Goal: Task Accomplishment & Management: Manage account settings

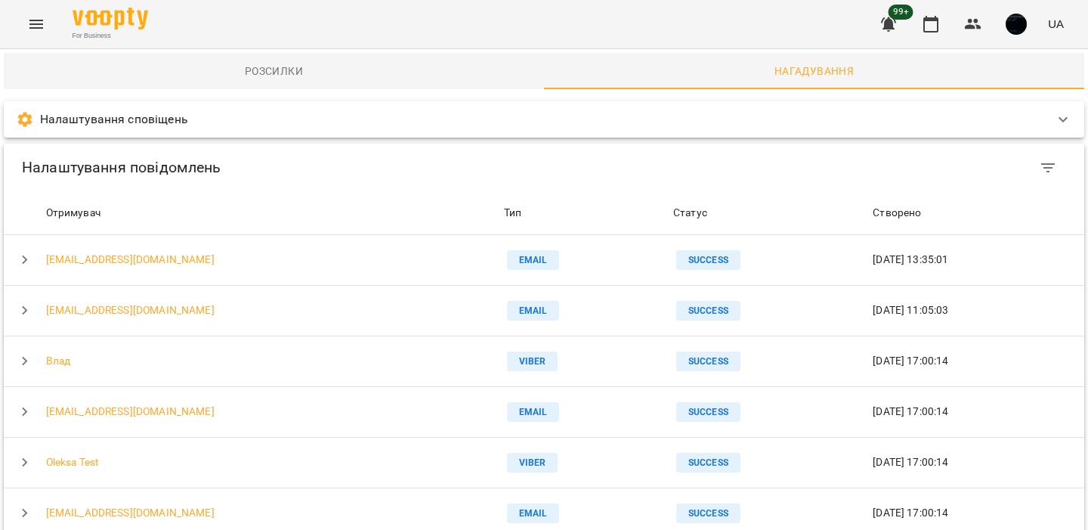
click at [28, 24] on icon "Menu" at bounding box center [36, 24] width 18 height 18
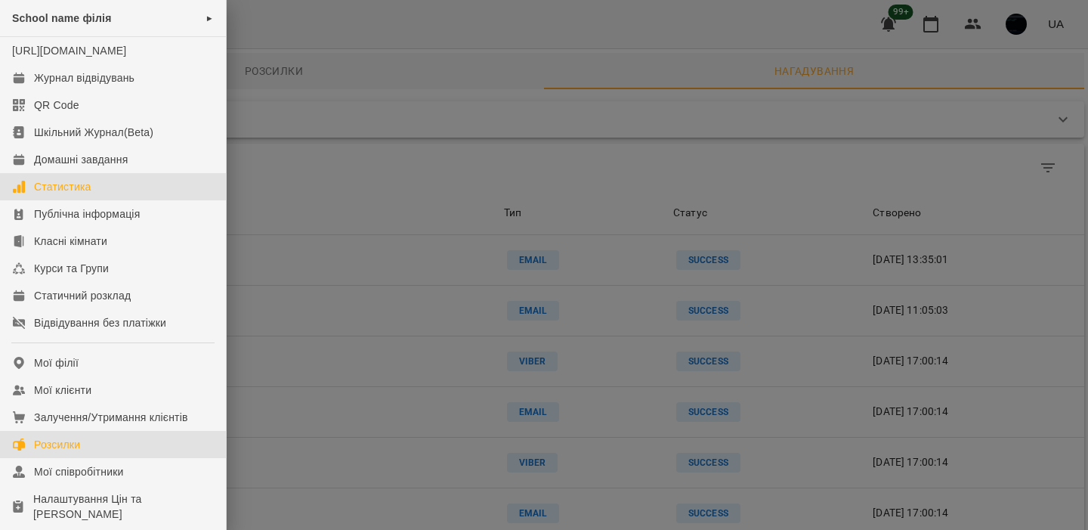
click at [100, 198] on link "Статистика" at bounding box center [113, 186] width 226 height 27
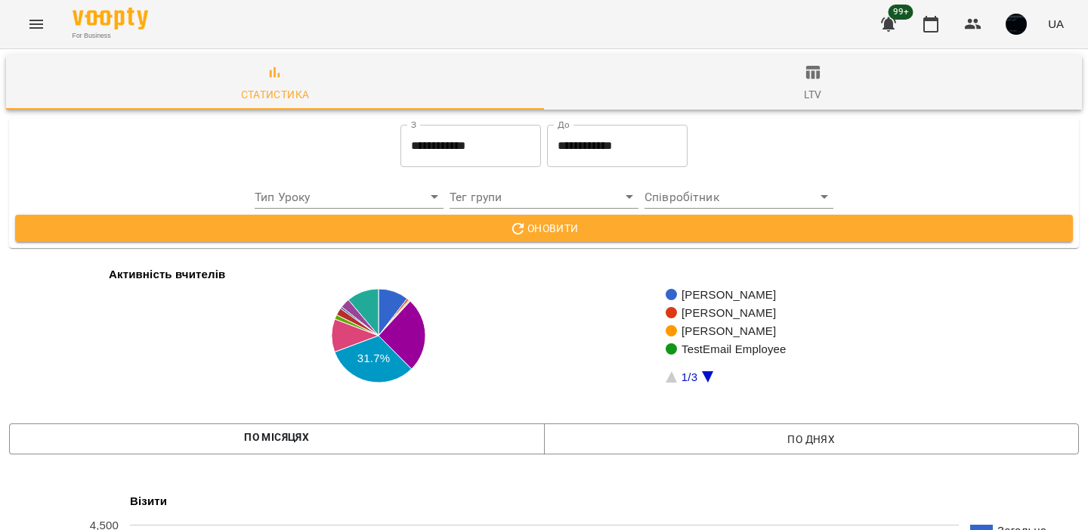
click at [34, 21] on icon "Menu" at bounding box center [36, 24] width 18 height 18
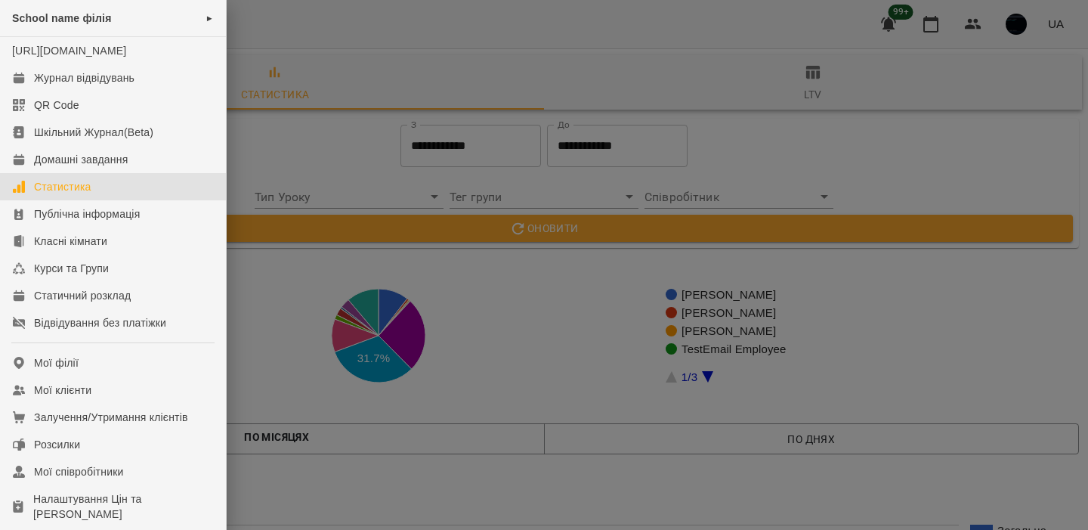
click at [101, 200] on link "Статистика" at bounding box center [113, 186] width 226 height 27
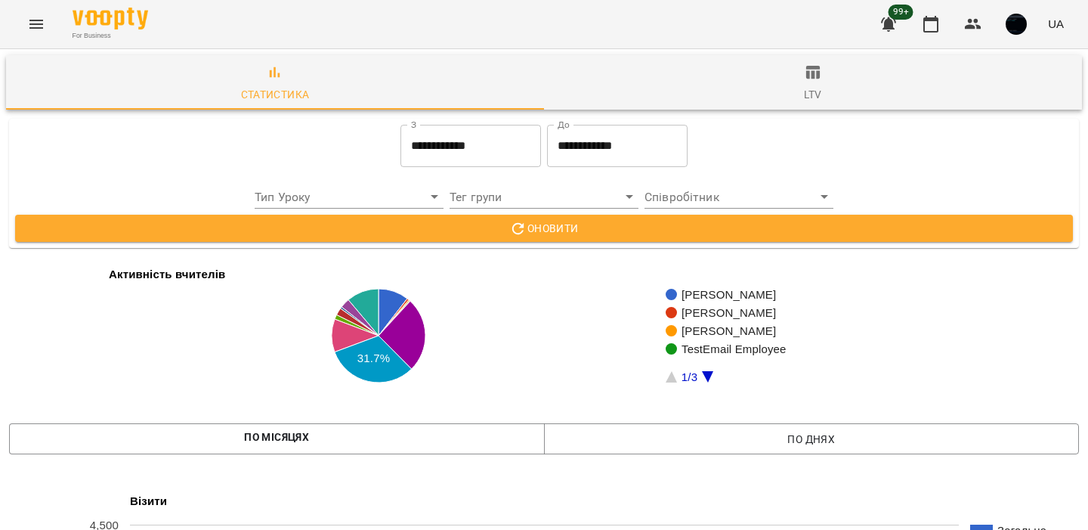
click at [779, 93] on span "ltv" at bounding box center [813, 83] width 520 height 41
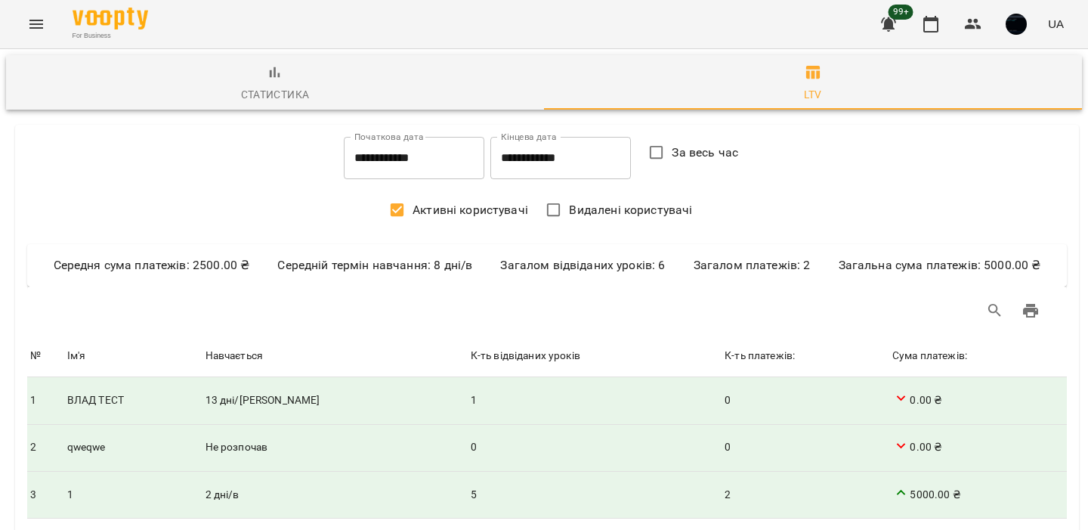
click at [47, 22] on button "Menu" at bounding box center [36, 24] width 36 height 36
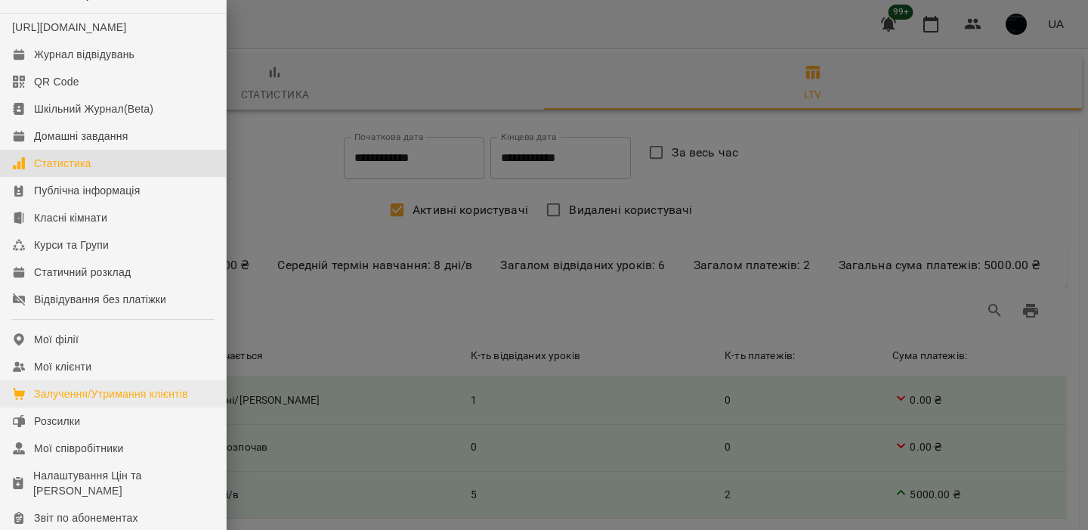
scroll to position [5, 0]
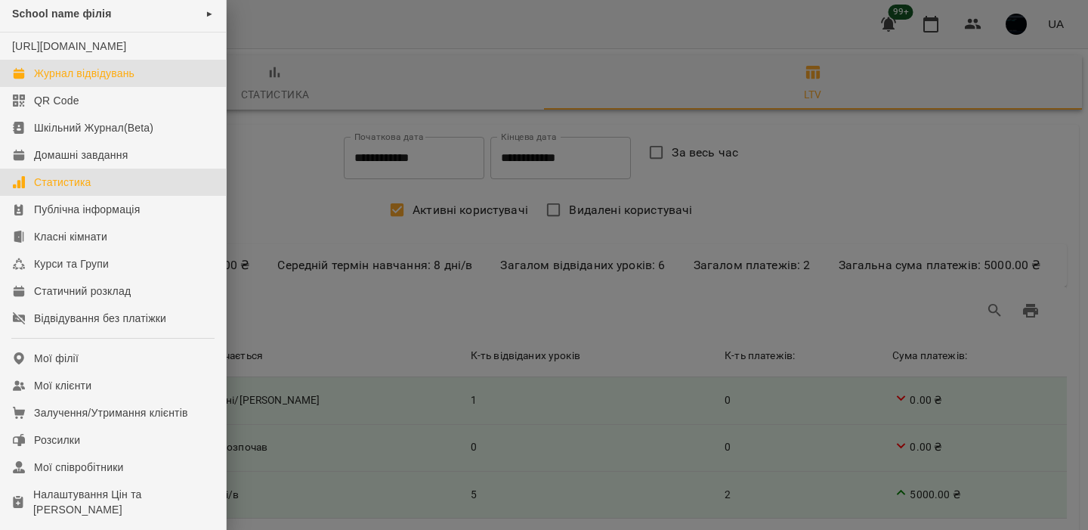
click at [132, 81] on div "Журнал відвідувань" at bounding box center [84, 73] width 100 height 15
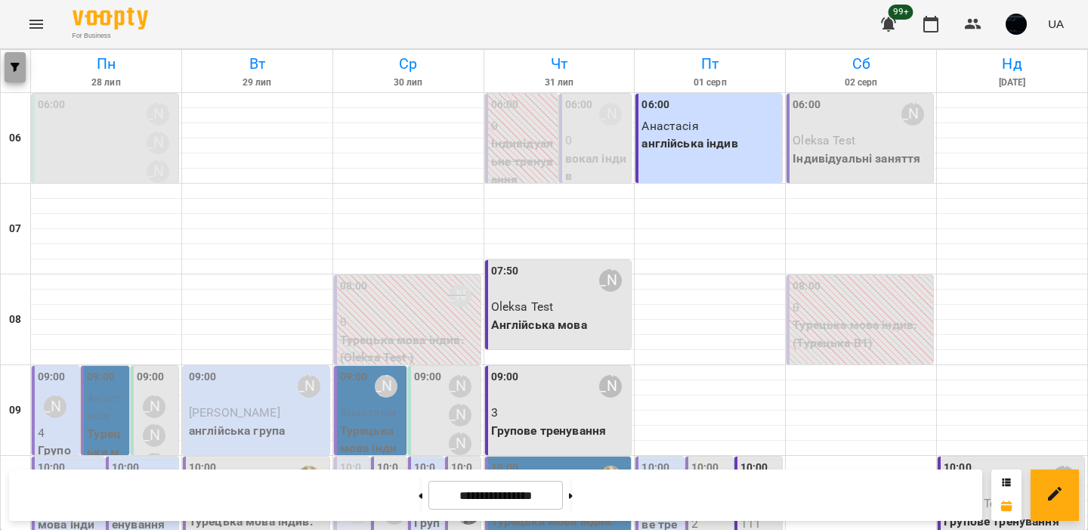
click at [17, 77] on button "button" at bounding box center [15, 67] width 21 height 30
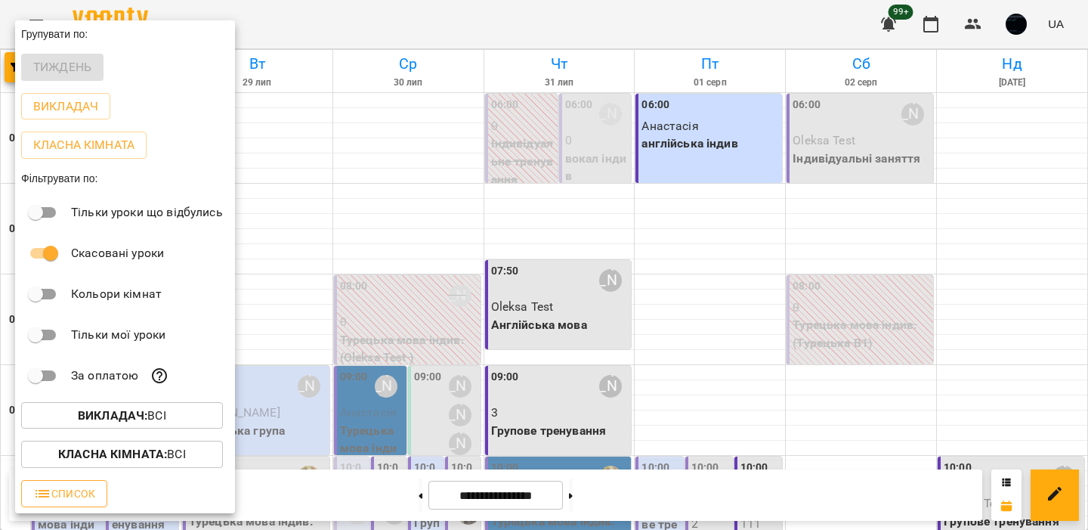
click at [61, 507] on button "Список" at bounding box center [64, 493] width 86 height 27
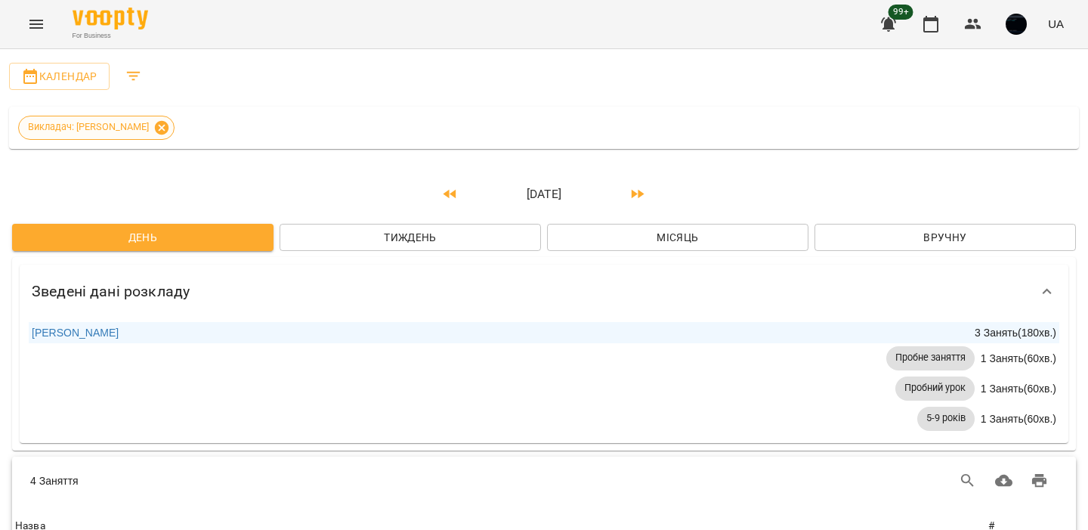
click at [159, 125] on icon at bounding box center [161, 127] width 17 height 17
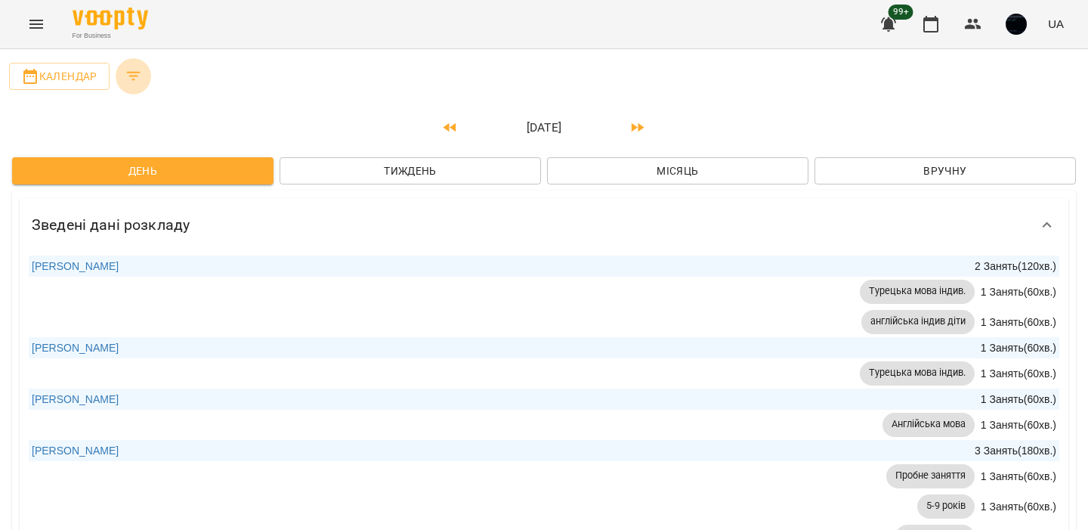
click at [142, 82] on button "Filters" at bounding box center [134, 76] width 36 height 36
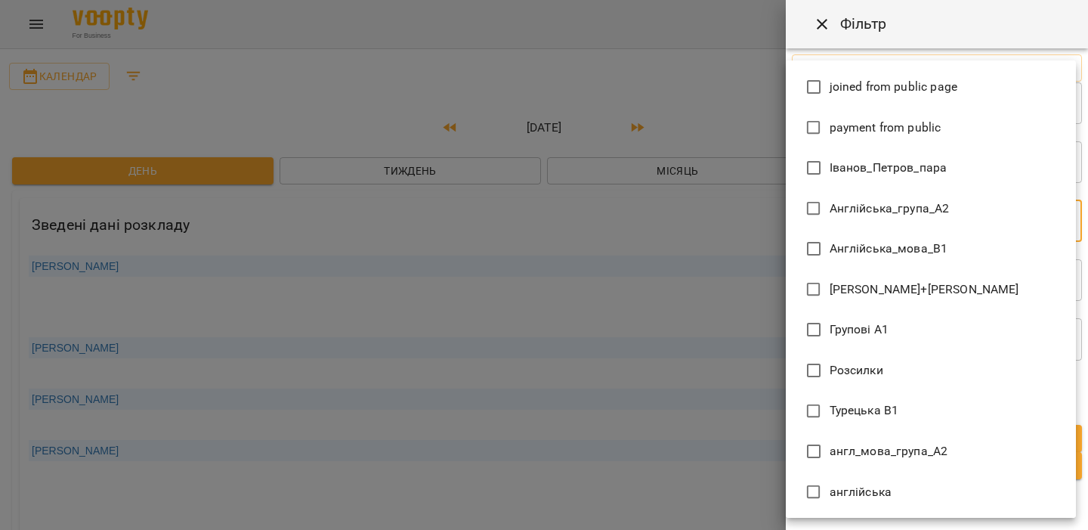
click at [740, 193] on div at bounding box center [544, 265] width 1088 height 530
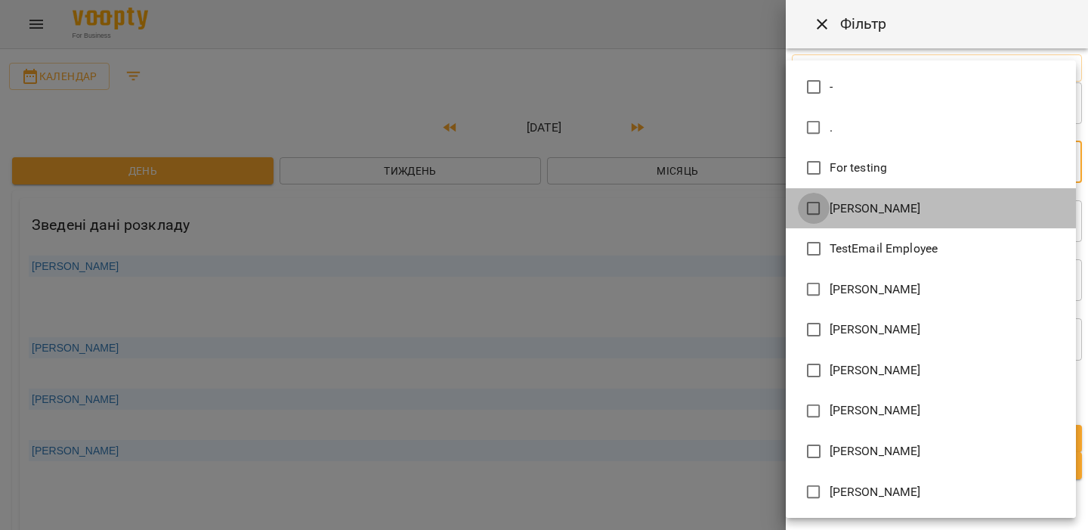
type input "**********"
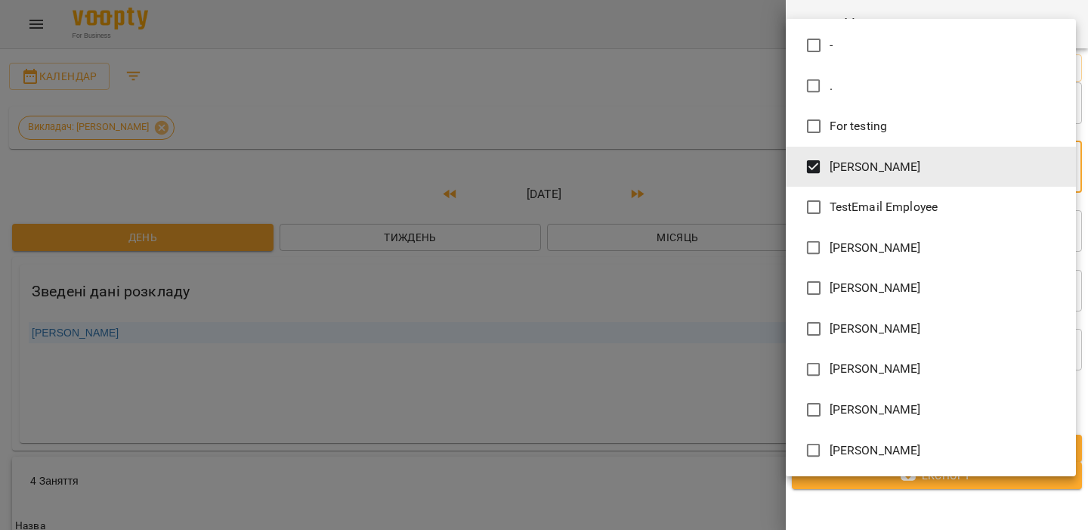
click at [702, 195] on div at bounding box center [544, 265] width 1088 height 530
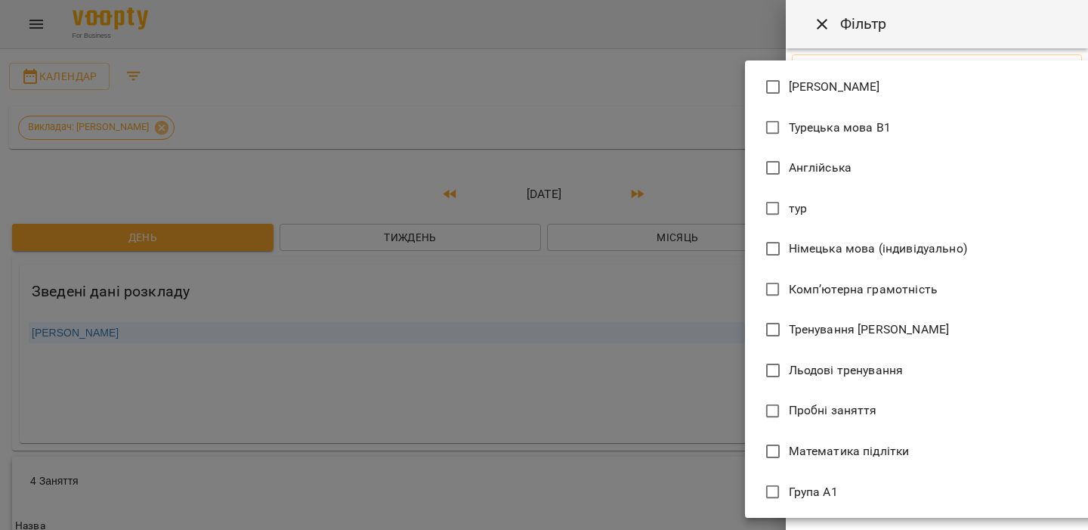
click at [666, 79] on div at bounding box center [544, 265] width 1088 height 530
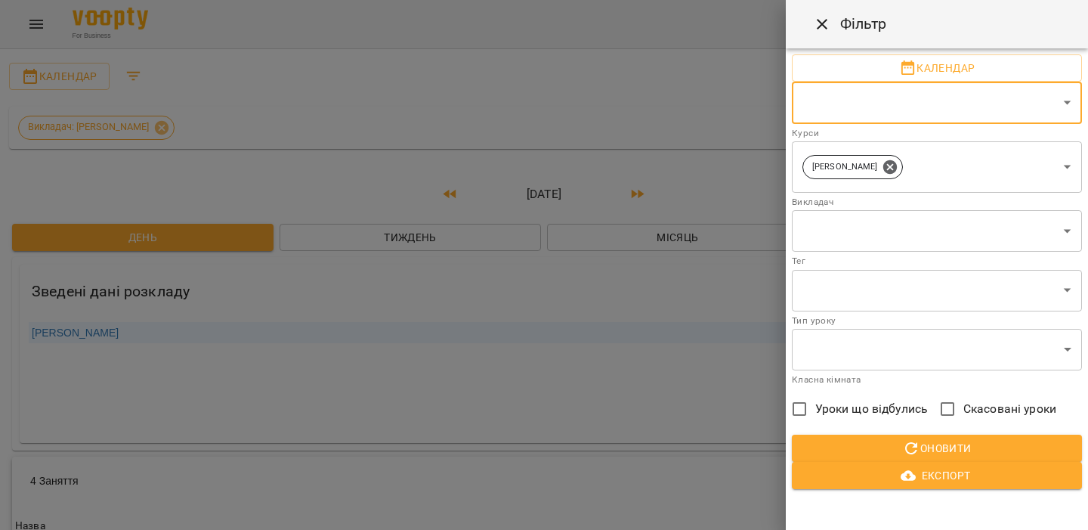
click at [855, 440] on span "Оновити" at bounding box center [937, 448] width 266 height 18
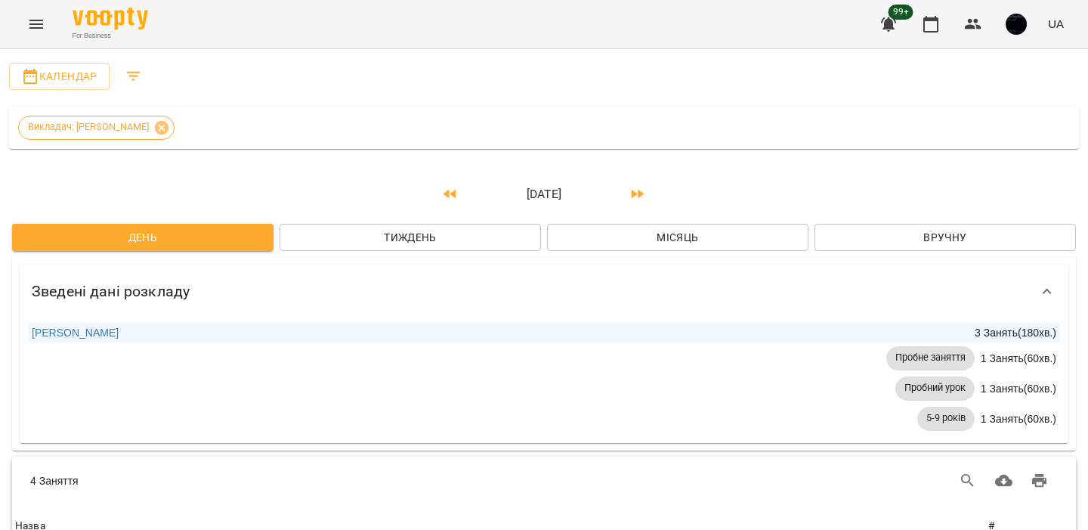
click at [43, 32] on button "Menu" at bounding box center [36, 24] width 36 height 36
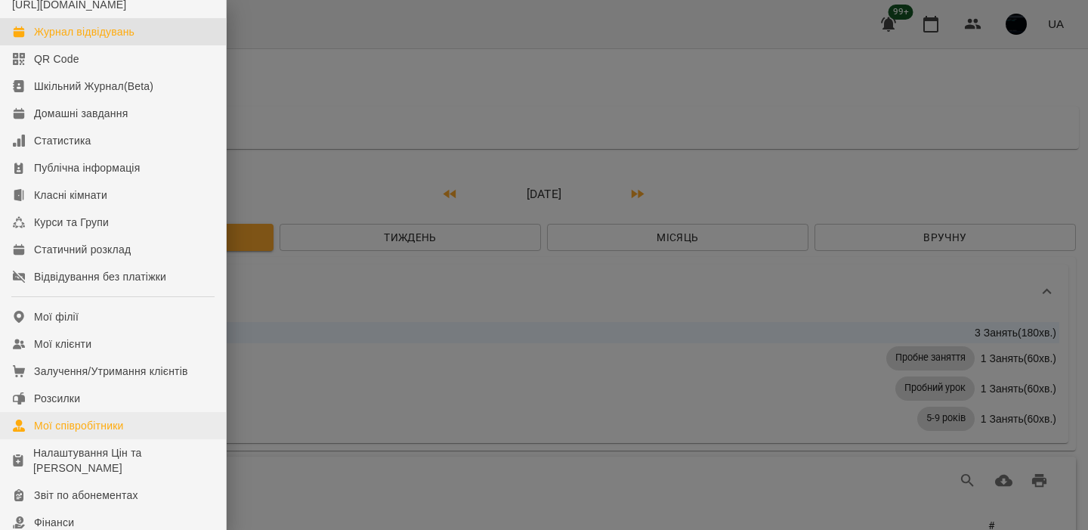
scroll to position [45, 0]
click at [377, 130] on div at bounding box center [544, 265] width 1088 height 530
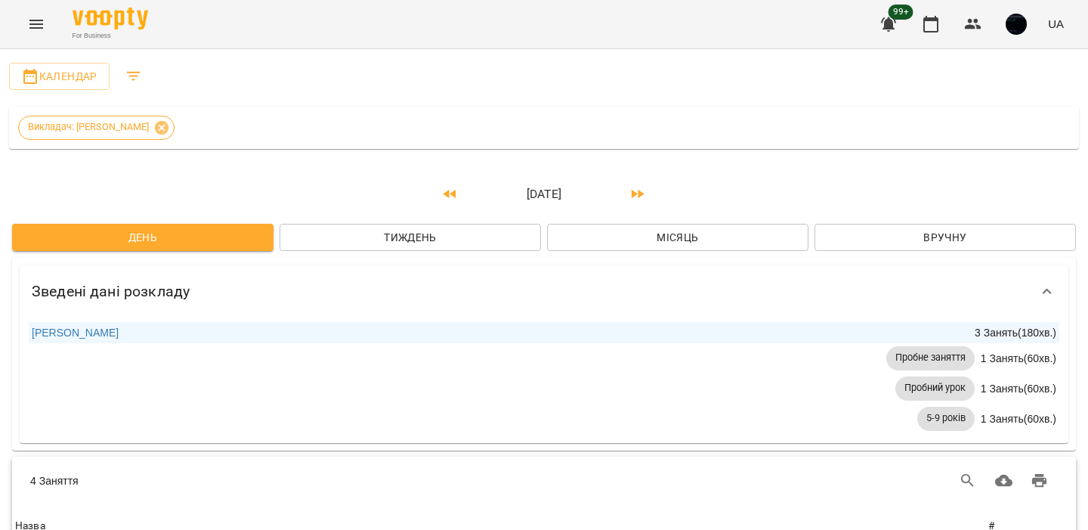
click at [660, 233] on span "Місяць" at bounding box center [677, 237] width 237 height 18
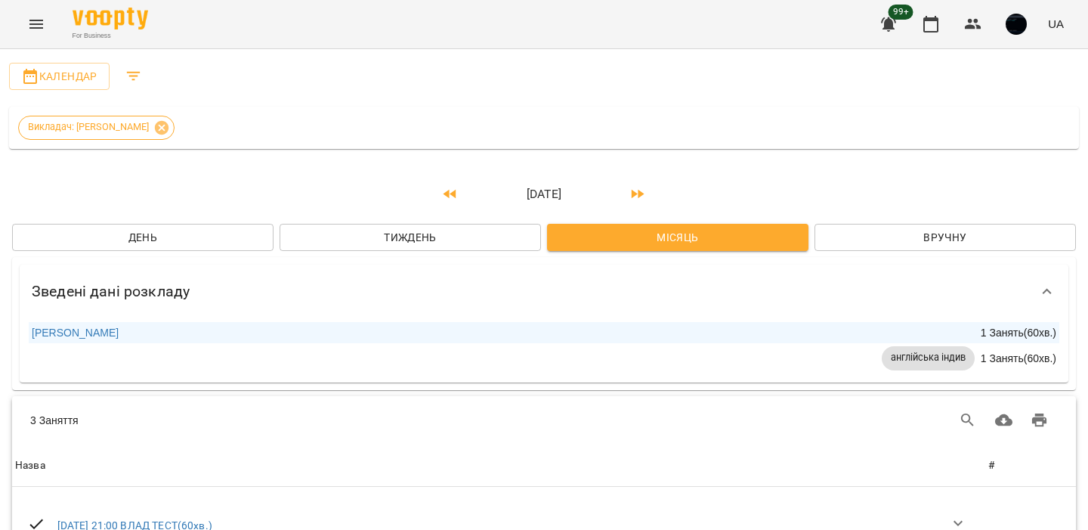
scroll to position [18, 0]
click at [1004, 414] on icon "Завантажити CSV" at bounding box center [1004, 420] width 18 height 12
click at [57, 67] on span "Календар" at bounding box center [59, 76] width 76 height 18
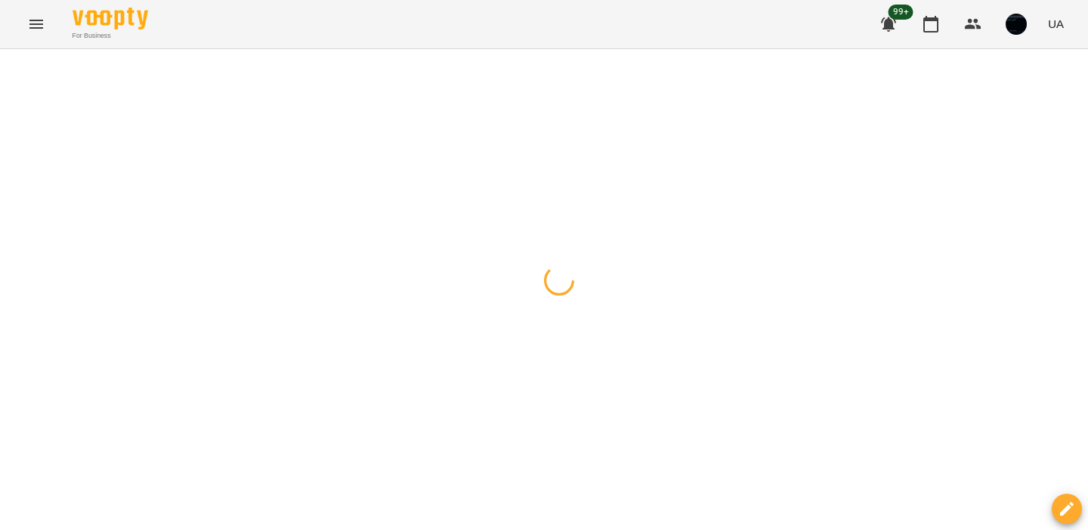
scroll to position [0, 0]
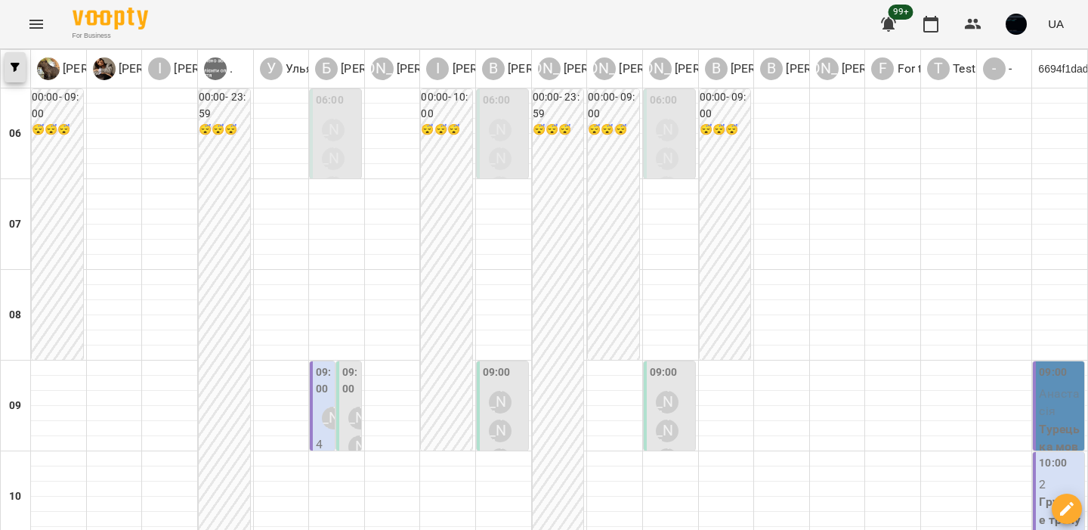
click at [15, 70] on icon "button" at bounding box center [15, 67] width 9 height 9
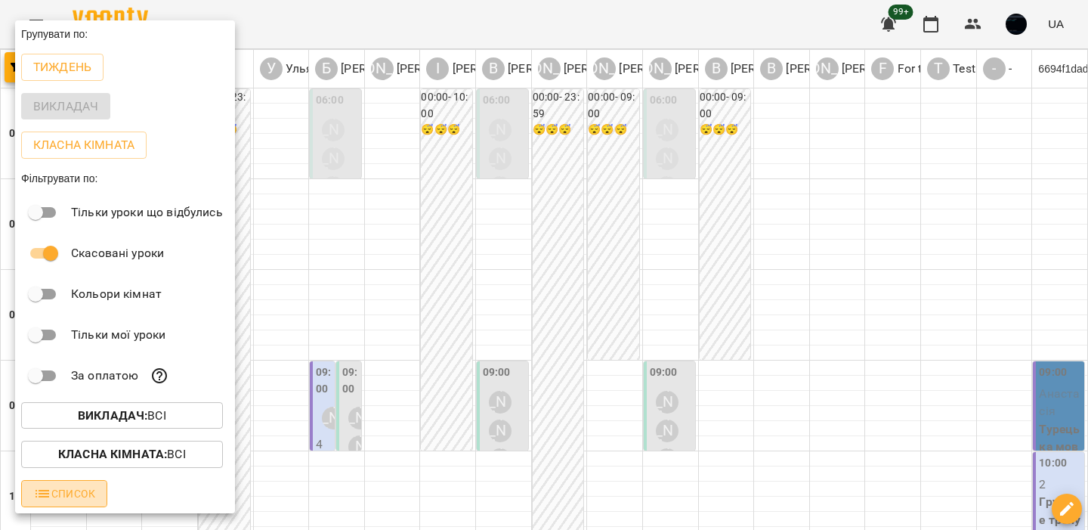
click at [66, 496] on span "Список" at bounding box center [64, 493] width 62 height 18
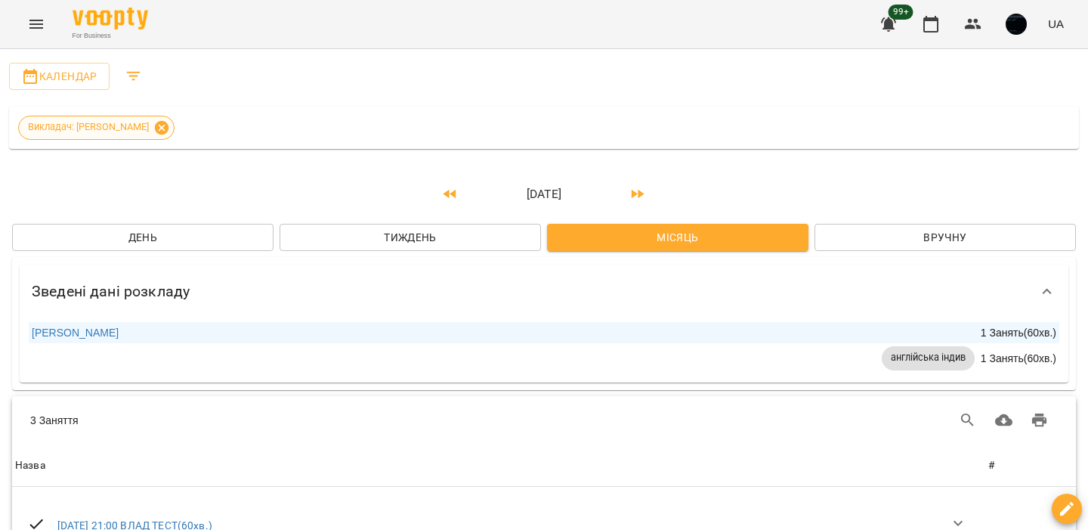
click at [156, 125] on icon at bounding box center [161, 127] width 17 height 17
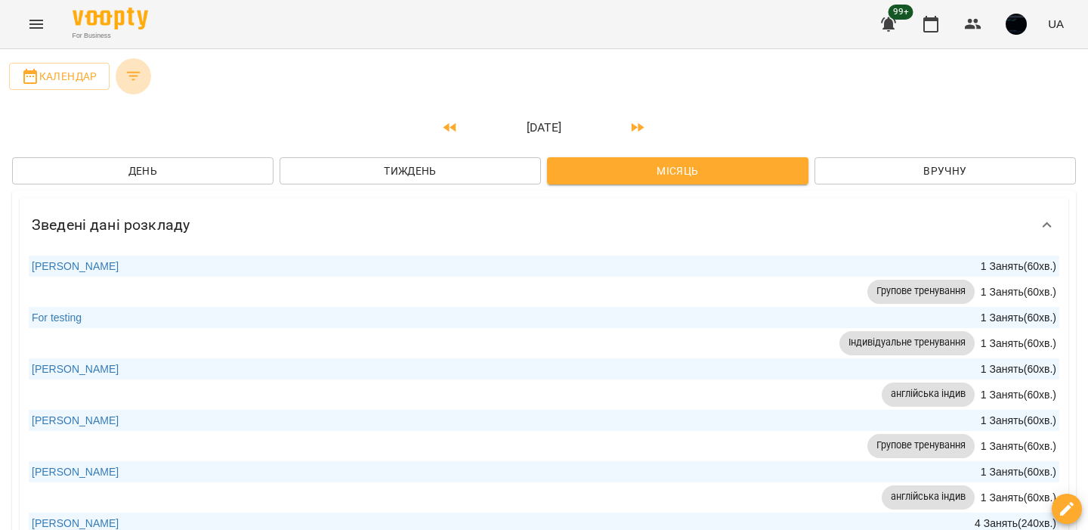
click at [138, 82] on icon "Filters" at bounding box center [134, 76] width 18 height 18
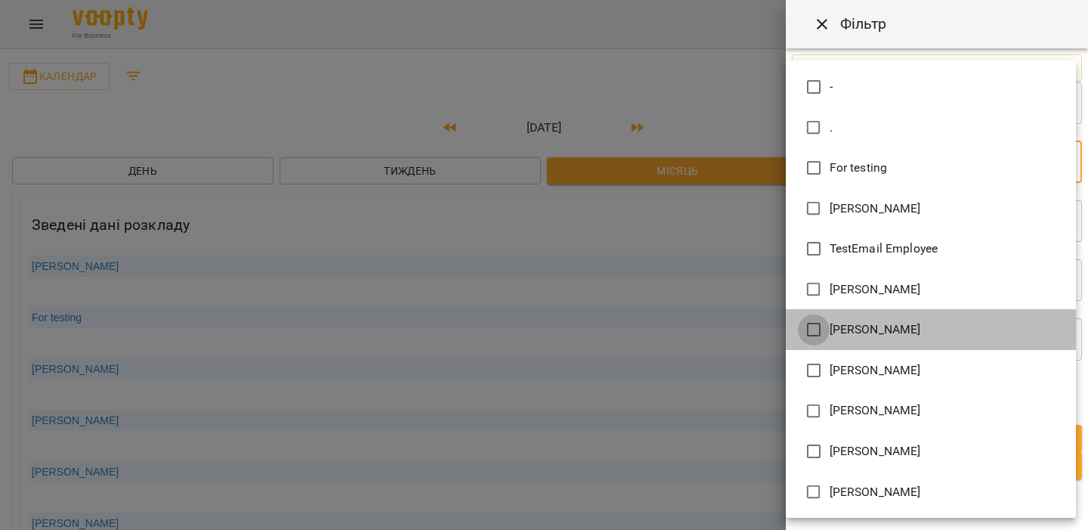
type input "**********"
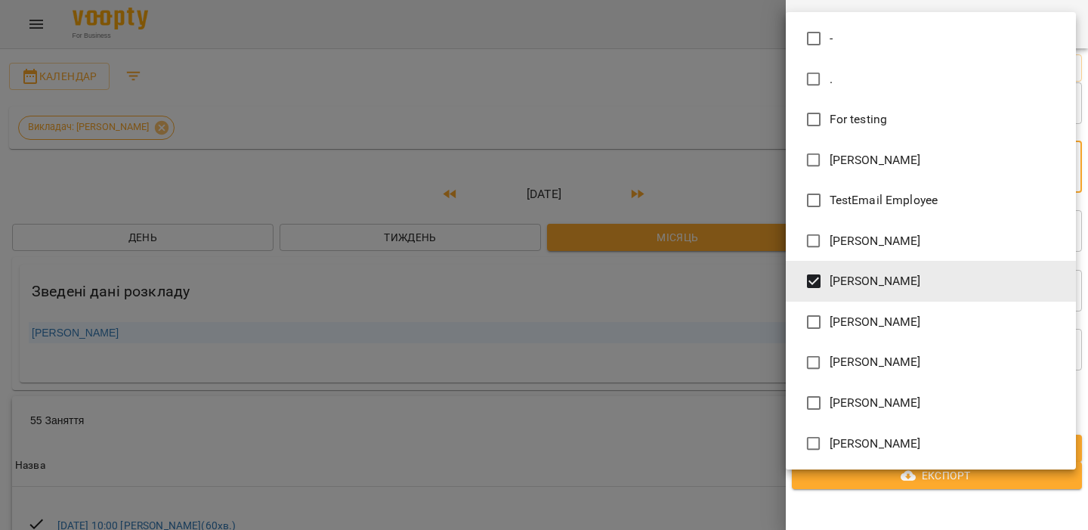
click at [672, 286] on div at bounding box center [544, 265] width 1088 height 530
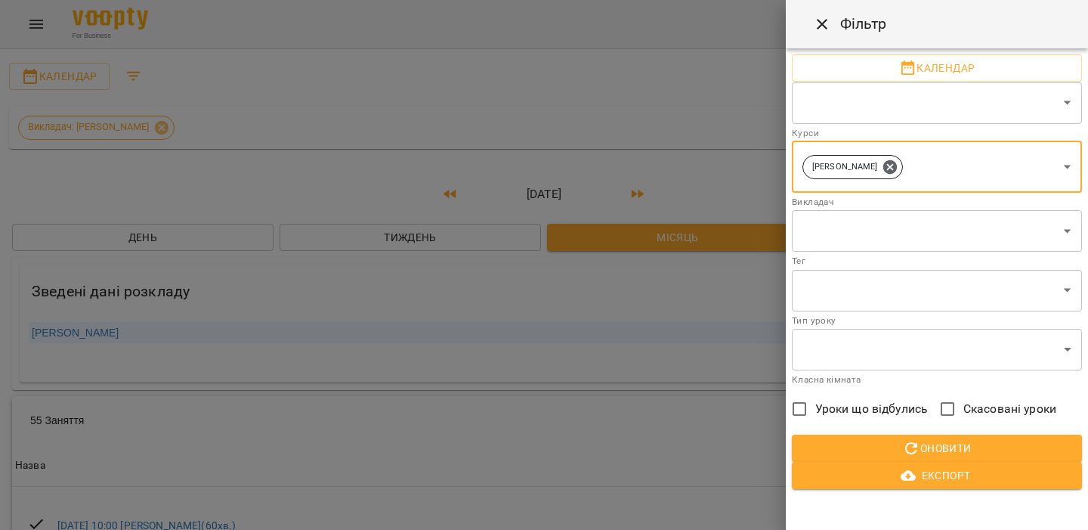
click at [672, 286] on div at bounding box center [544, 265] width 1088 height 530
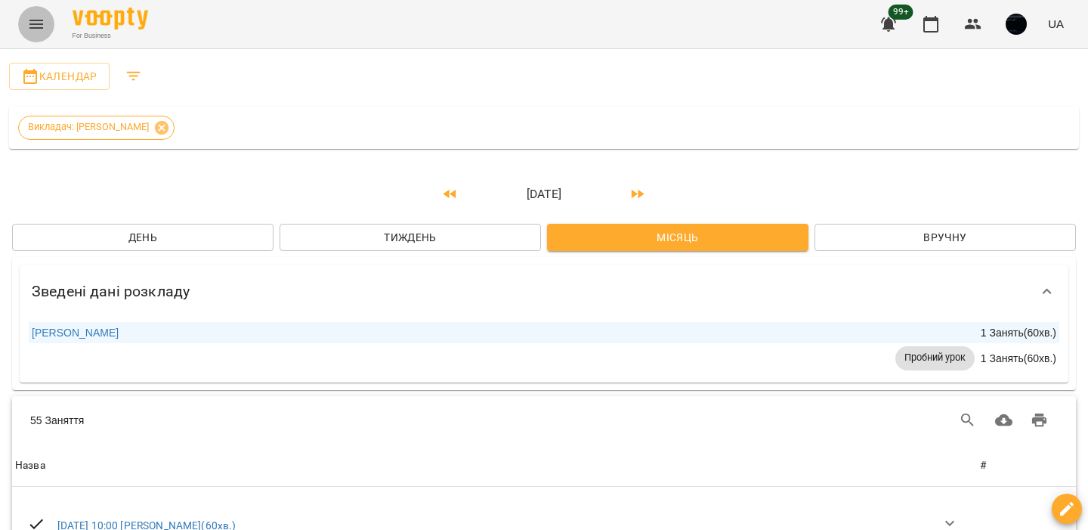
click at [39, 27] on icon "Menu" at bounding box center [36, 24] width 14 height 9
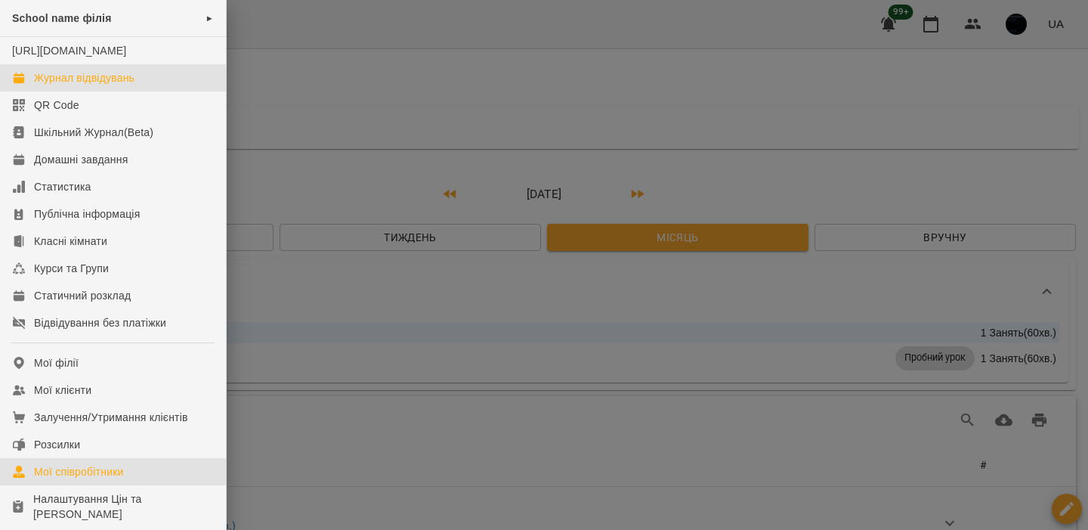
click at [82, 479] on div "Мої співробітники" at bounding box center [79, 471] width 90 height 15
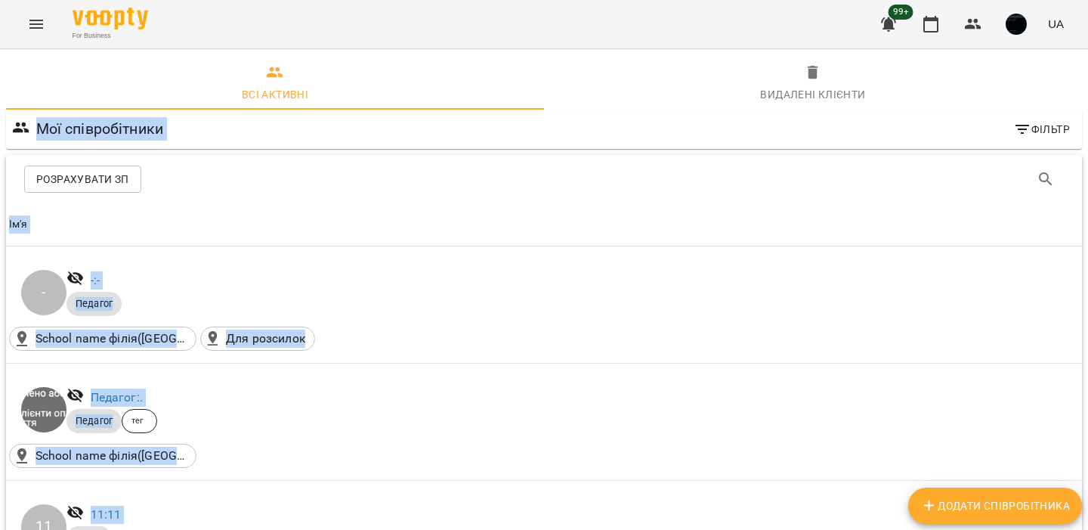
click at [322, 186] on div "Розрахувати ЗП" at bounding box center [304, 178] width 560 height 27
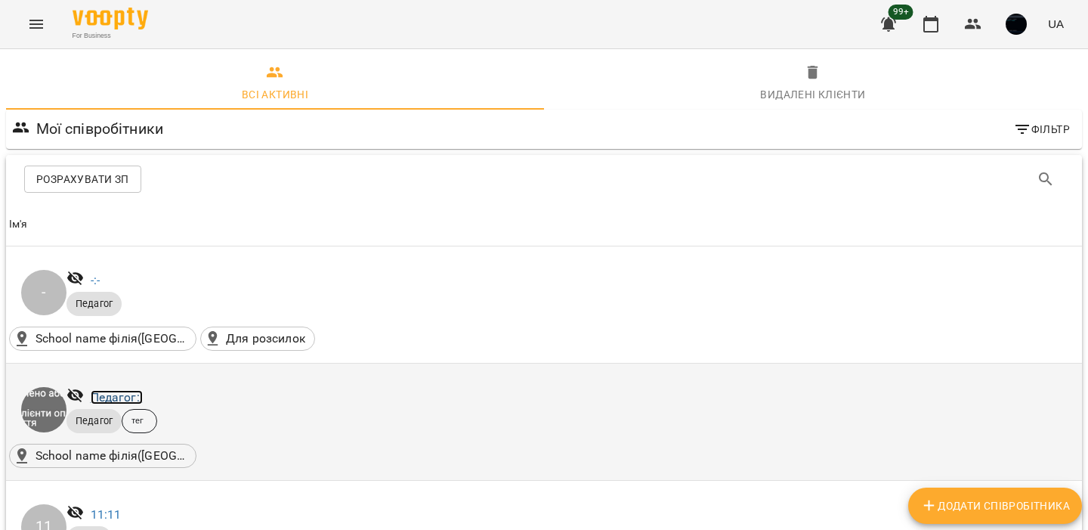
click at [120, 401] on link "Педагог: ." at bounding box center [117, 397] width 52 height 14
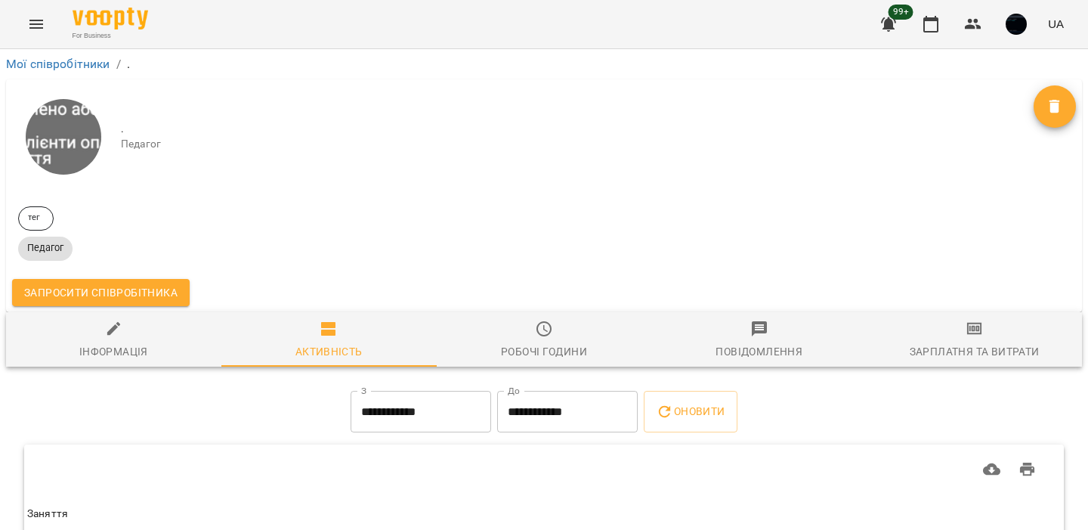
scroll to position [113, 0]
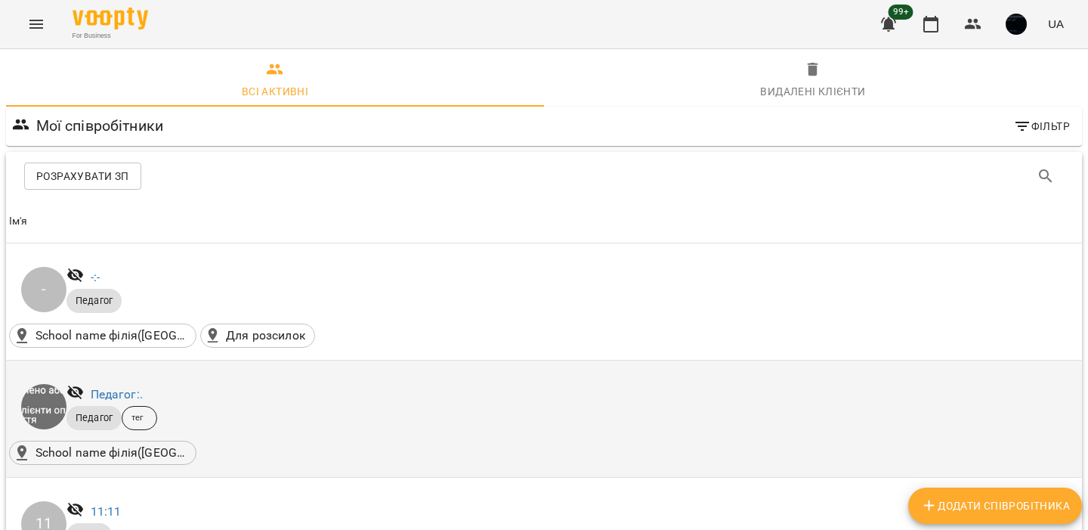
scroll to position [841, 0]
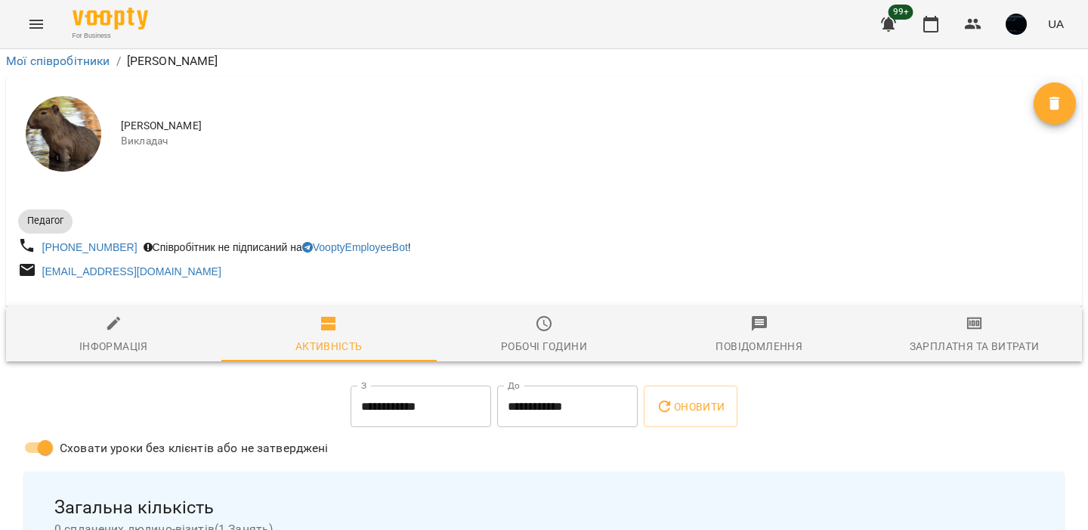
scroll to position [750, 0]
click at [1000, 19] on button "button" at bounding box center [1016, 24] width 39 height 39
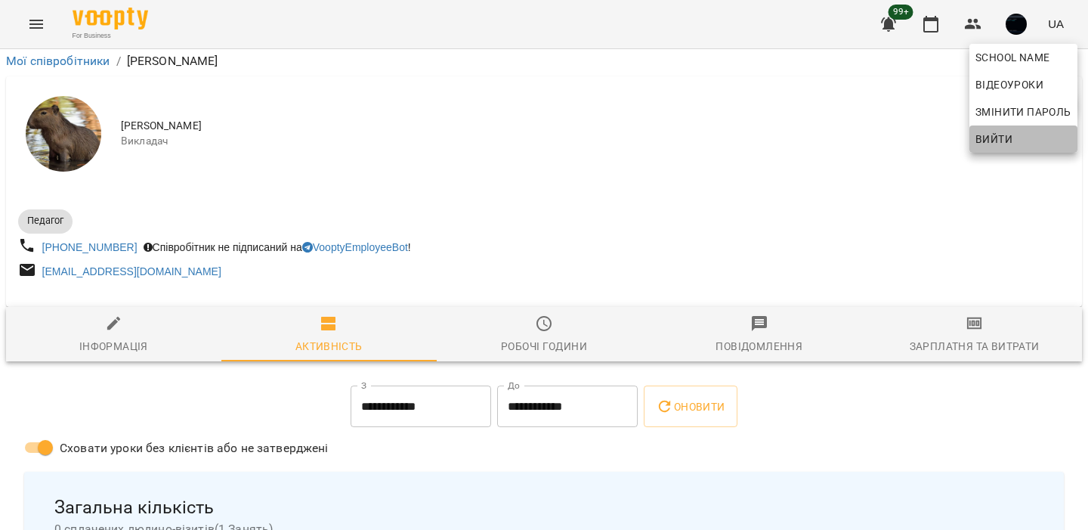
click at [1015, 130] on span "Вийти" at bounding box center [1023, 139] width 96 height 18
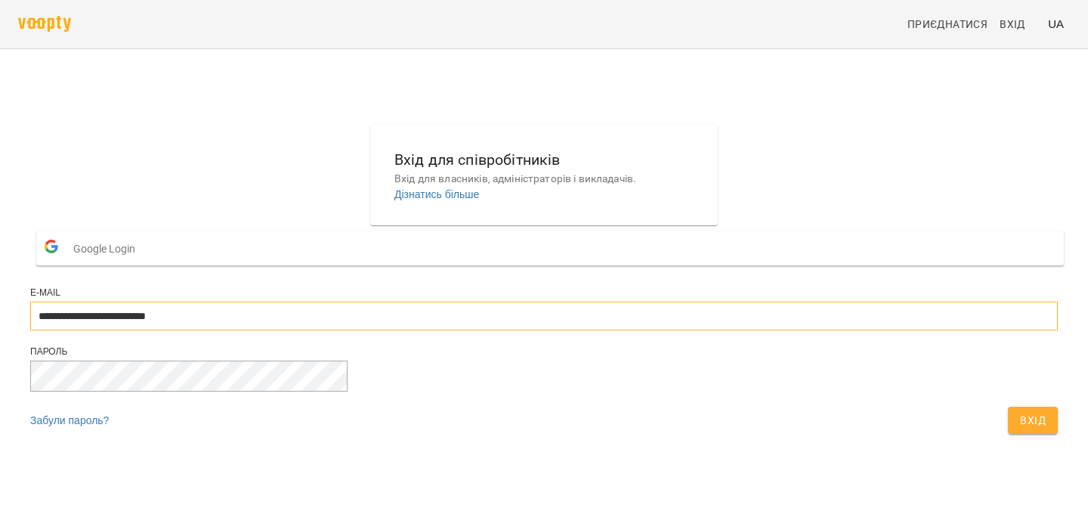
click at [570, 330] on input "**********" at bounding box center [543, 315] width 1027 height 29
type input "**********"
click at [1008, 434] on button "Вхід" at bounding box center [1033, 419] width 50 height 27
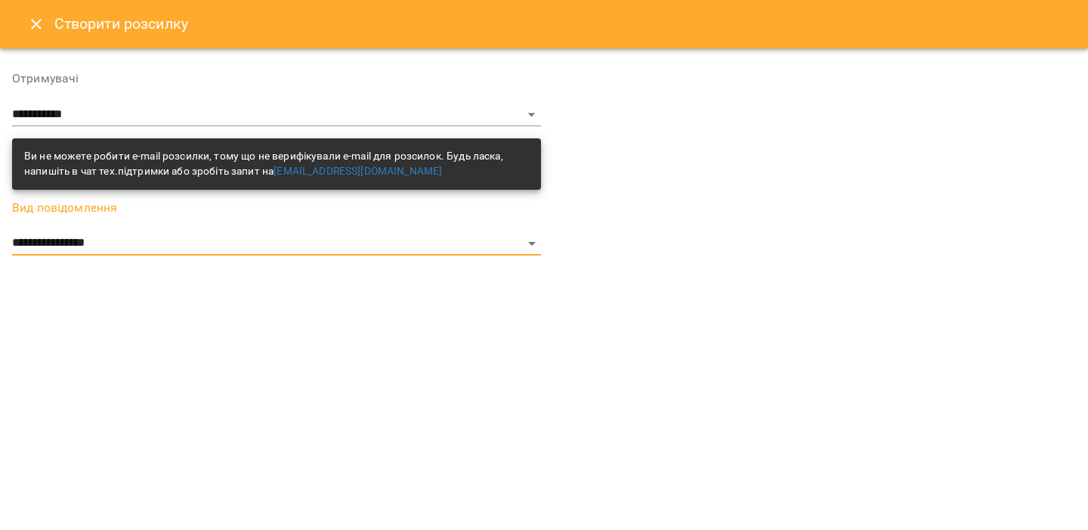
select select "******"
click at [44, 31] on icon "Close" at bounding box center [36, 24] width 18 height 18
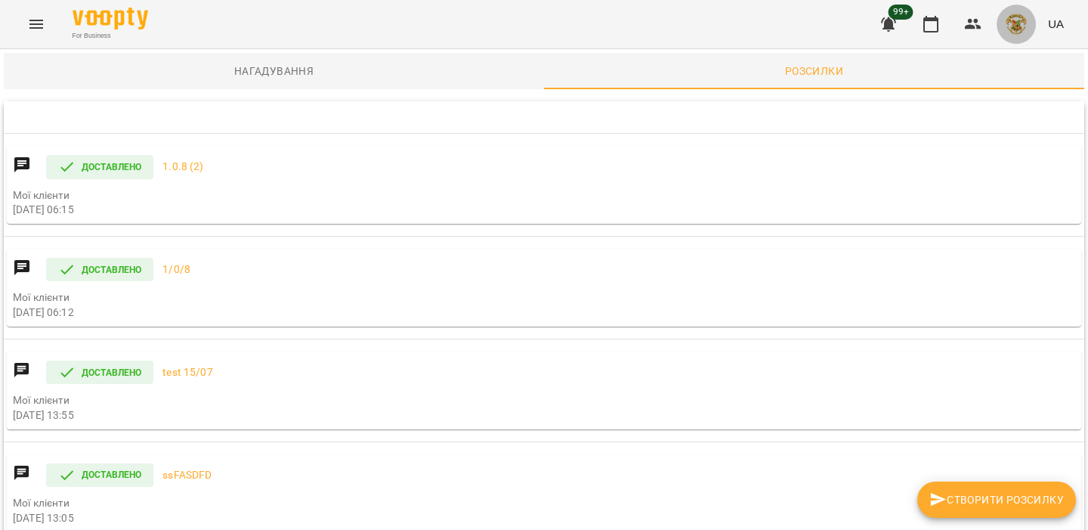
click at [1002, 26] on button "button" at bounding box center [1016, 24] width 39 height 39
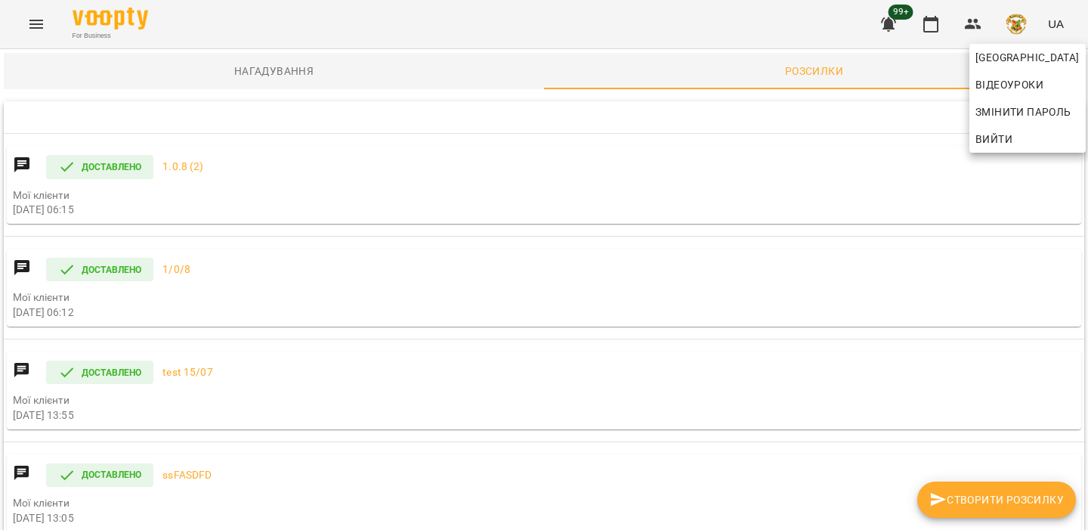
click at [1011, 134] on span "Вийти" at bounding box center [993, 139] width 37 height 18
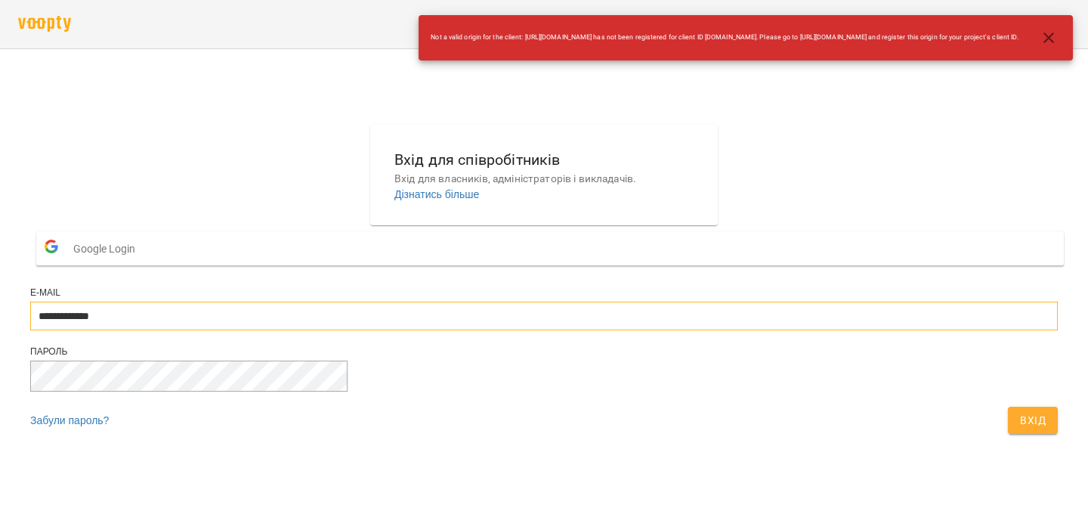
click at [493, 330] on input "**********" at bounding box center [543, 315] width 1027 height 29
click at [1008, 434] on button "Вхід" at bounding box center [1033, 419] width 50 height 27
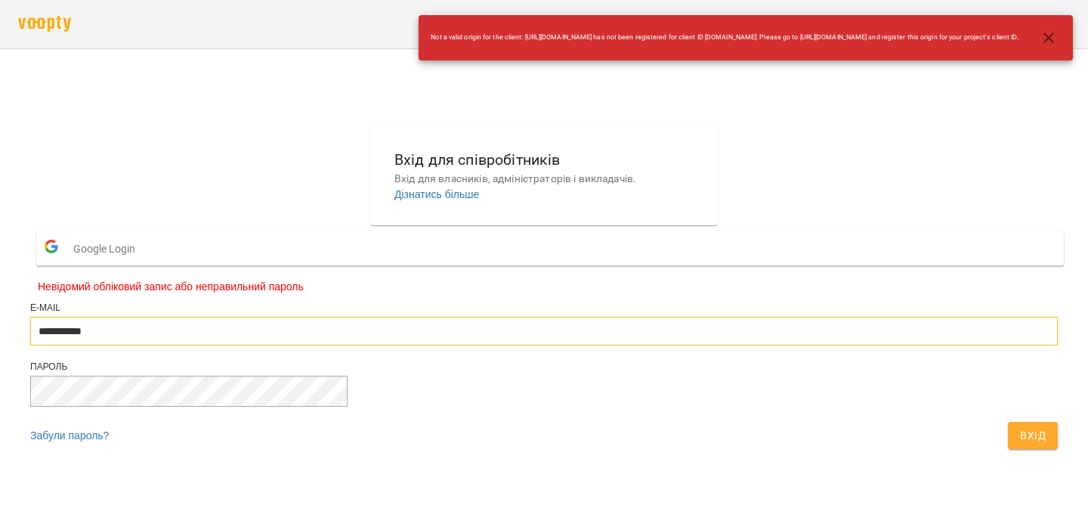
click at [539, 345] on input "**********" at bounding box center [543, 331] width 1027 height 29
type input "**********"
click at [1020, 444] on span "Вхід" at bounding box center [1033, 435] width 26 height 18
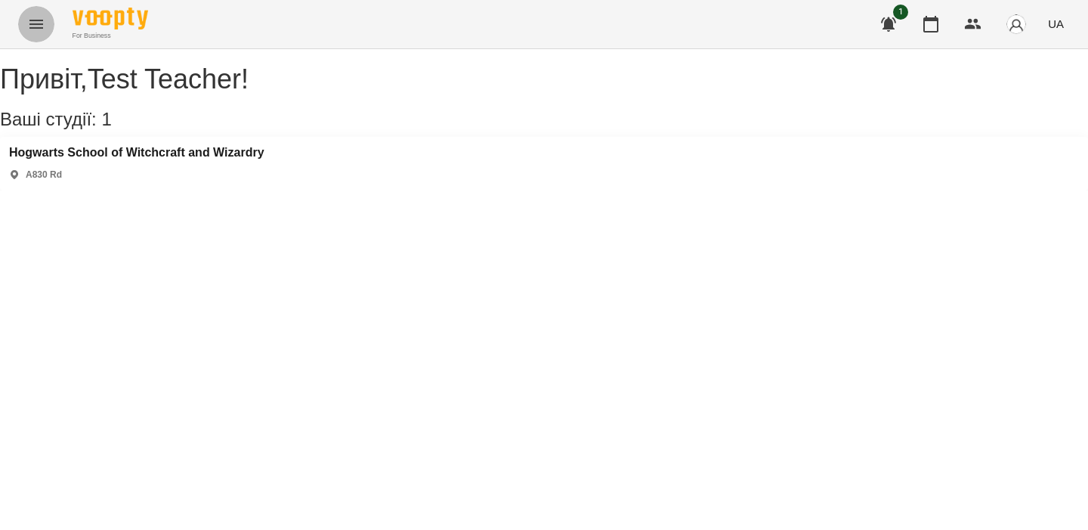
click at [20, 22] on button "Menu" at bounding box center [36, 24] width 36 height 36
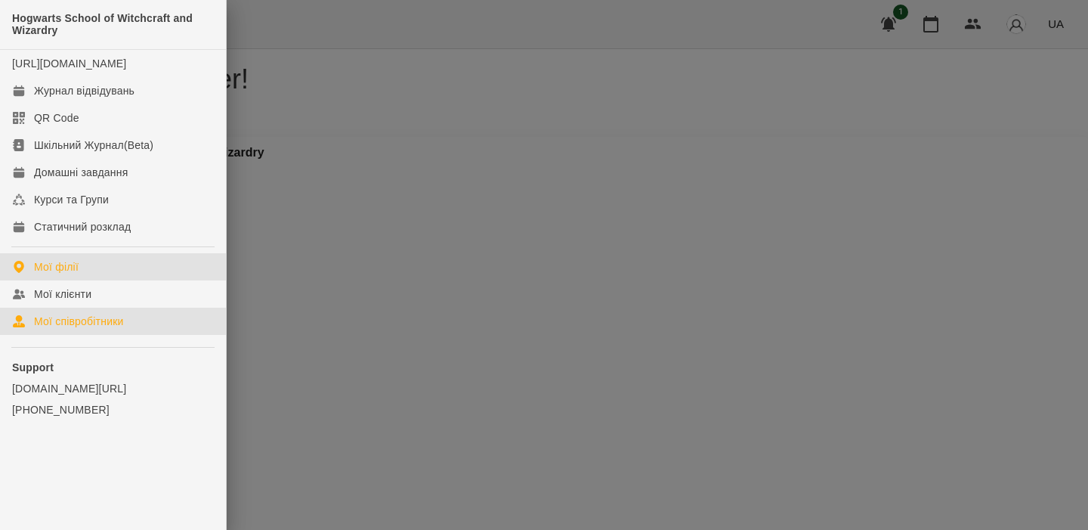
click at [134, 335] on link "Мої співробітники" at bounding box center [113, 320] width 226 height 27
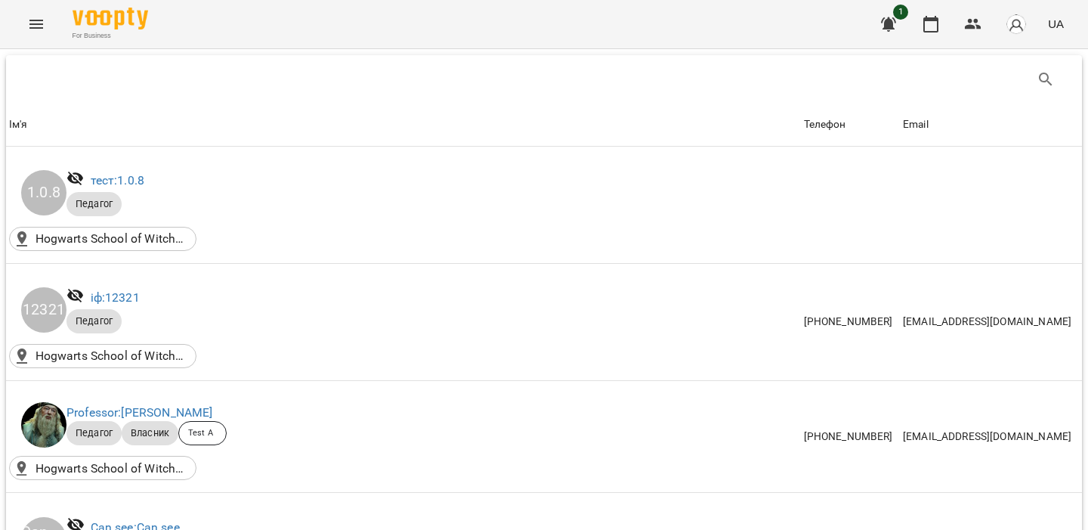
click at [34, 26] on icon "Menu" at bounding box center [36, 24] width 18 height 18
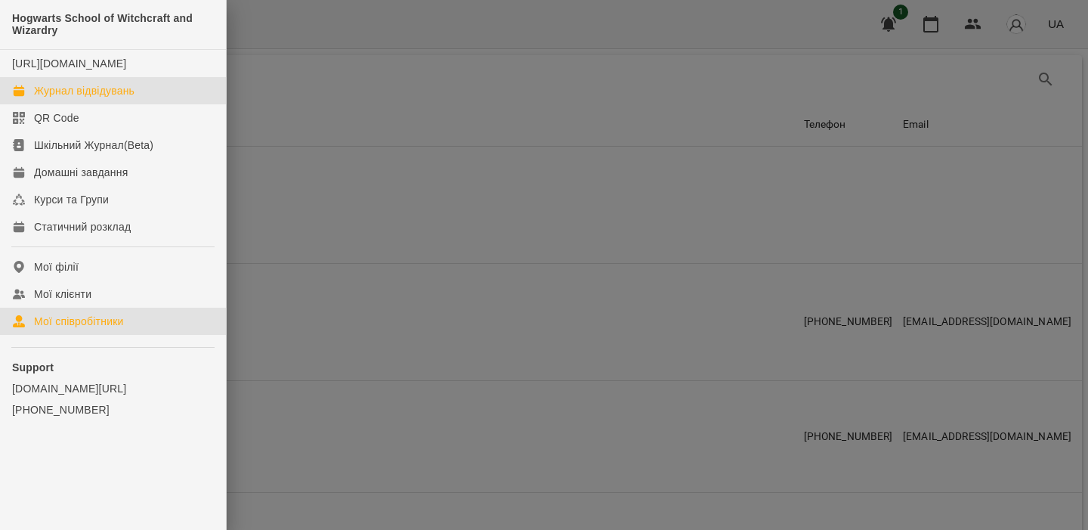
click at [64, 98] on div "Журнал відвідувань" at bounding box center [84, 90] width 100 height 15
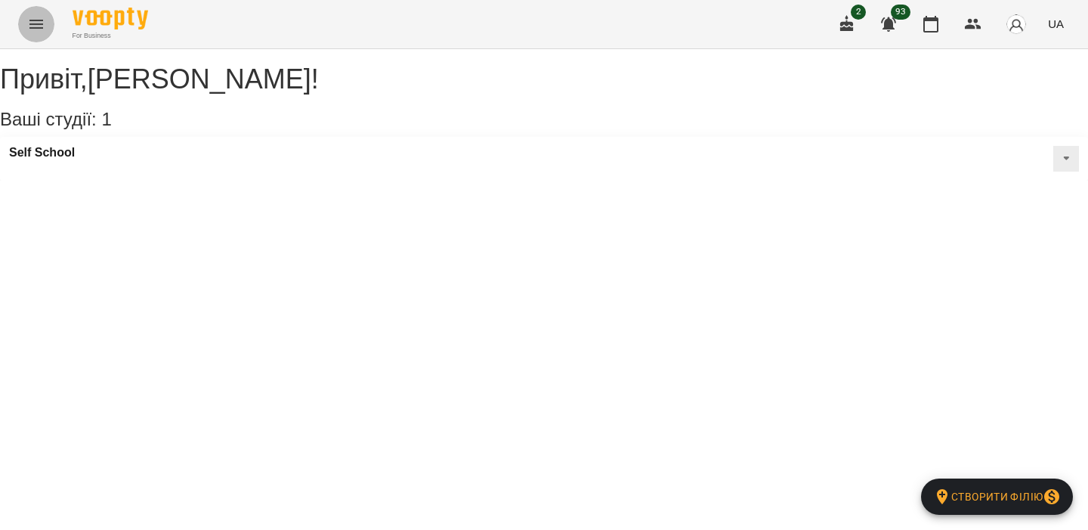
click at [32, 28] on icon "Menu" at bounding box center [36, 24] width 14 height 9
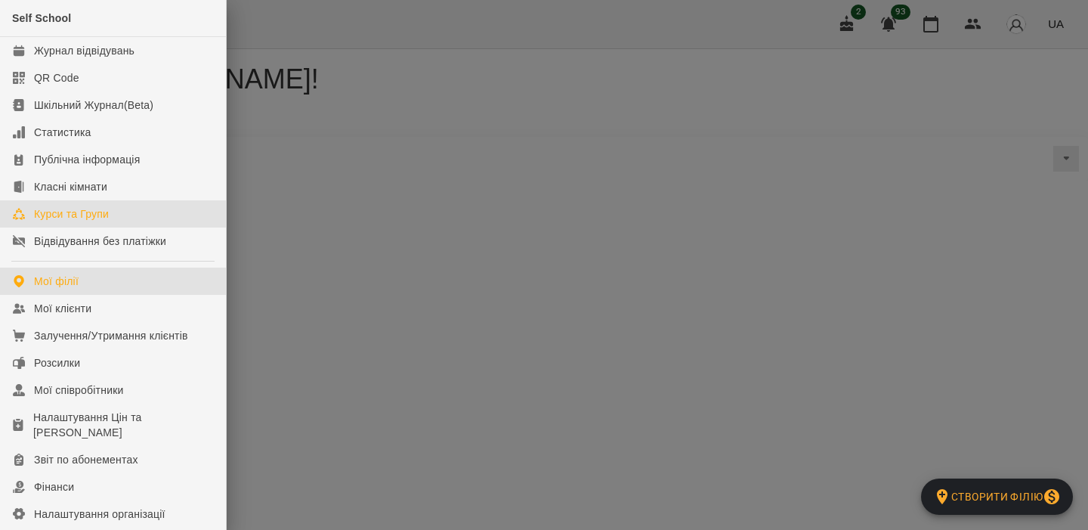
click at [66, 206] on div "Курси та Групи" at bounding box center [71, 213] width 75 height 15
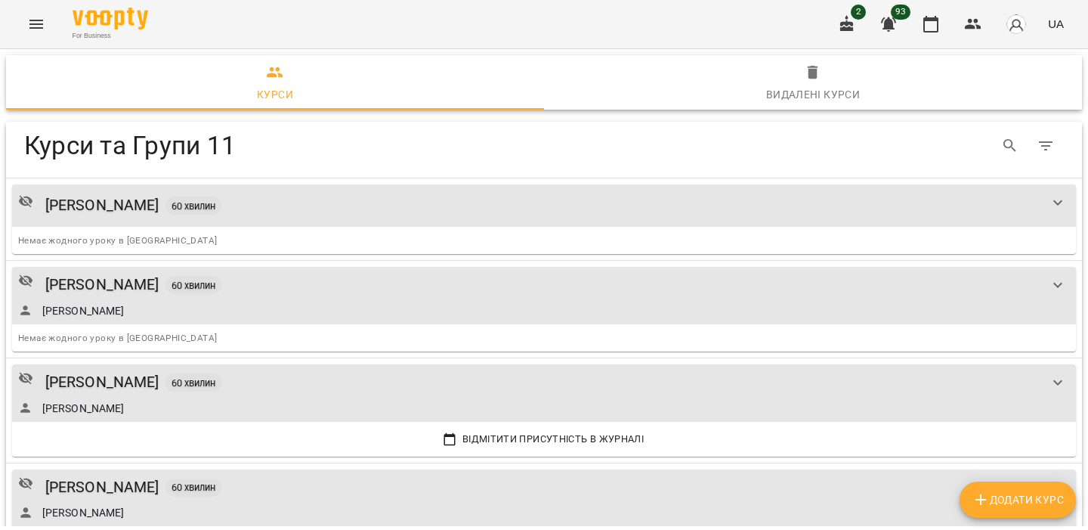
click at [996, 496] on span "Додати Курс" at bounding box center [1018, 499] width 92 height 18
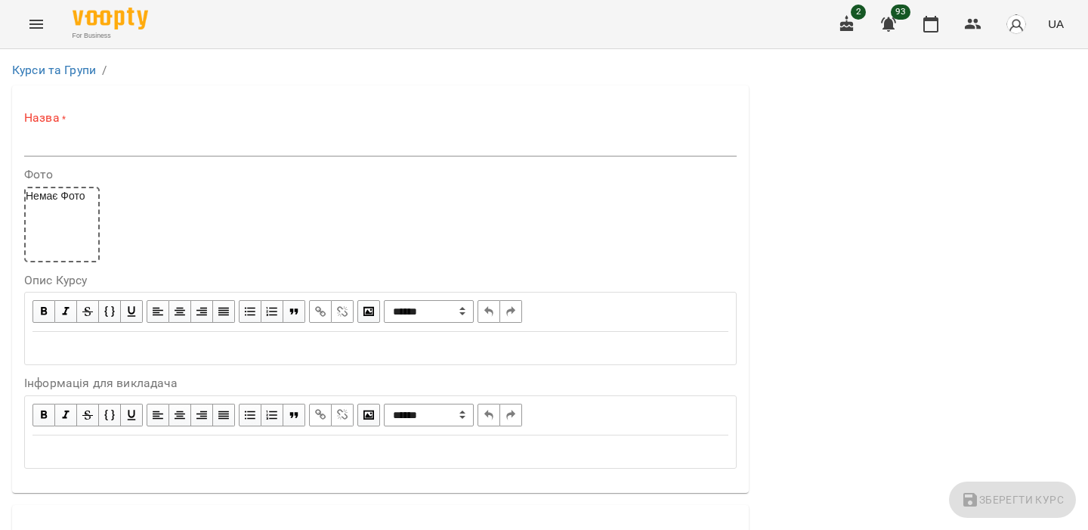
click at [208, 148] on input "text" at bounding box center [380, 144] width 712 height 24
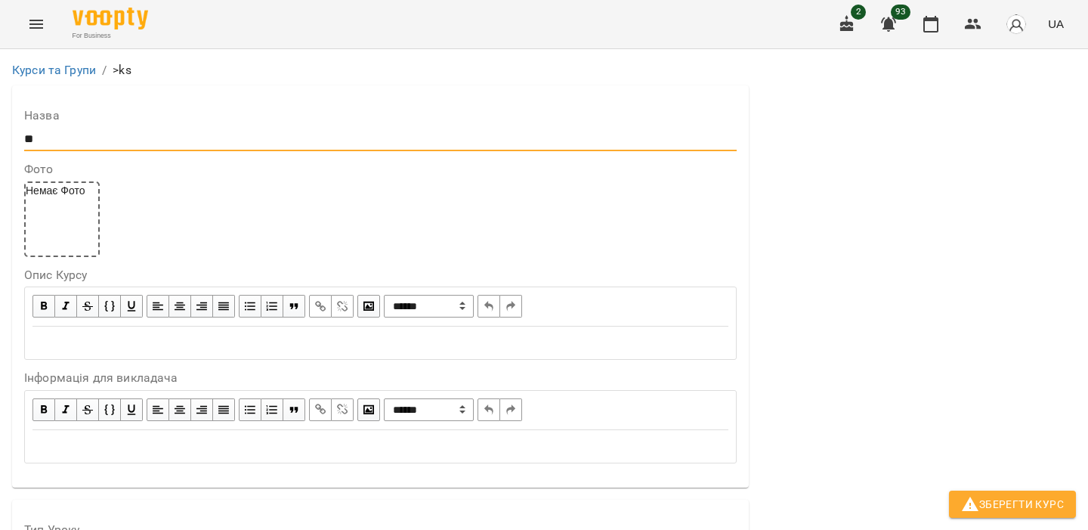
type input "*"
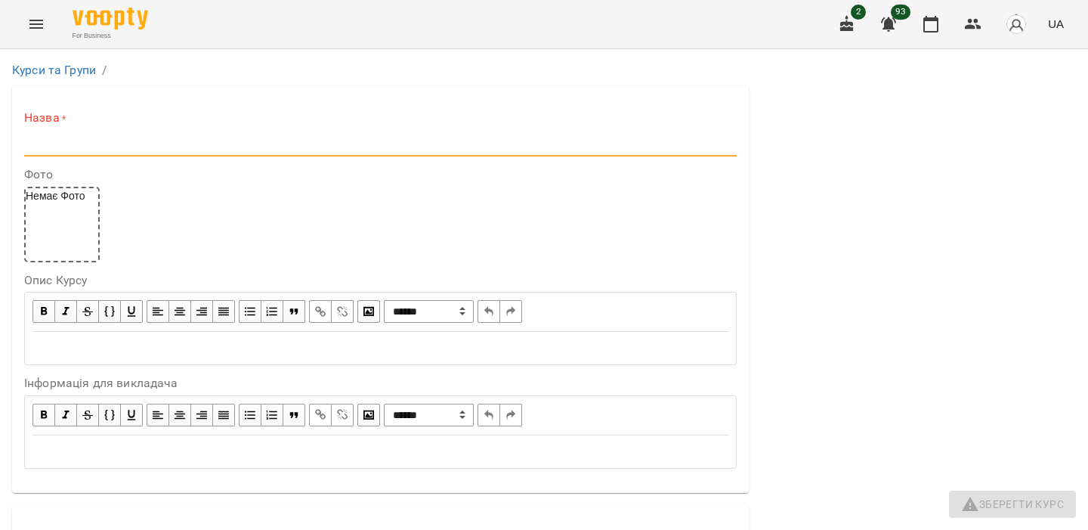
type input "*"
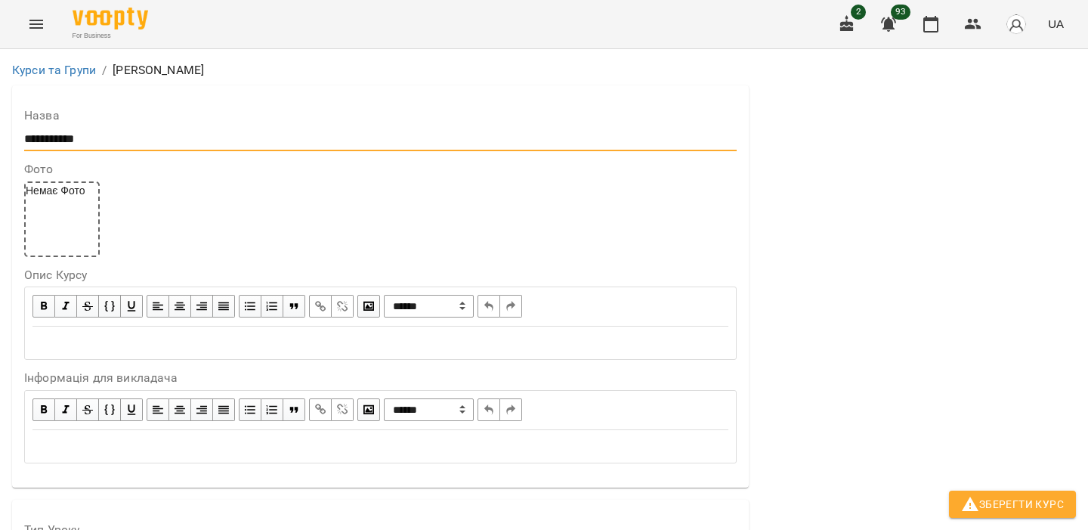
scroll to position [1219, 0]
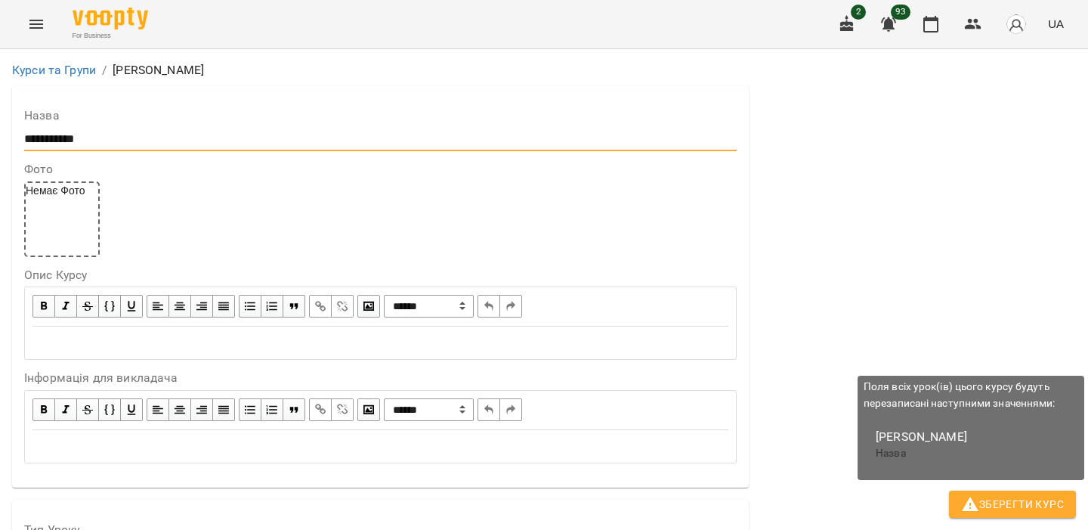
type input "**********"
click at [1036, 501] on span "Зберегти Курс" at bounding box center [1012, 504] width 103 height 18
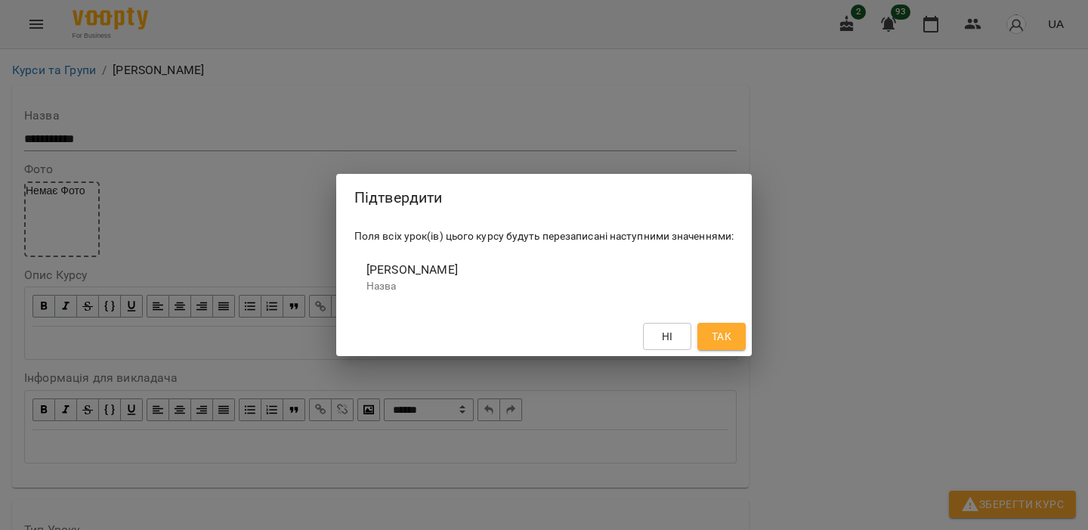
click at [724, 328] on span "Так" at bounding box center [722, 336] width 20 height 18
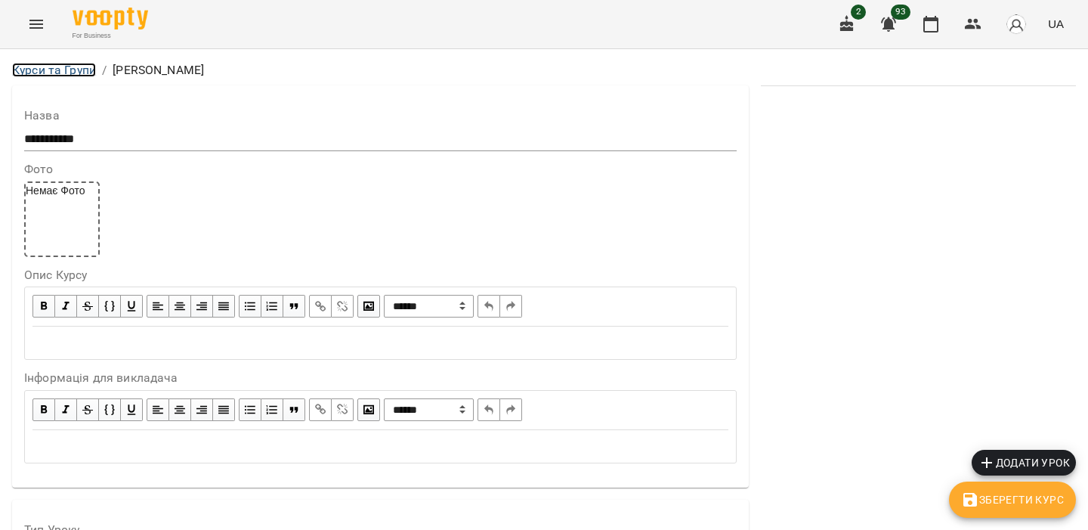
click at [72, 70] on link "Курси та Групи" at bounding box center [54, 70] width 84 height 14
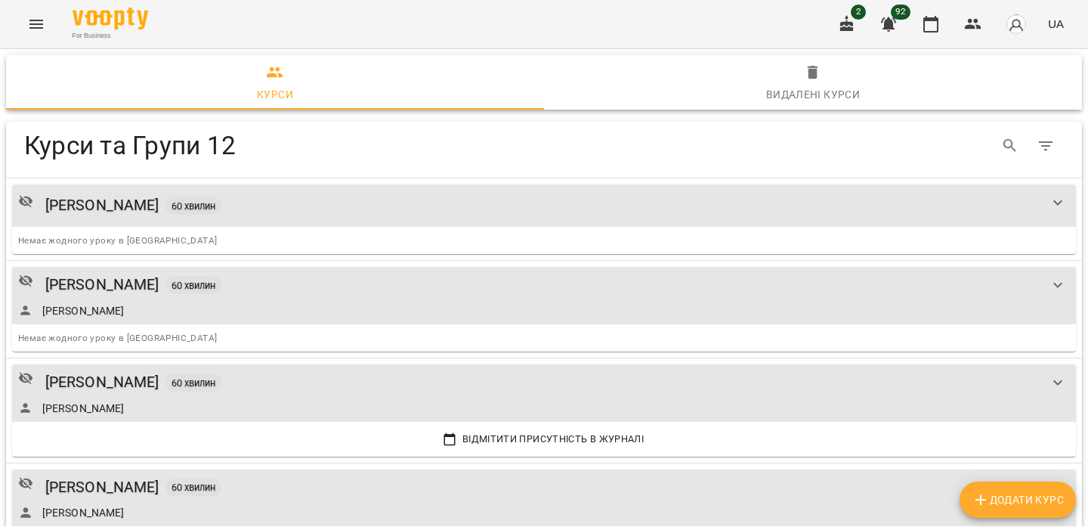
click at [23, 15] on button "Menu" at bounding box center [36, 24] width 36 height 36
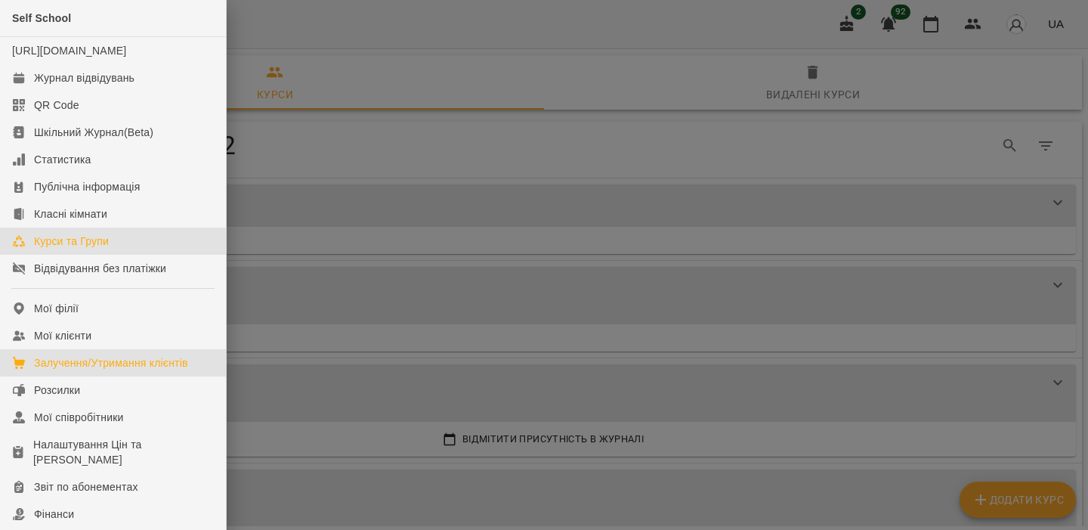
click at [156, 376] on link "Залучення/Утримання клієнтів" at bounding box center [113, 362] width 226 height 27
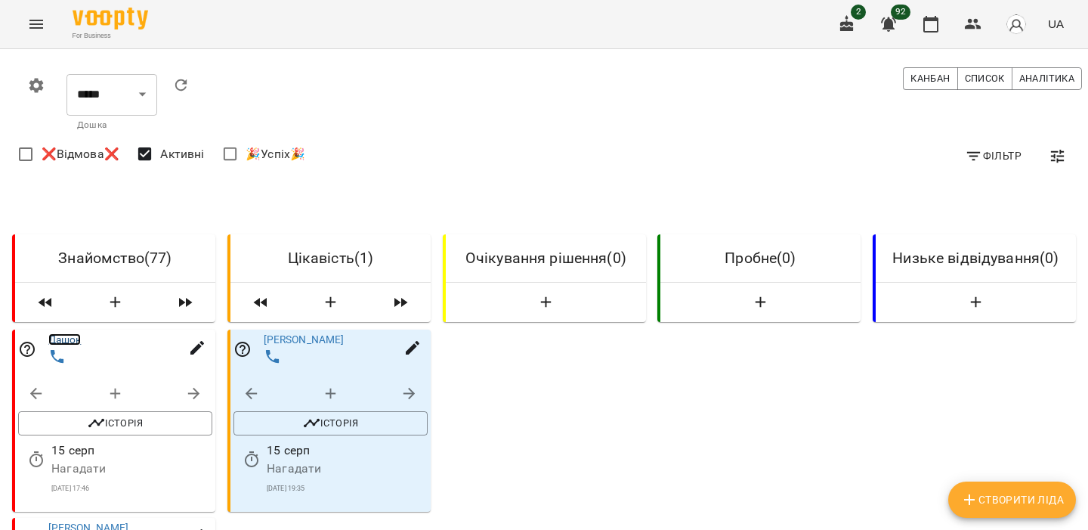
click at [78, 340] on link "Дашок" at bounding box center [64, 339] width 33 height 12
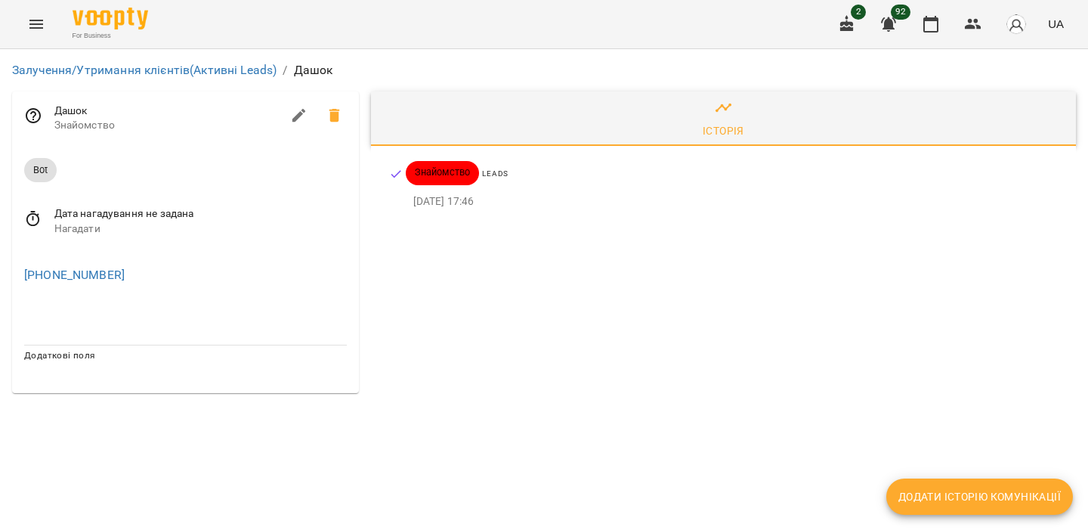
click at [295, 108] on icon "button" at bounding box center [299, 116] width 18 height 18
select select "**"
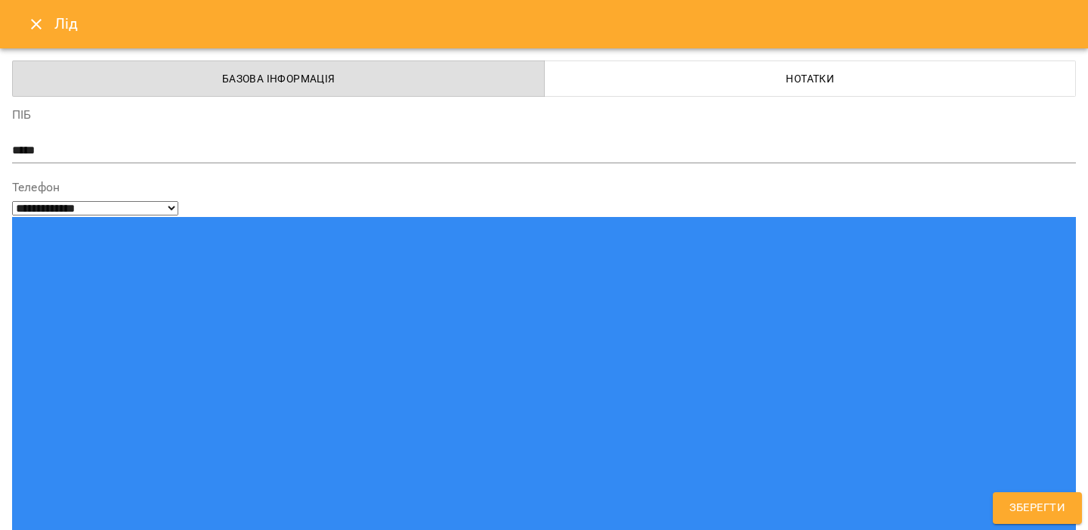
click at [676, 96] on button "Нотатки" at bounding box center [810, 78] width 533 height 36
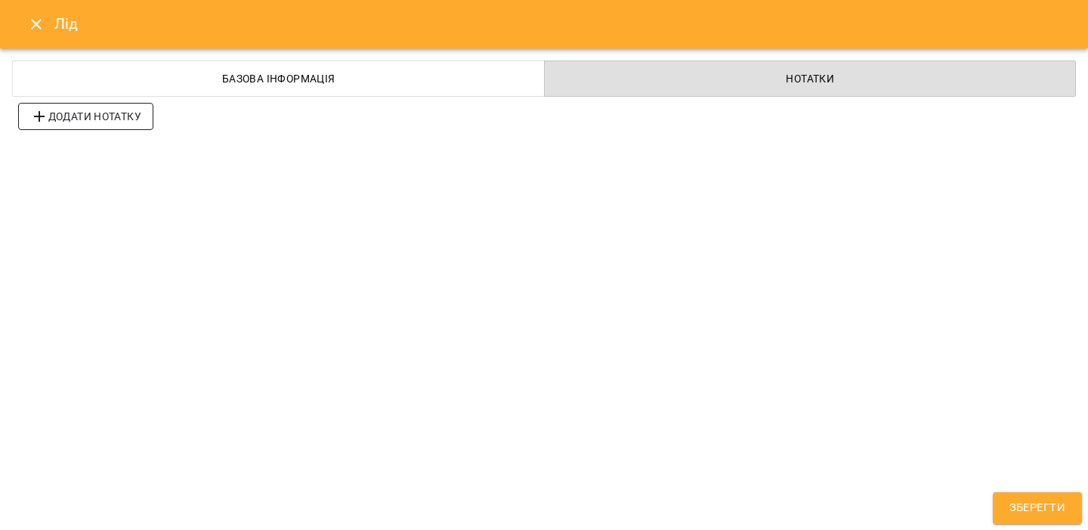
click at [94, 111] on span "Додати нотатку" at bounding box center [85, 116] width 111 height 18
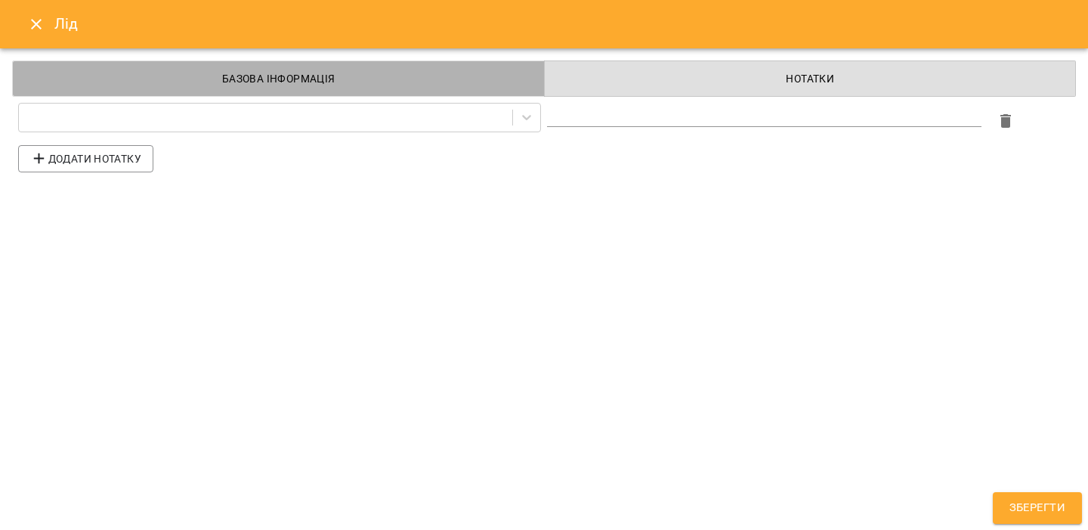
click at [240, 88] on button "Базова інформація" at bounding box center [278, 78] width 533 height 36
select select "**"
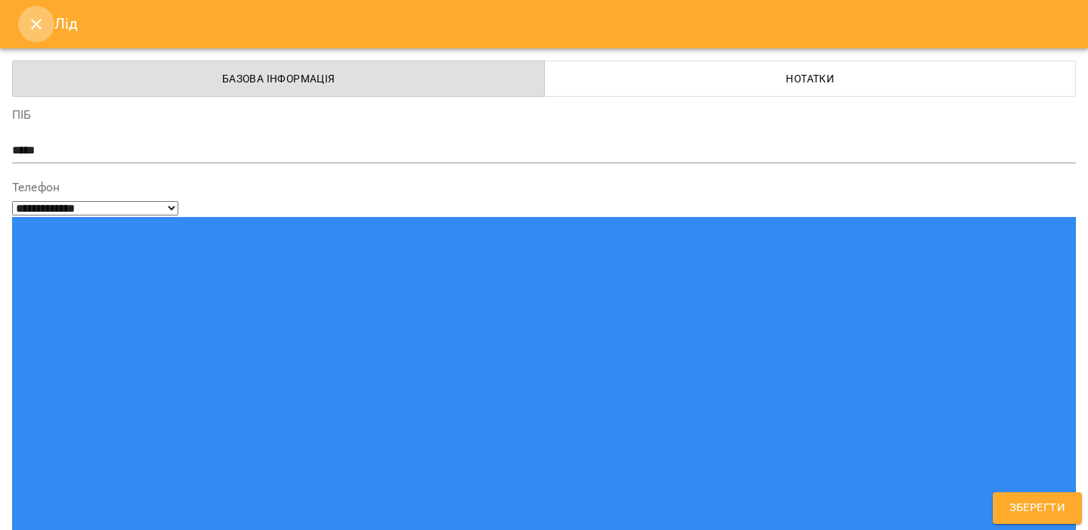
click at [42, 29] on icon "Close" at bounding box center [36, 24] width 18 height 18
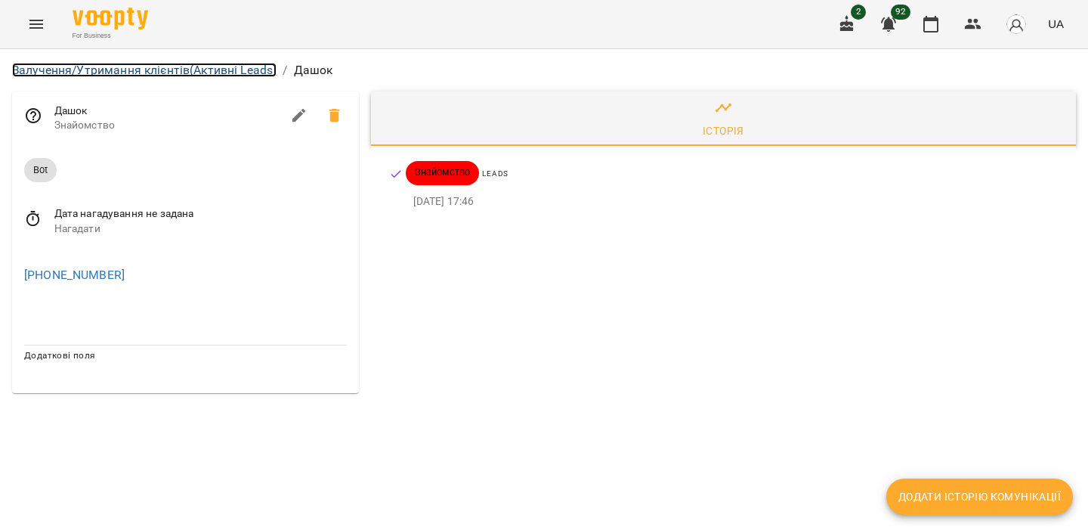
click at [158, 71] on link "Залучення/Утримання клієнтів (Активні Leads)" at bounding box center [144, 70] width 264 height 14
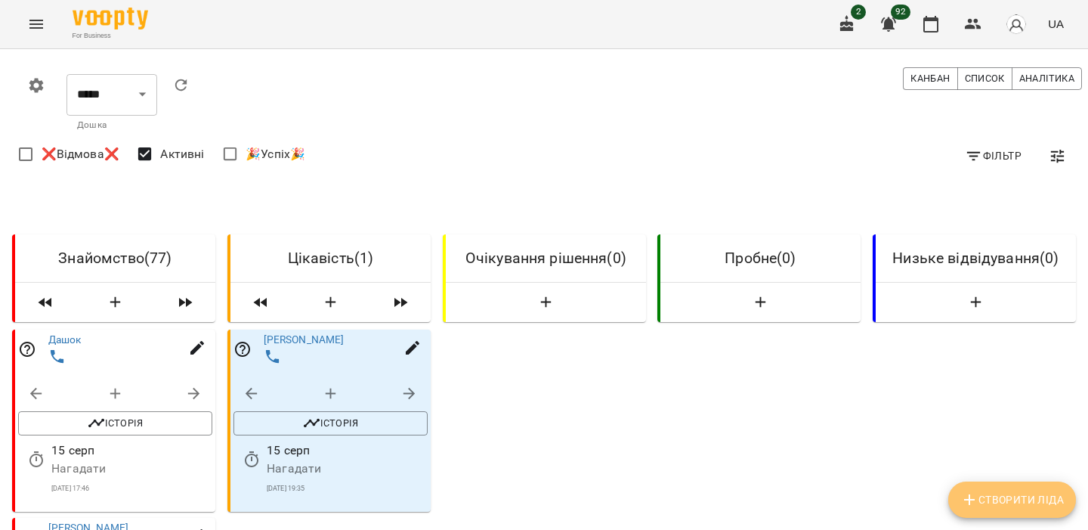
click at [978, 503] on span "Створити Ліда" at bounding box center [1012, 499] width 104 height 18
select select "**"
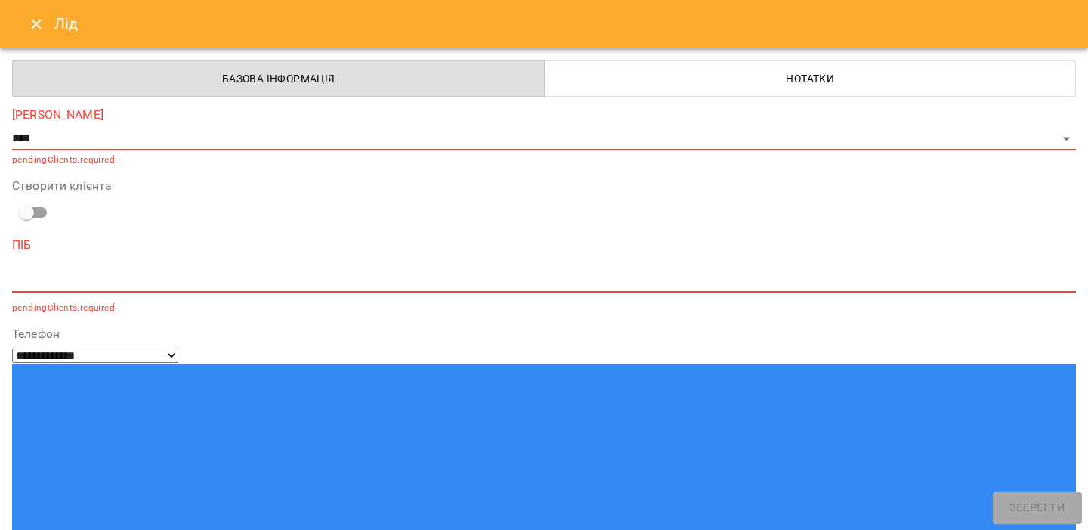
click at [661, 66] on button "Нотатки" at bounding box center [810, 78] width 533 height 36
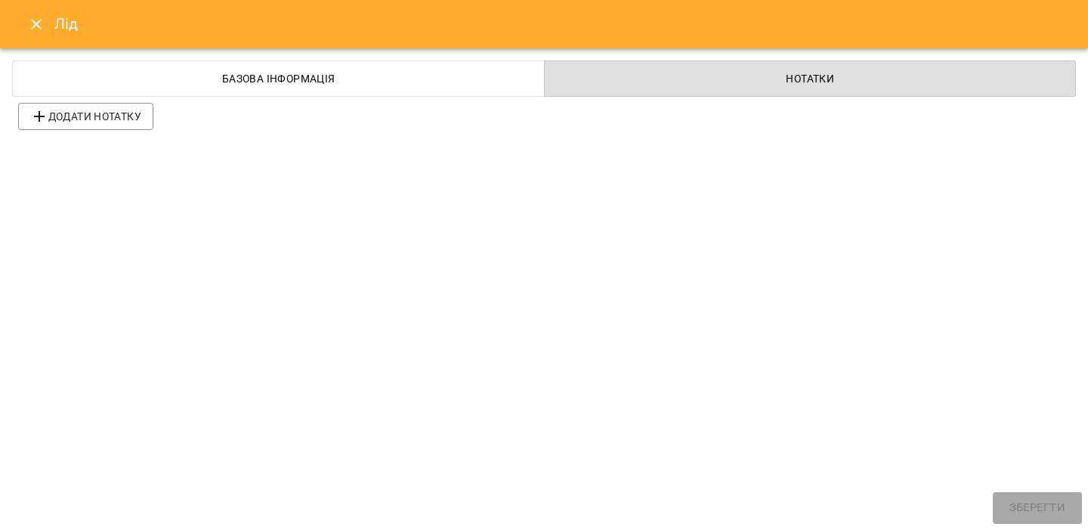
click at [400, 79] on span "Базова інформація" at bounding box center [279, 79] width 514 height 18
select select "**"
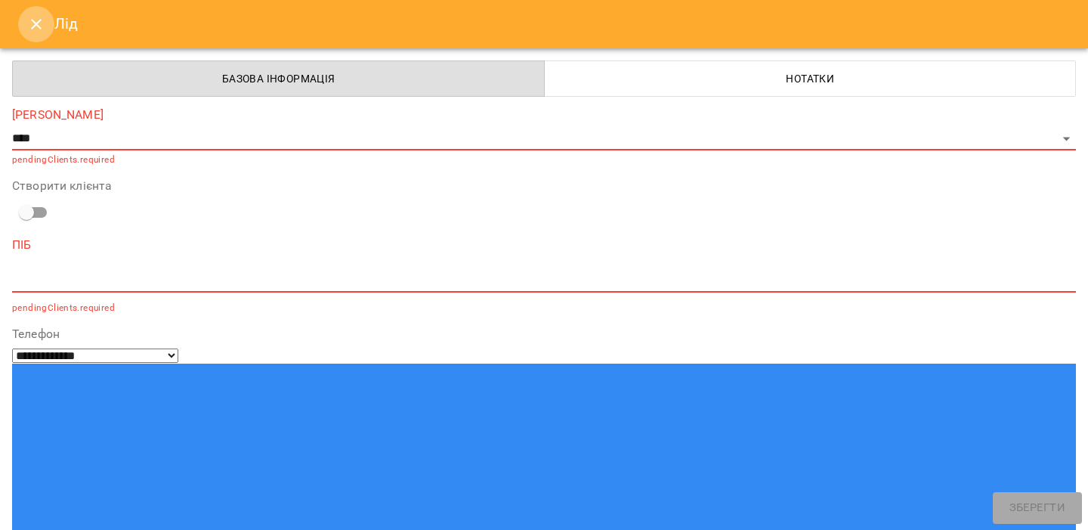
click at [33, 32] on icon "Close" at bounding box center [36, 24] width 18 height 18
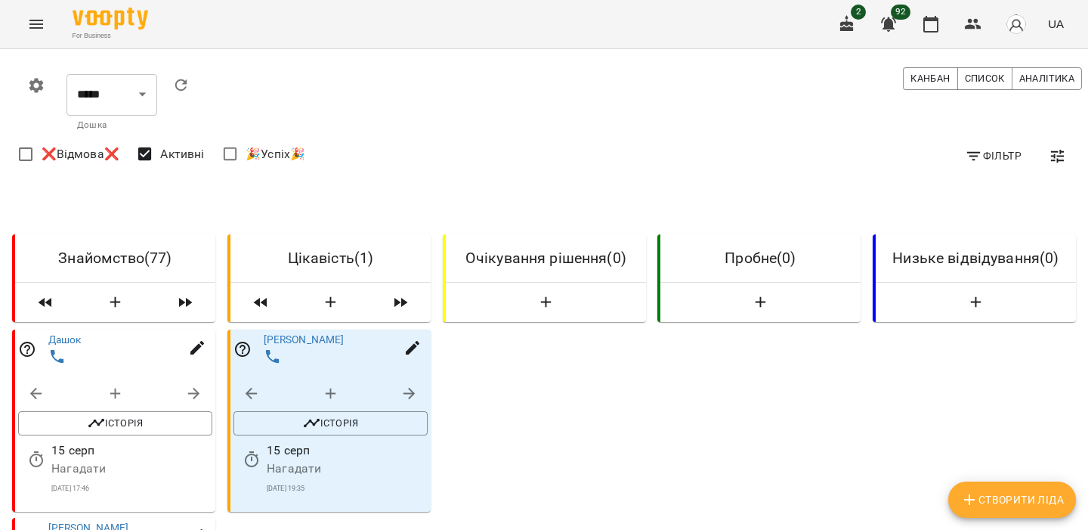
click at [1005, 137] on div "Фільтр ❌Відмова❌ Активні 🎉Успіх🎉" at bounding box center [550, 156] width 1070 height 42
click at [999, 153] on span "Фільтр" at bounding box center [993, 156] width 57 height 18
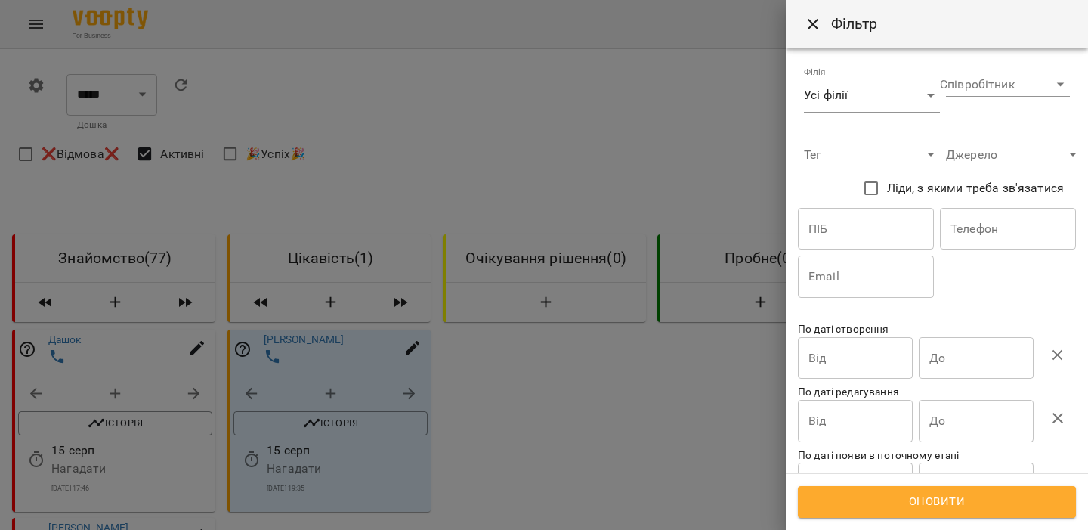
scroll to position [50, 0]
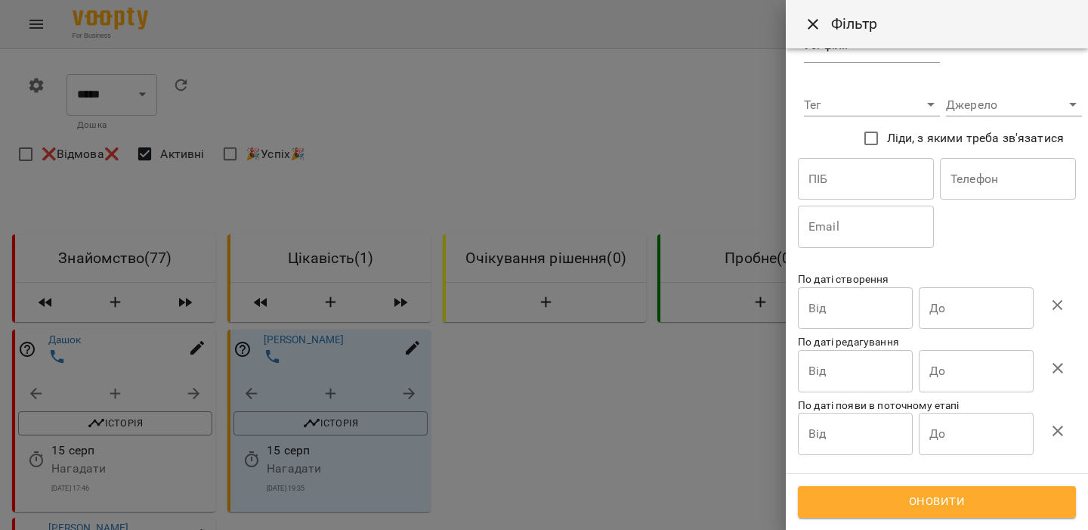
click at [734, 230] on div at bounding box center [544, 265] width 1088 height 530
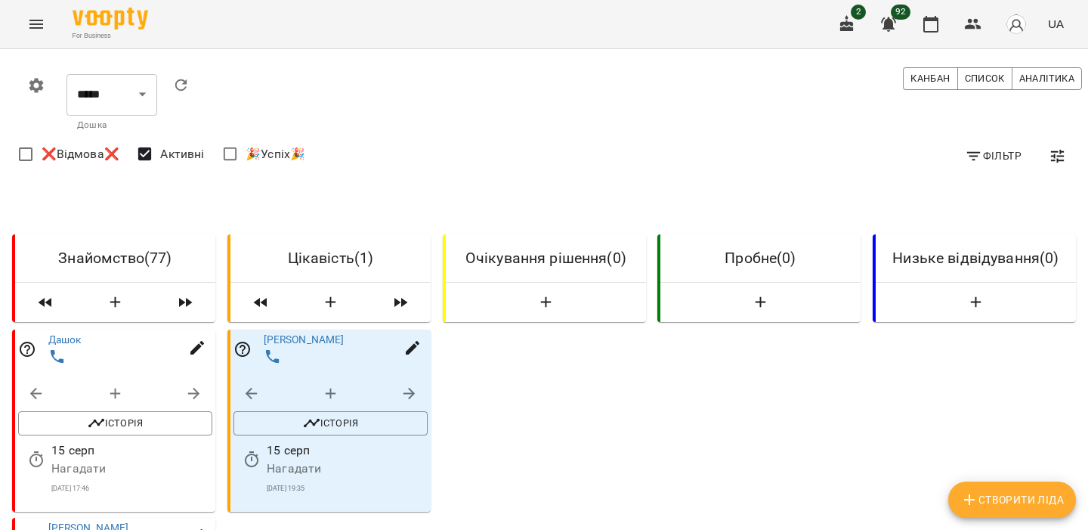
click at [1066, 154] on icon "button" at bounding box center [1058, 156] width 18 height 18
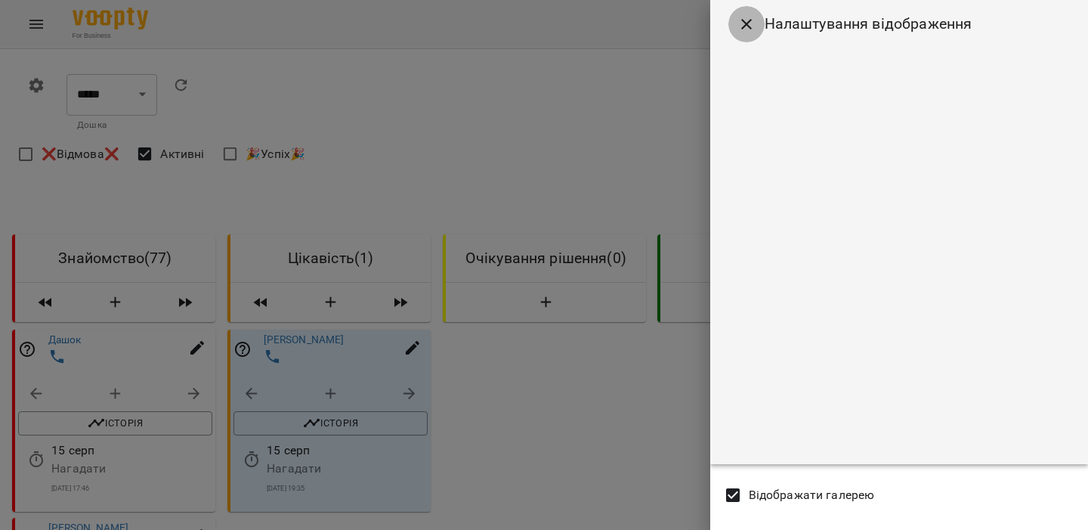
click at [745, 27] on icon "Close" at bounding box center [746, 24] width 18 height 18
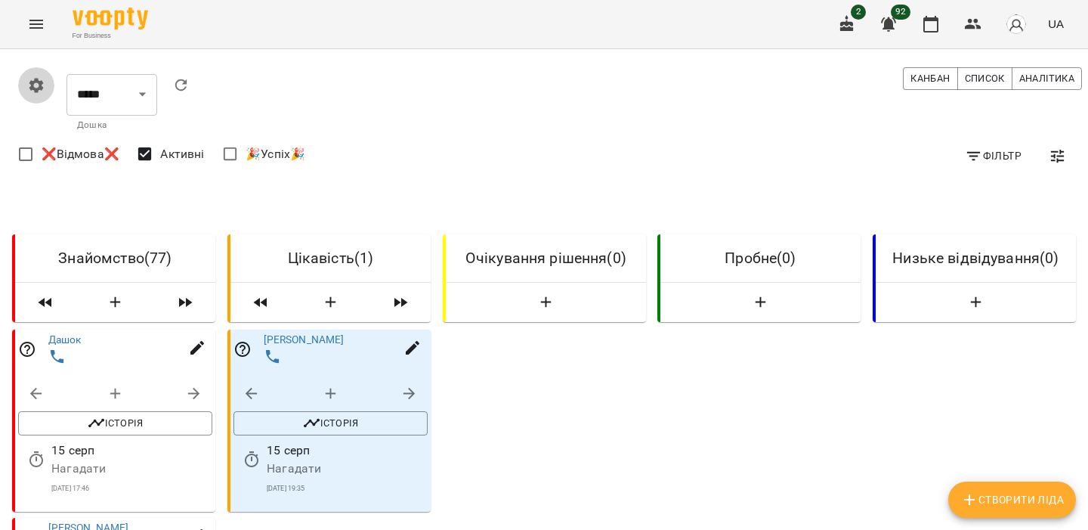
click at [41, 84] on icon "button" at bounding box center [36, 85] width 14 height 14
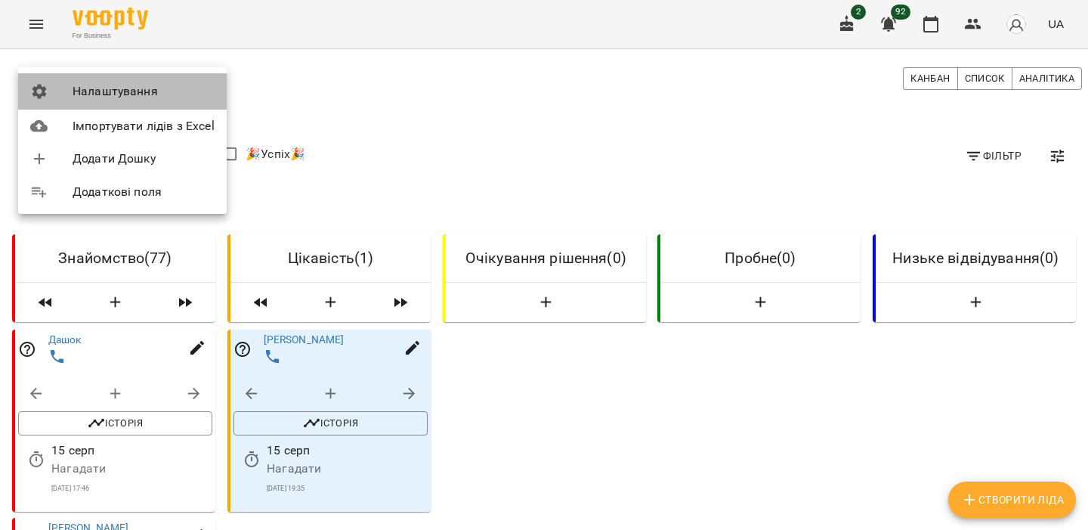
click at [198, 100] on li "Налаштування" at bounding box center [122, 91] width 209 height 36
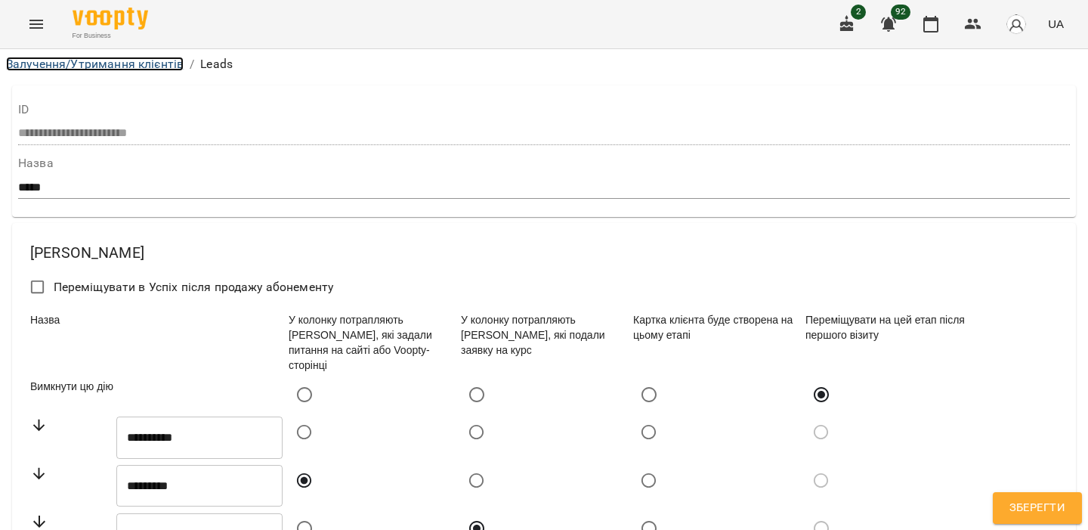
click at [134, 61] on link "Залучення/Утримання клієнтів" at bounding box center [95, 64] width 178 height 14
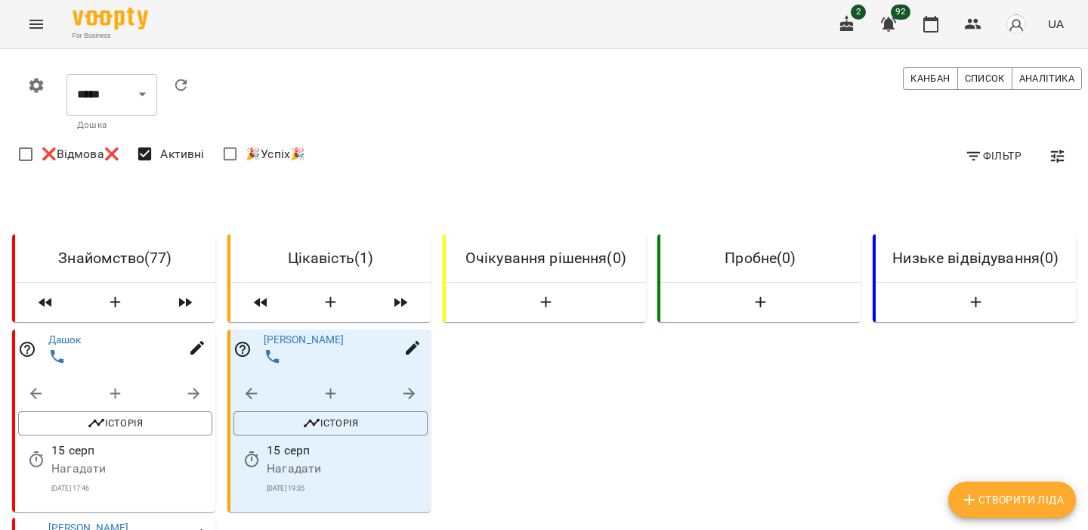
click at [34, 79] on icon "button" at bounding box center [36, 85] width 14 height 14
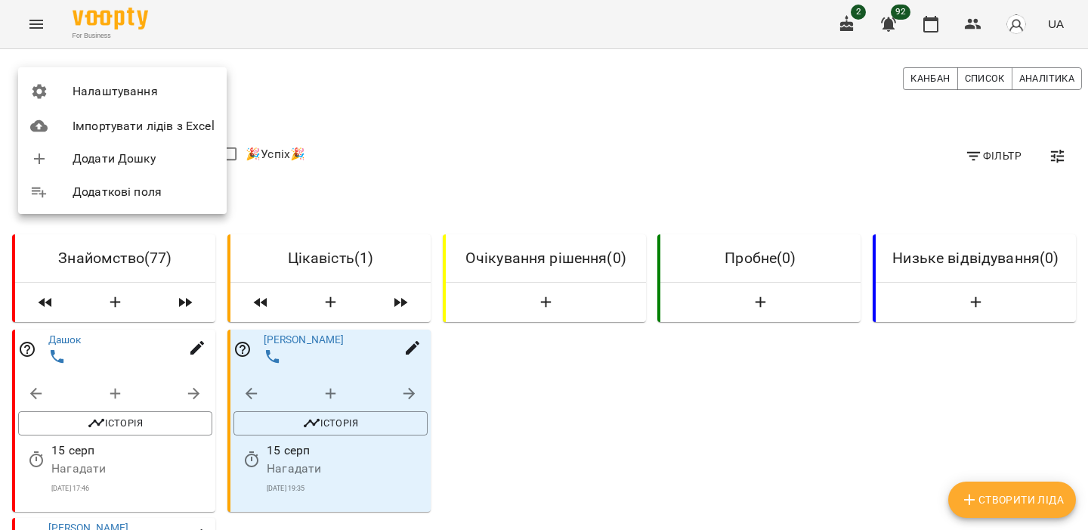
click at [100, 187] on span "Додаткові поля" at bounding box center [144, 192] width 142 height 18
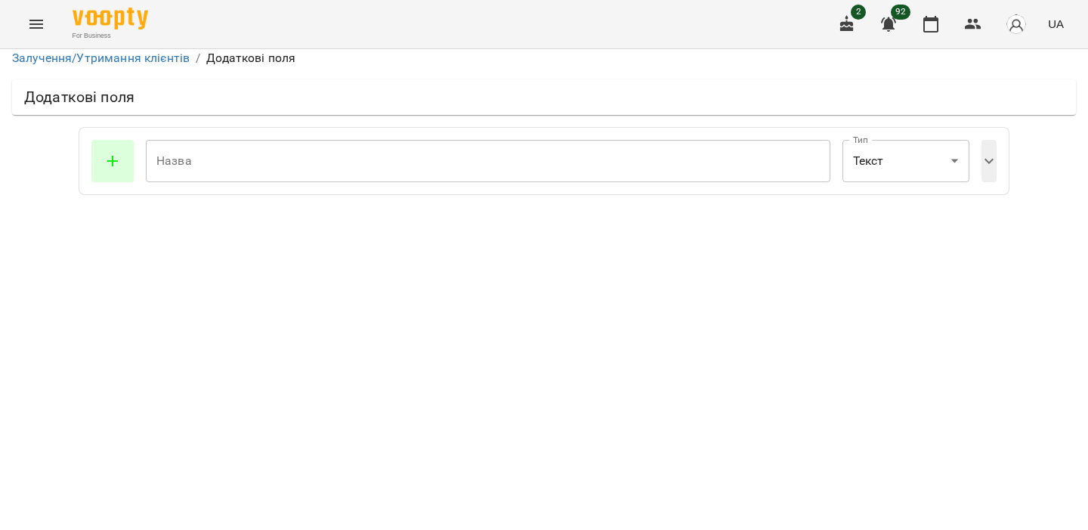
click at [241, 158] on input "text" at bounding box center [488, 161] width 684 height 42
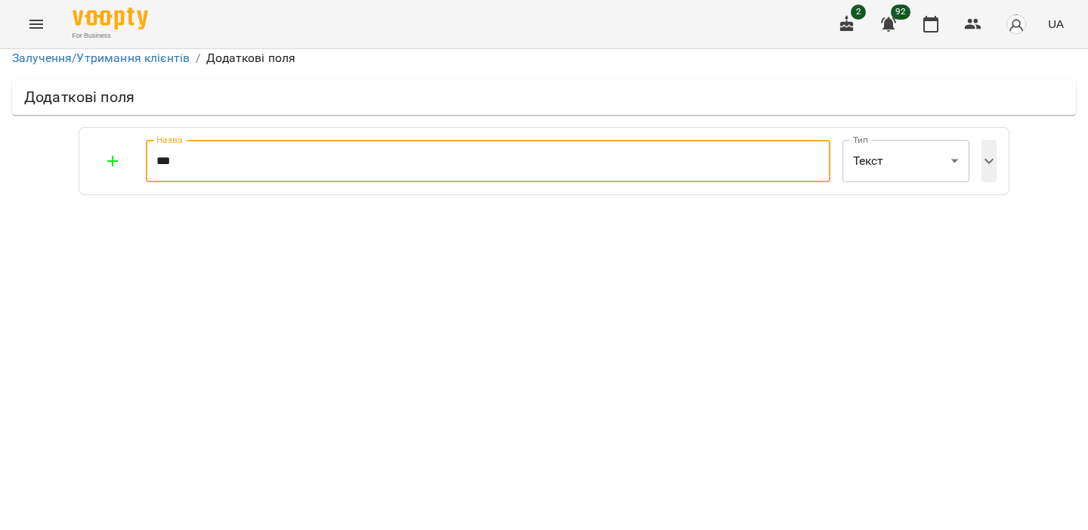
type input "***"
click at [121, 156] on icon "button" at bounding box center [113, 161] width 18 height 18
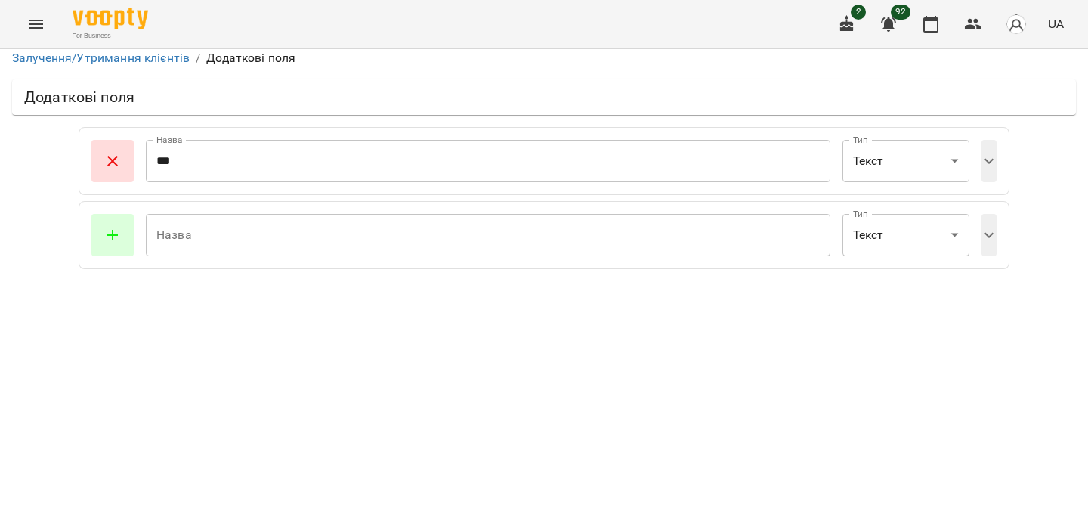
click at [252, 244] on input "text" at bounding box center [488, 235] width 684 height 42
click at [124, 165] on button "button" at bounding box center [112, 161] width 42 height 42
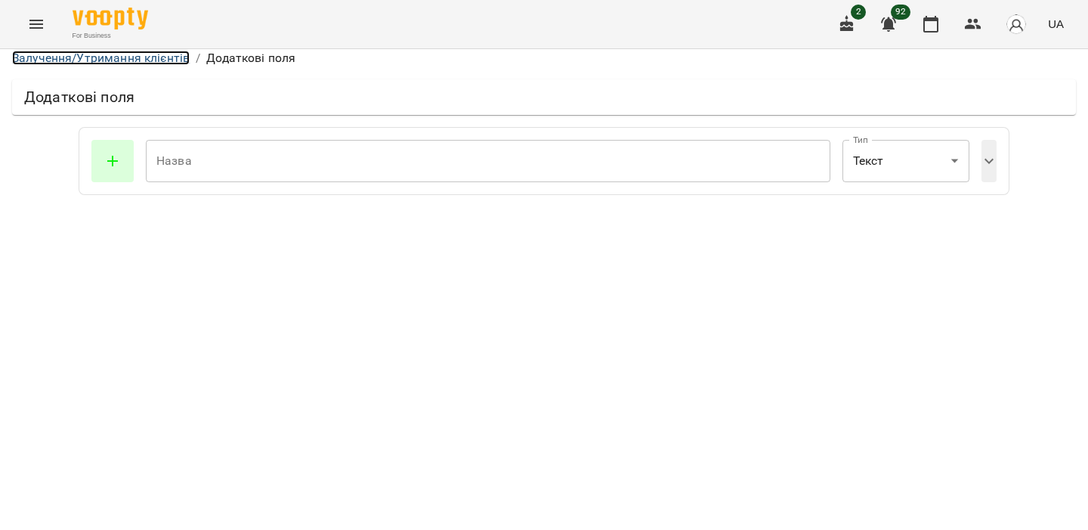
click at [115, 63] on link "Залучення/Утримання клієнтів" at bounding box center [101, 58] width 178 height 14
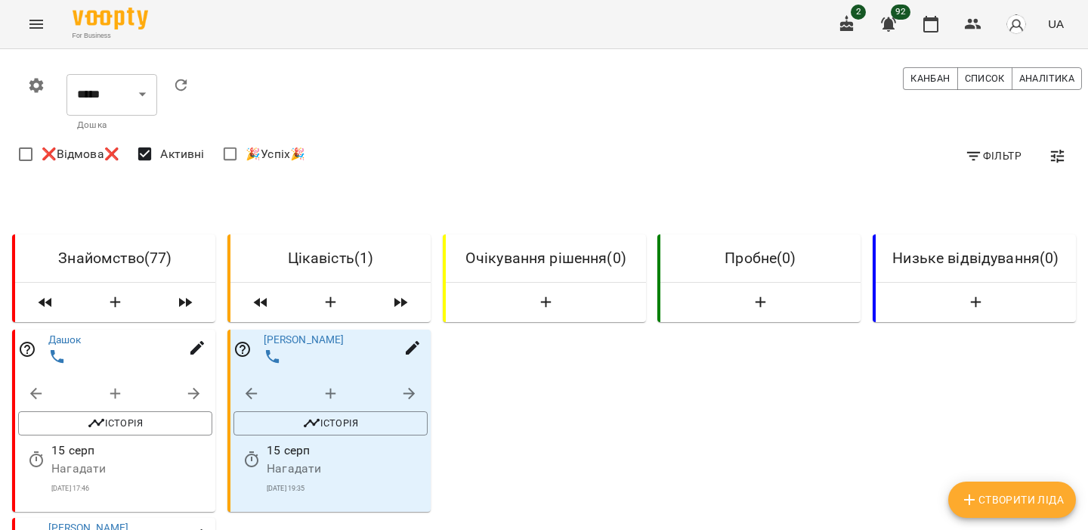
click at [43, 84] on icon "button" at bounding box center [36, 85] width 18 height 18
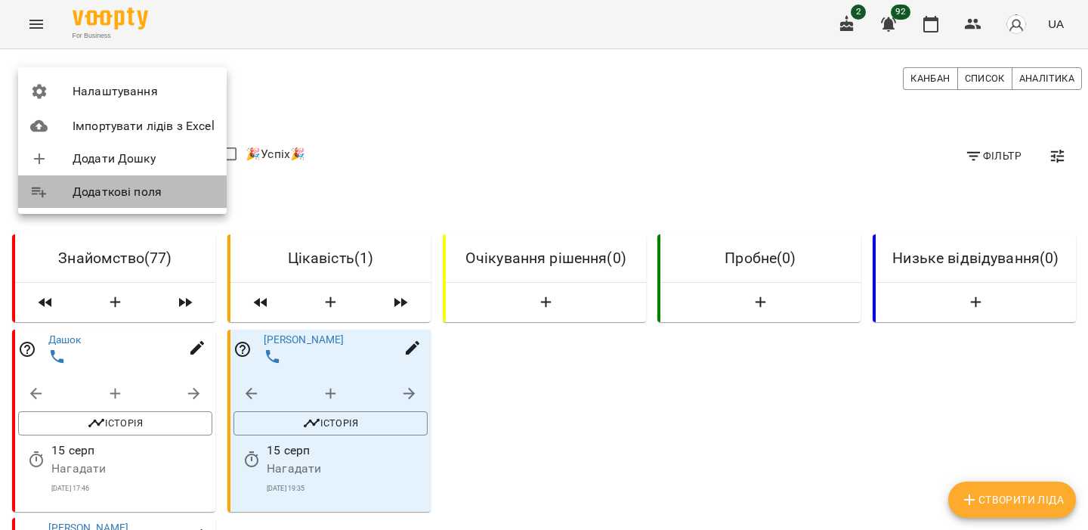
click at [79, 193] on span "Додаткові поля" at bounding box center [144, 192] width 142 height 18
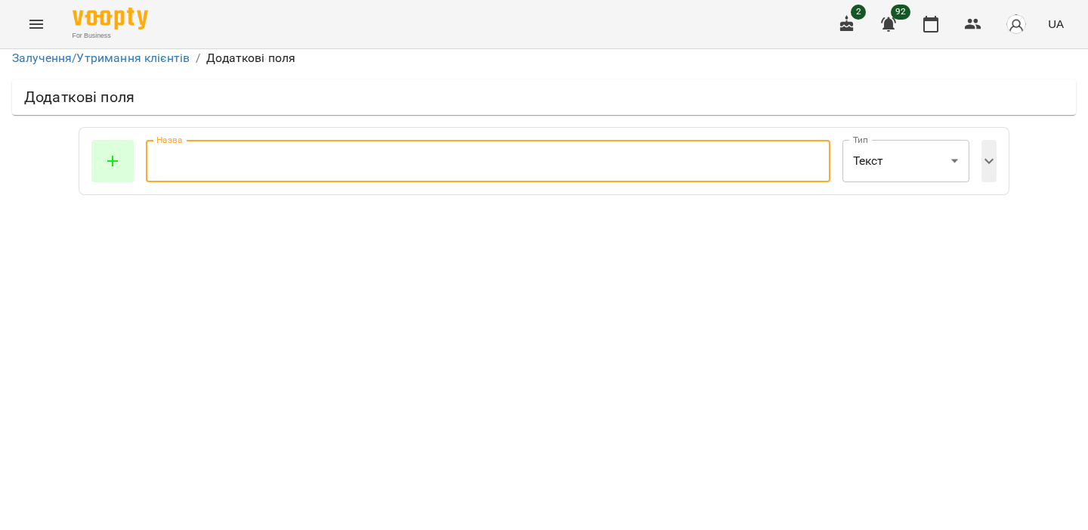
click at [183, 151] on input "text" at bounding box center [488, 161] width 684 height 42
type input "***"
click at [108, 159] on icon "button" at bounding box center [113, 161] width 18 height 18
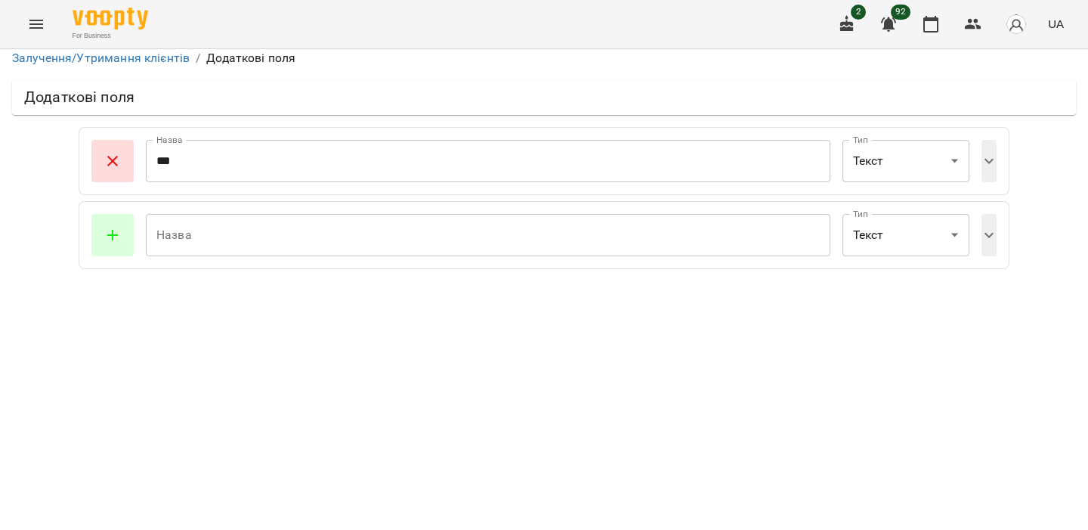
click at [218, 237] on input "text" at bounding box center [488, 235] width 684 height 42
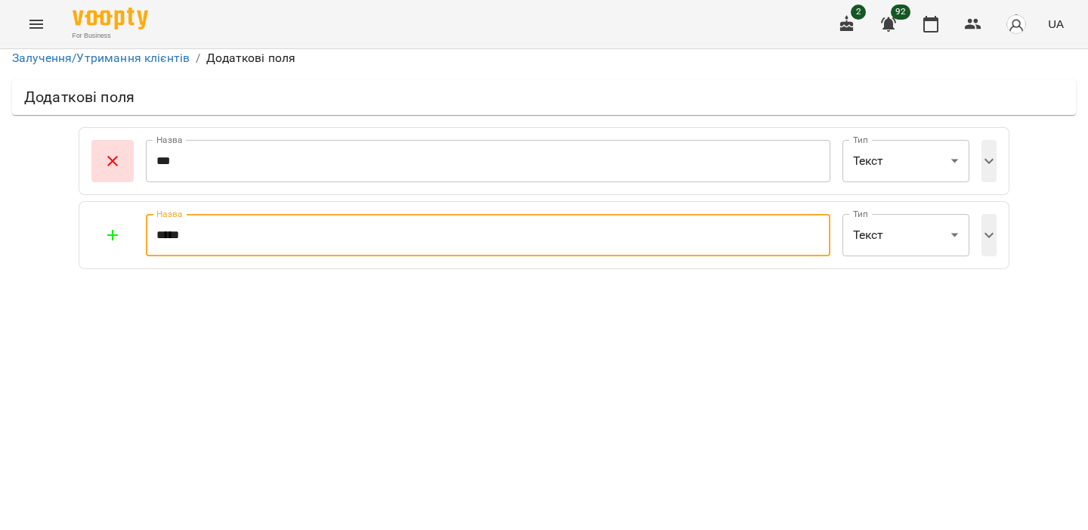
type input "*****"
click at [128, 242] on button "button" at bounding box center [112, 235] width 42 height 42
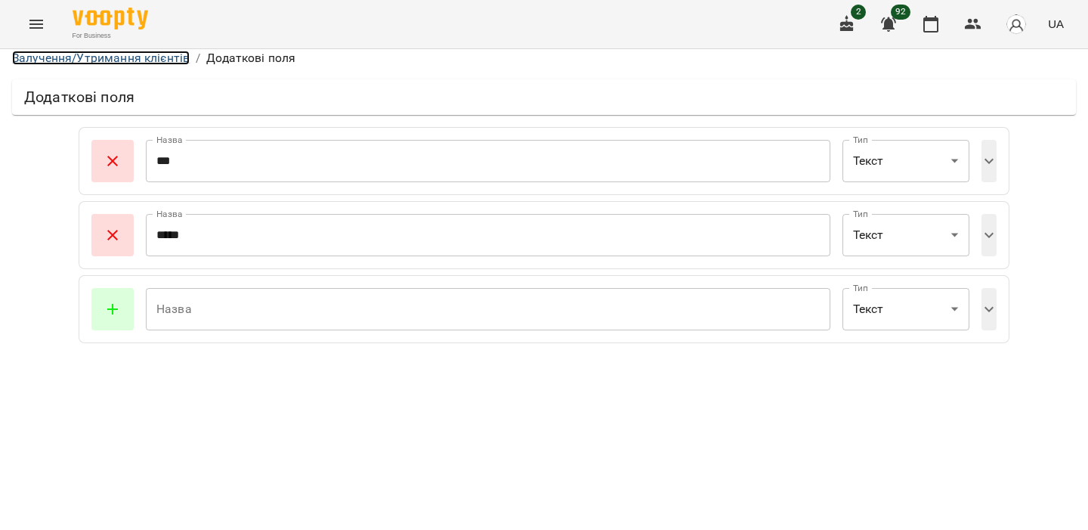
click at [89, 61] on link "Залучення/Утримання клієнтів" at bounding box center [101, 58] width 178 height 14
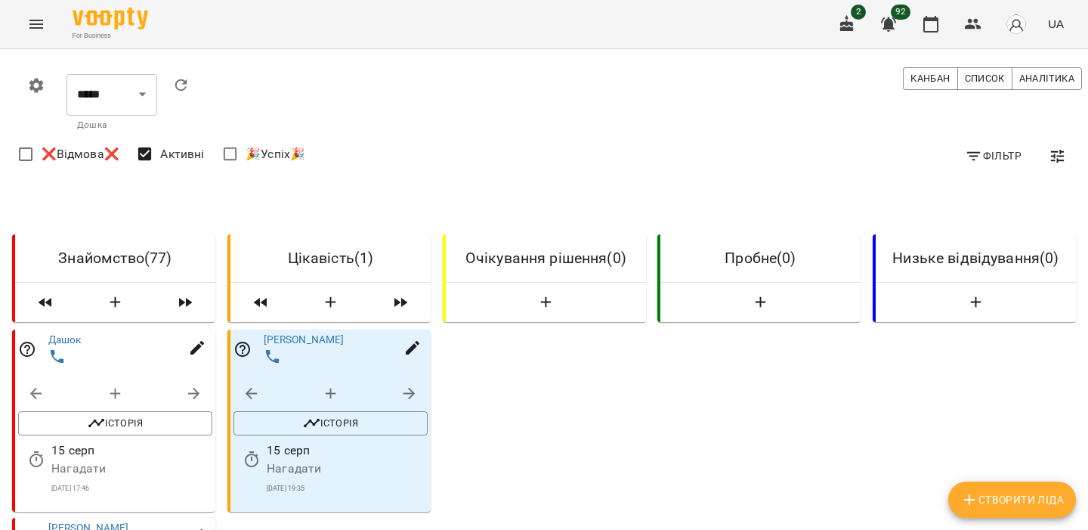
click at [958, 487] on button "Створити Ліда" at bounding box center [1012, 499] width 128 height 36
select select "**"
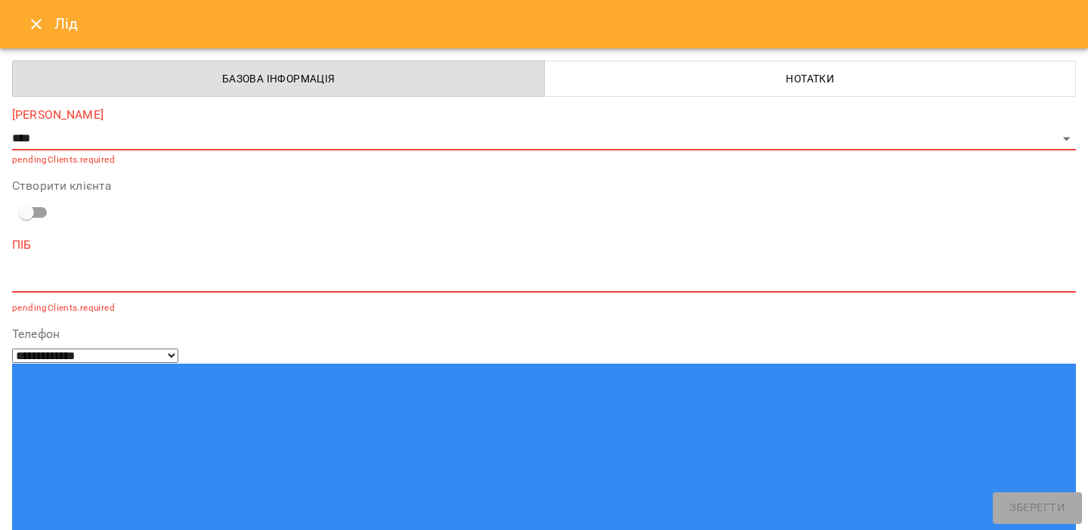
click at [56, 24] on h6 "Лід" at bounding box center [561, 23] width 1015 height 23
click at [39, 23] on icon "Close" at bounding box center [36, 24] width 18 height 18
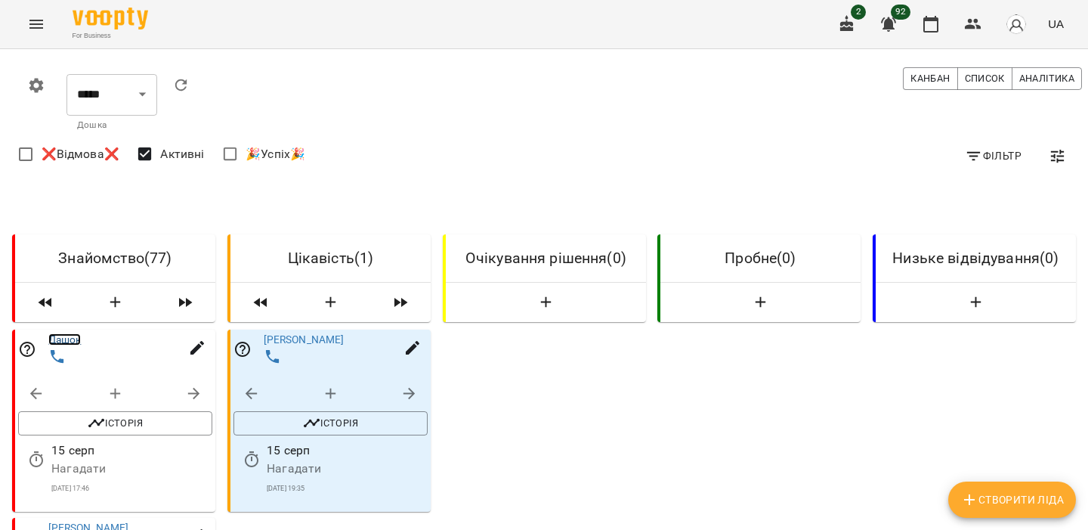
click at [69, 338] on link "Дашок" at bounding box center [64, 339] width 33 height 12
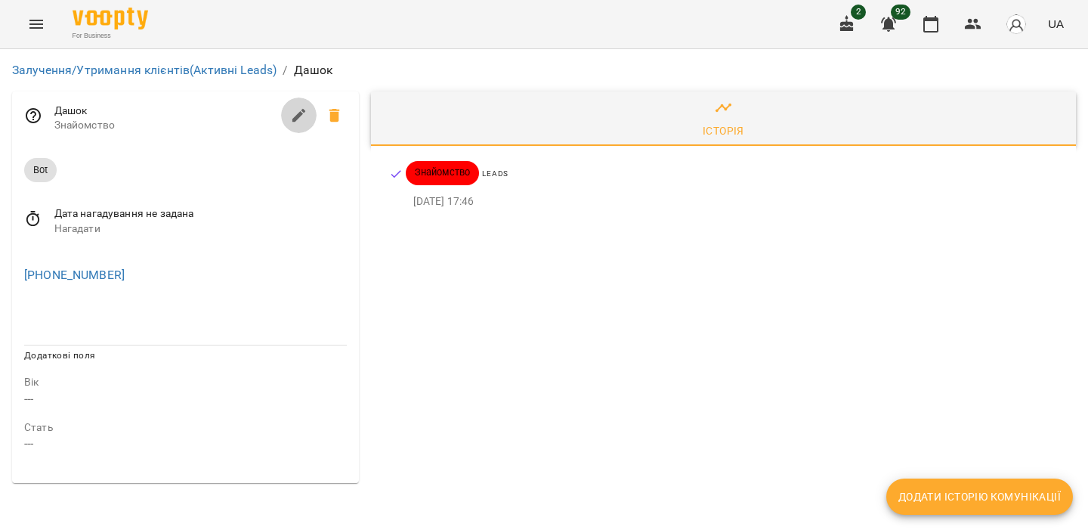
click at [287, 107] on button "button" at bounding box center [299, 115] width 36 height 36
select select "**"
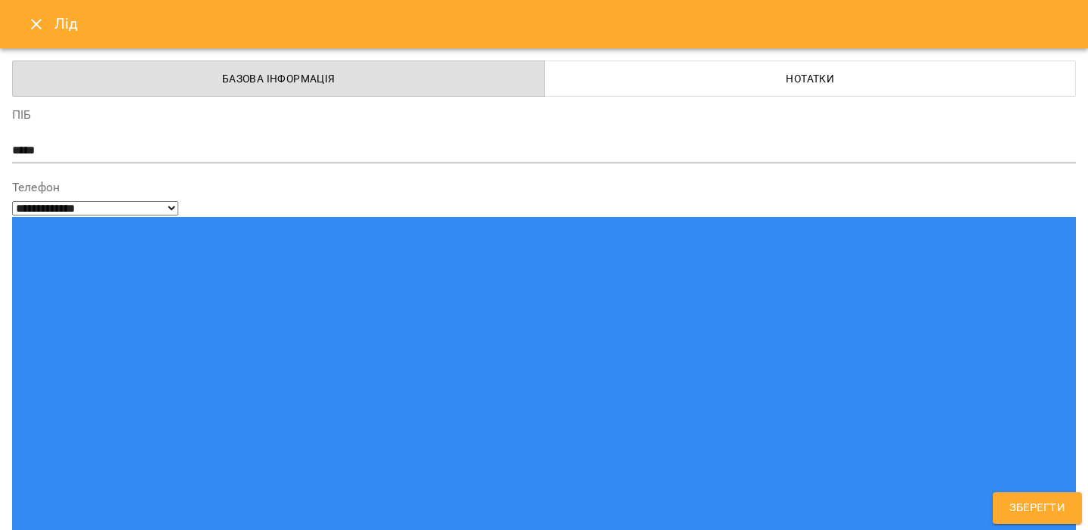
scroll to position [327, 0]
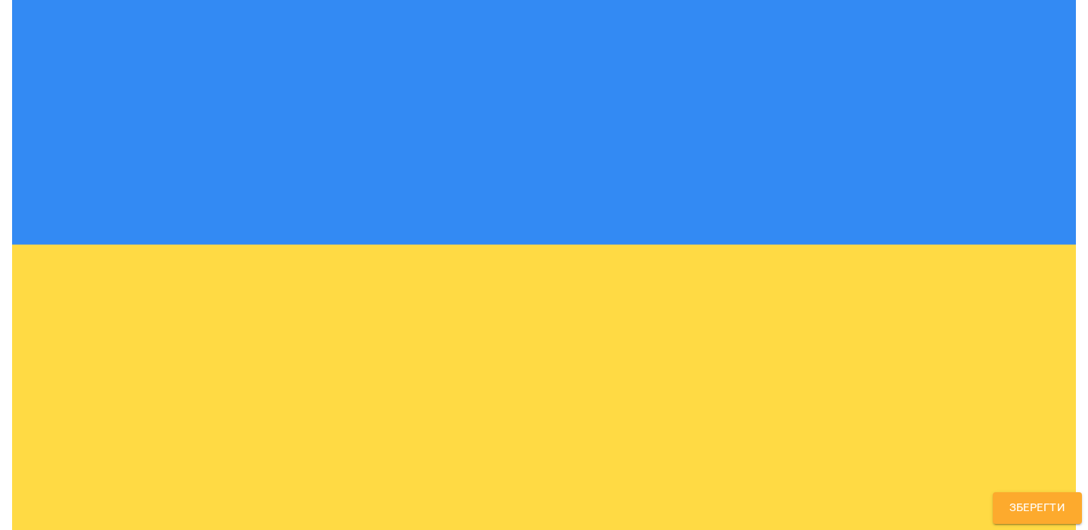
type input "**"
type input "*"
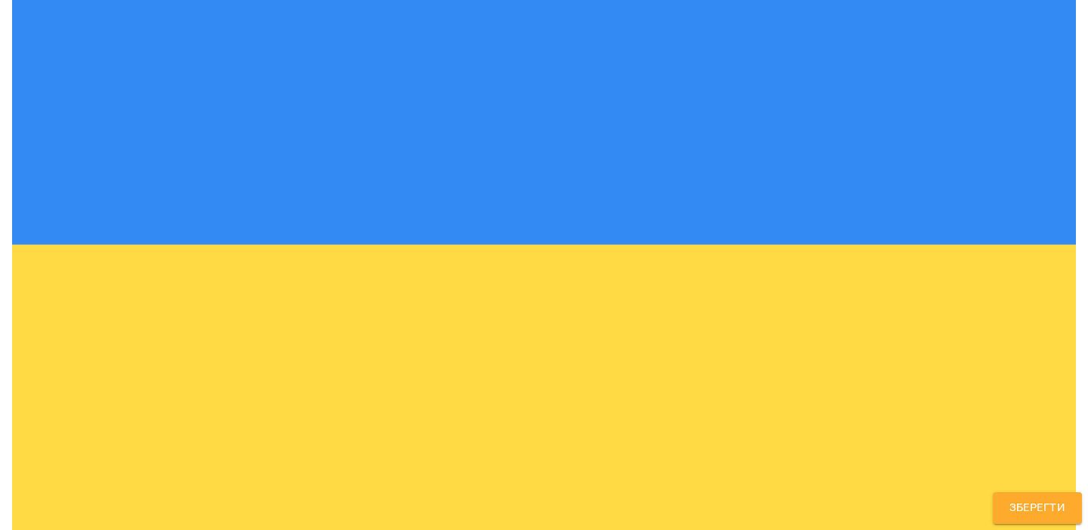
click at [1056, 511] on span "Зберегти" at bounding box center [1037, 508] width 56 height 20
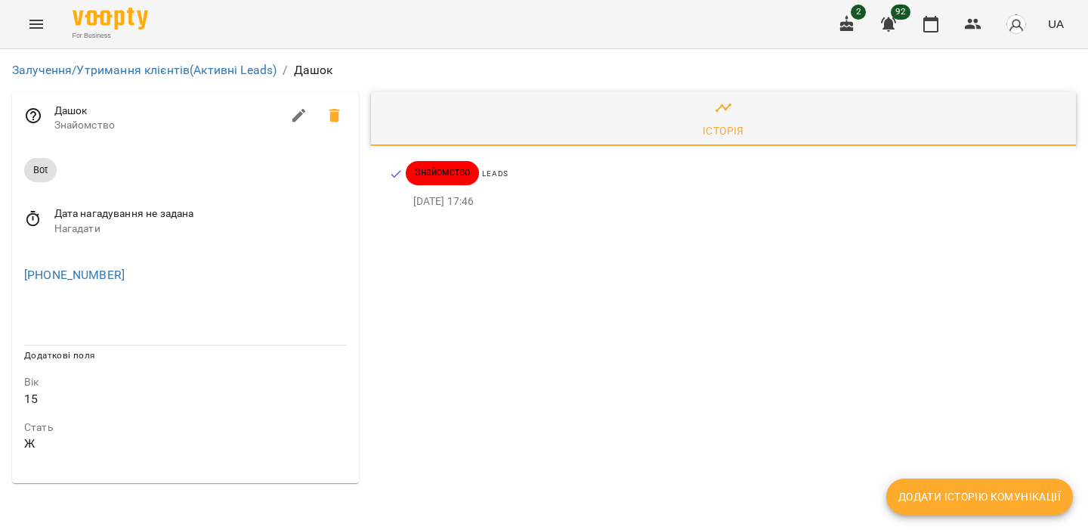
click at [242, 77] on li "Залучення/Утримання клієнтів (Активні Leads)" at bounding box center [144, 70] width 264 height 18
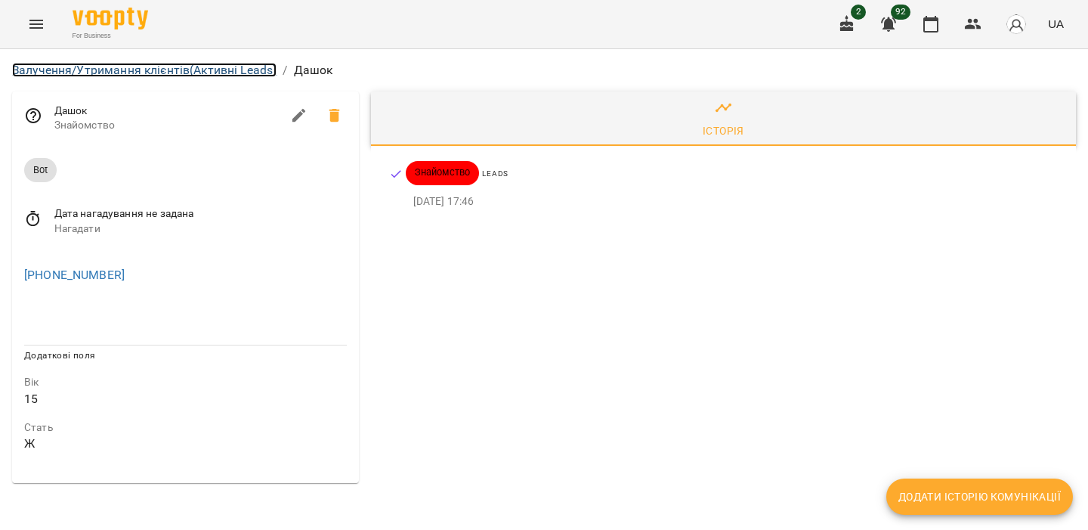
click at [249, 71] on link "Залучення/Утримання клієнтів (Активні Leads)" at bounding box center [144, 70] width 264 height 14
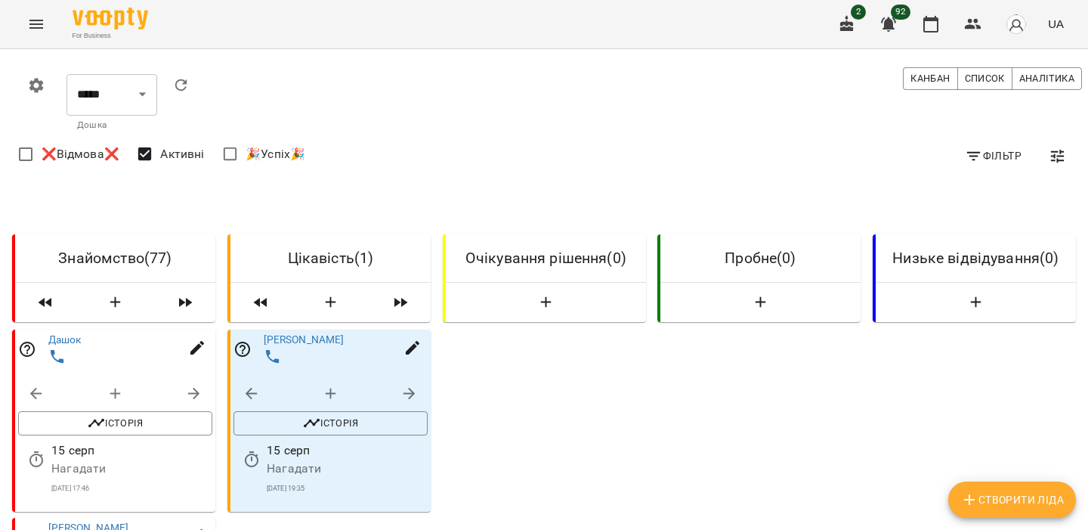
click at [972, 499] on icon "Створити Ліда" at bounding box center [969, 499] width 11 height 11
select select "**"
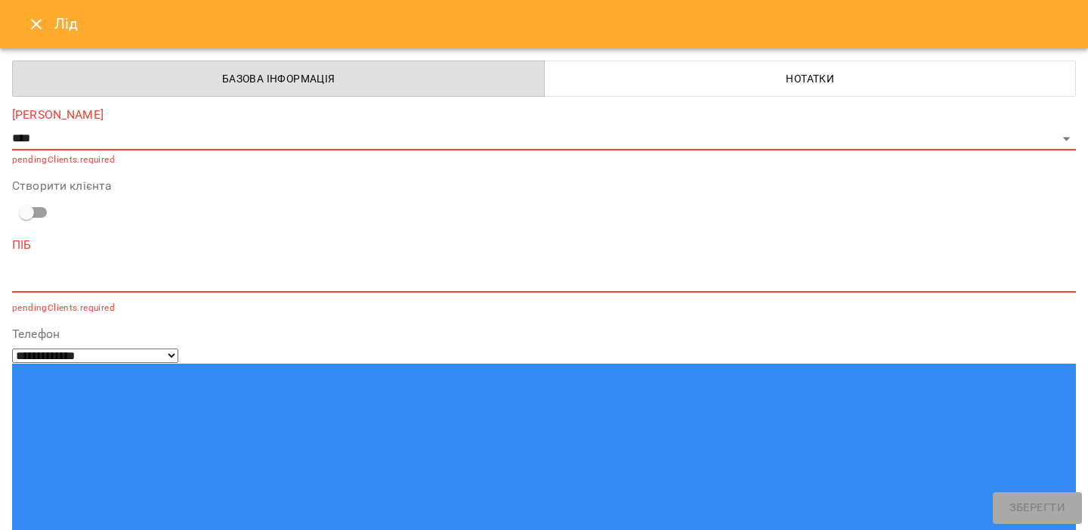
click at [641, 68] on button "Нотатки" at bounding box center [810, 78] width 533 height 36
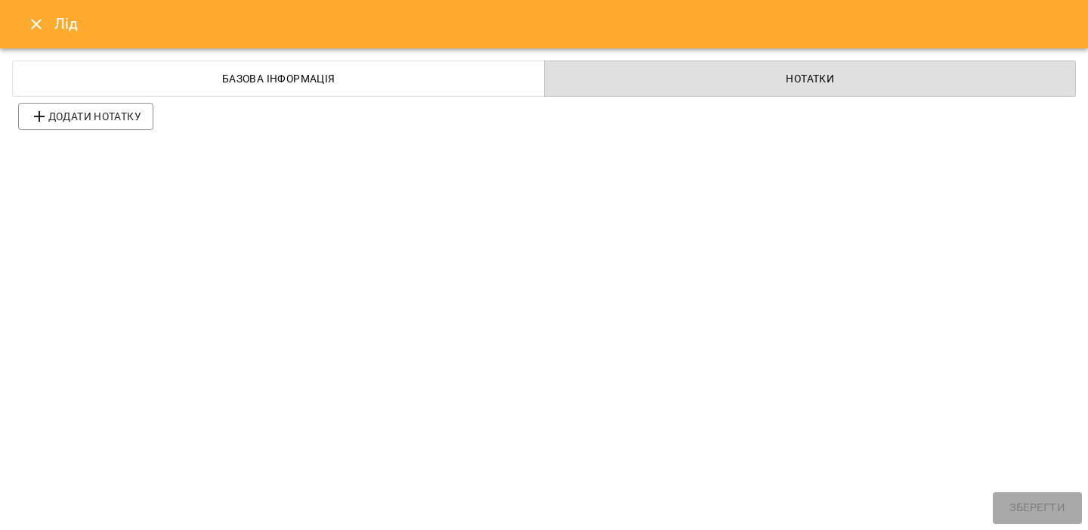
click at [35, 38] on button "Close" at bounding box center [36, 24] width 36 height 36
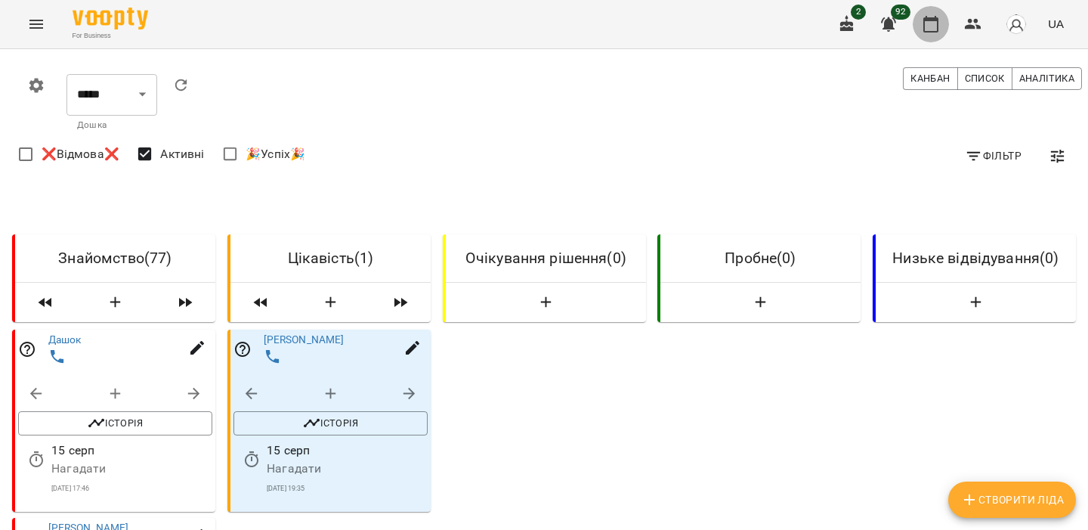
click at [921, 15] on button "button" at bounding box center [931, 24] width 36 height 36
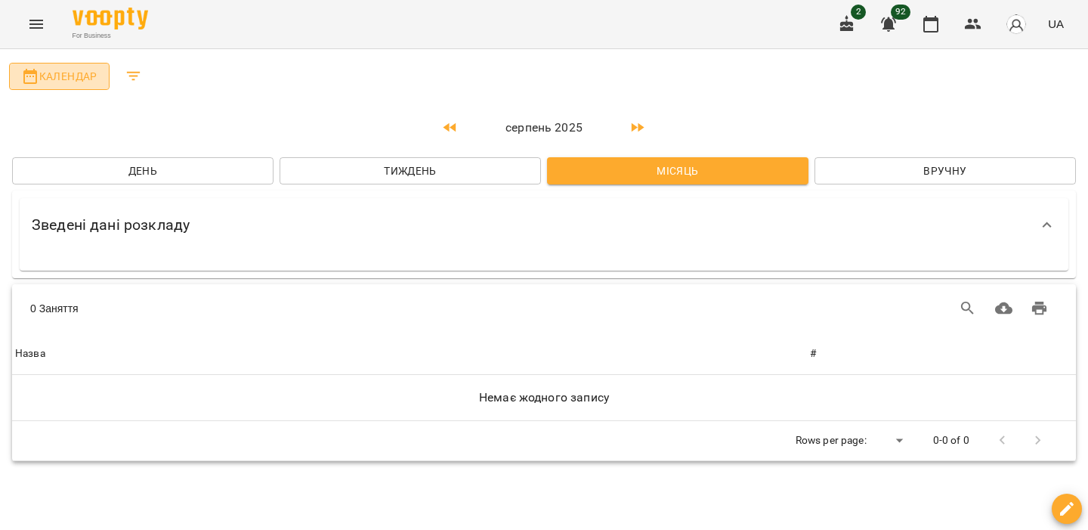
click at [64, 76] on span "Календар" at bounding box center [59, 76] width 76 height 18
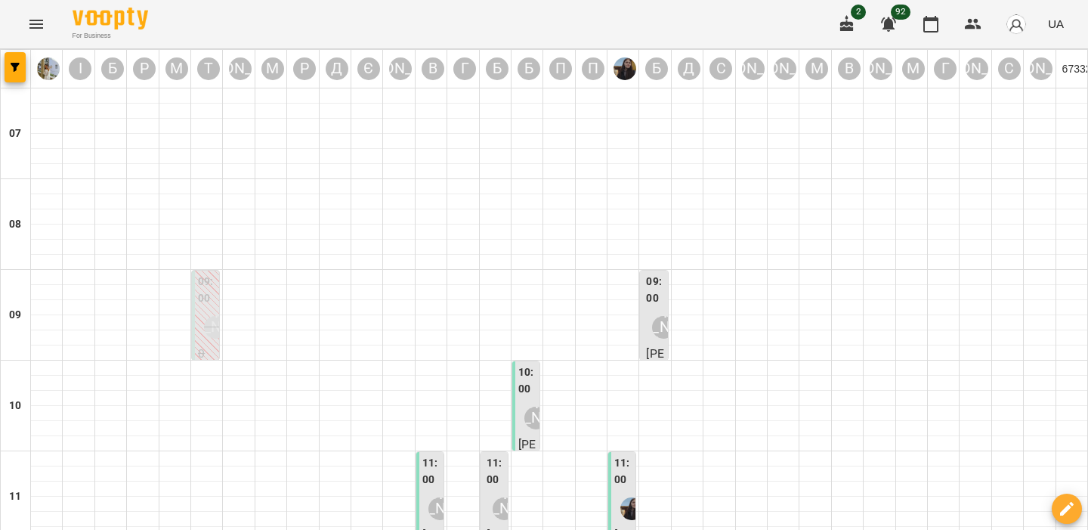
click at [35, 22] on icon "Menu" at bounding box center [36, 24] width 18 height 18
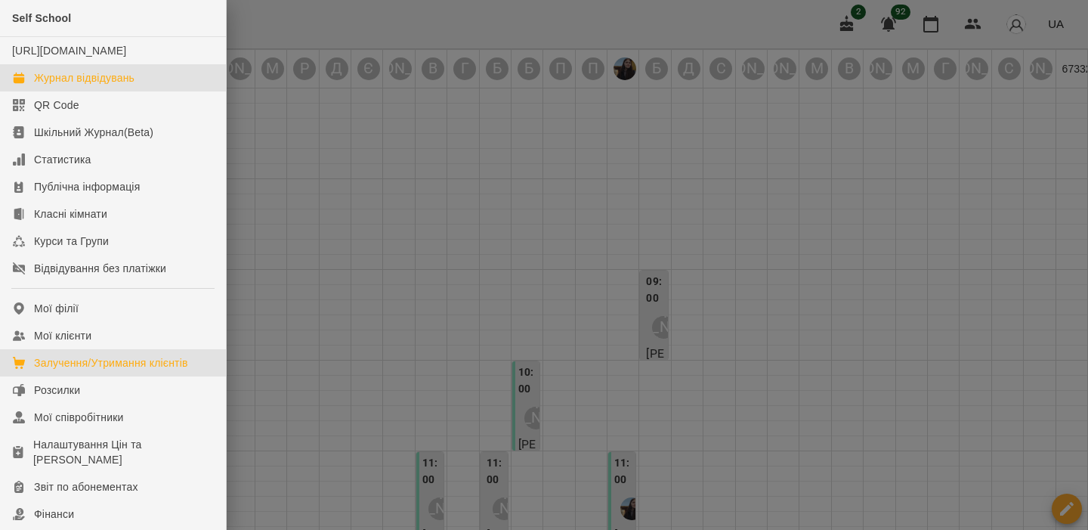
click at [162, 369] on link "Залучення/Утримання клієнтів" at bounding box center [113, 362] width 226 height 27
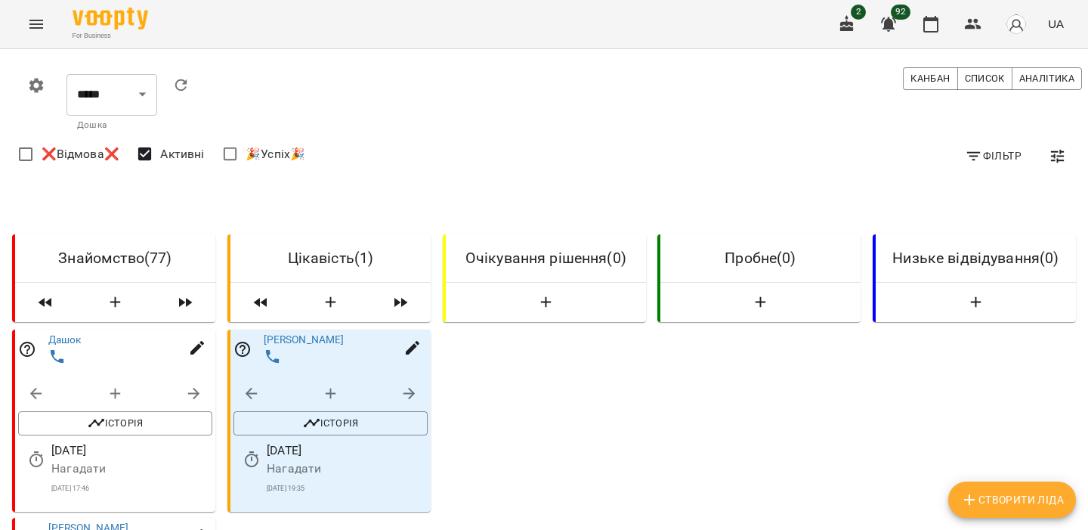
click at [29, 82] on icon "button" at bounding box center [36, 85] width 14 height 14
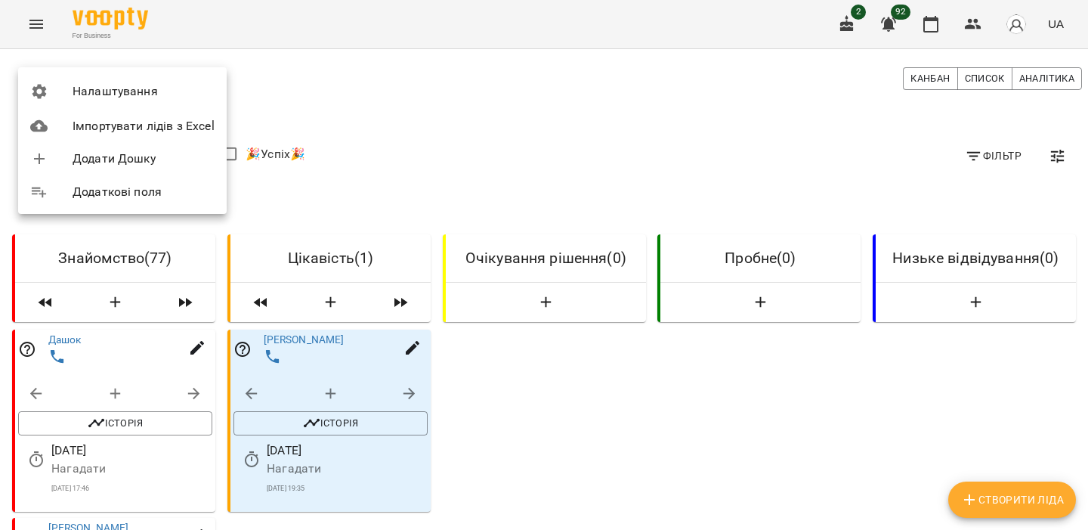
click at [115, 195] on span "Додаткові поля" at bounding box center [144, 192] width 142 height 18
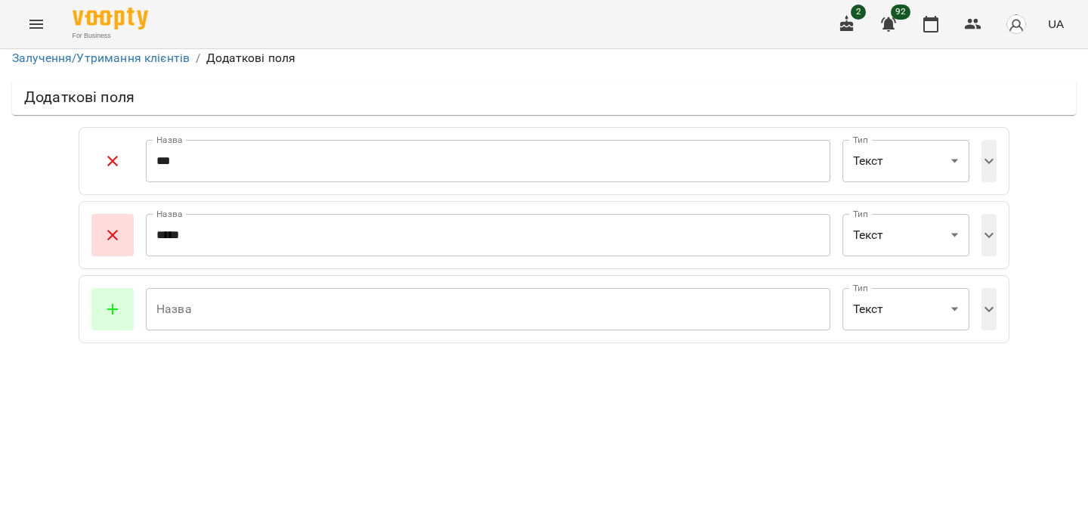
click at [125, 163] on button "button" at bounding box center [112, 161] width 42 height 42
click at [122, 165] on span "button" at bounding box center [112, 161] width 24 height 18
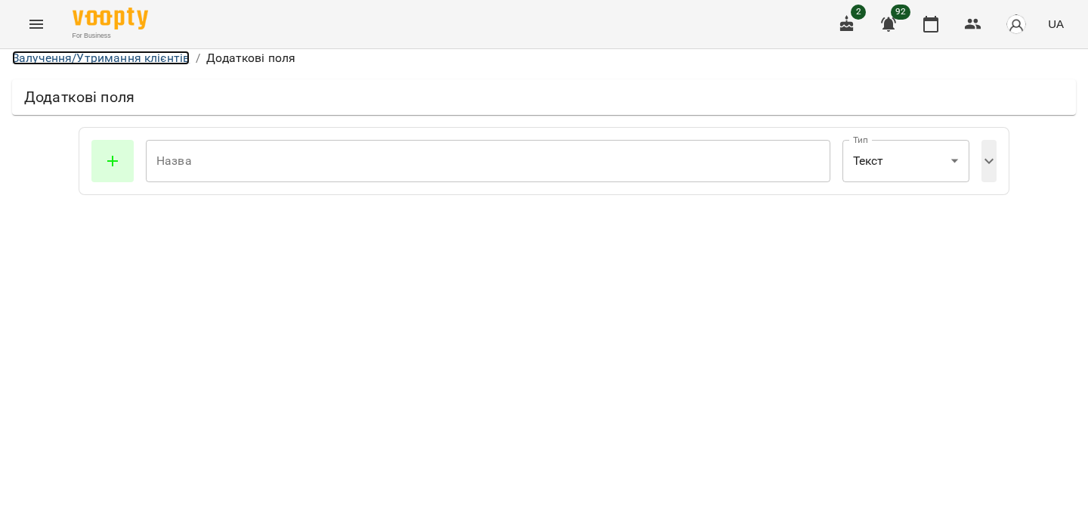
click at [162, 57] on link "Залучення/Утримання клієнтів" at bounding box center [101, 58] width 178 height 14
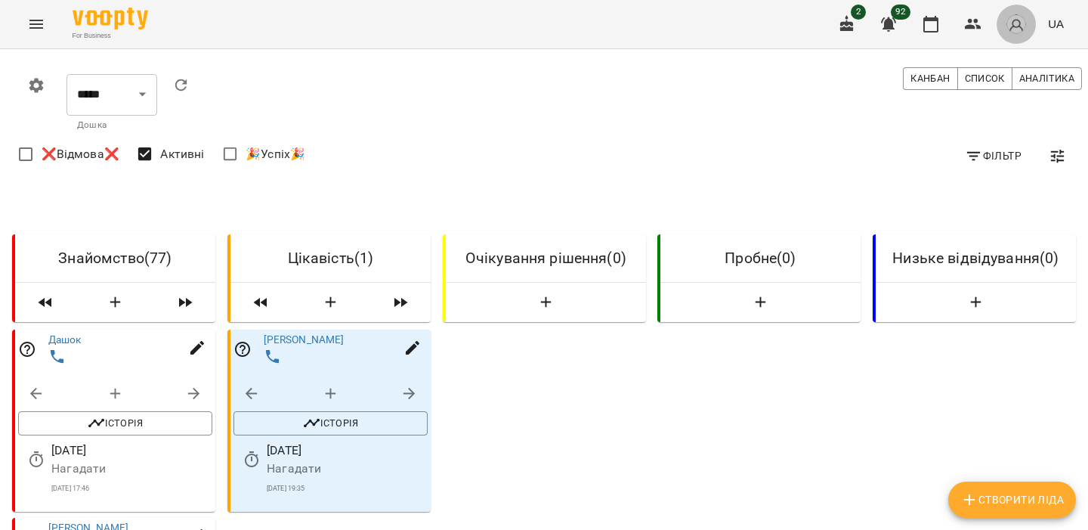
click at [1025, 20] on img "button" at bounding box center [1016, 24] width 21 height 21
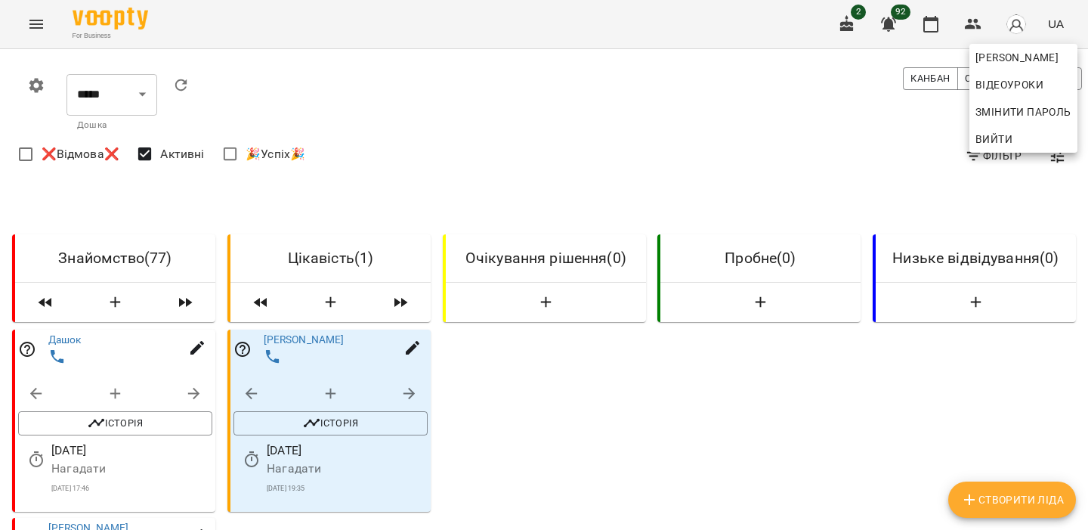
click at [1004, 141] on span "Вийти" at bounding box center [993, 139] width 37 height 18
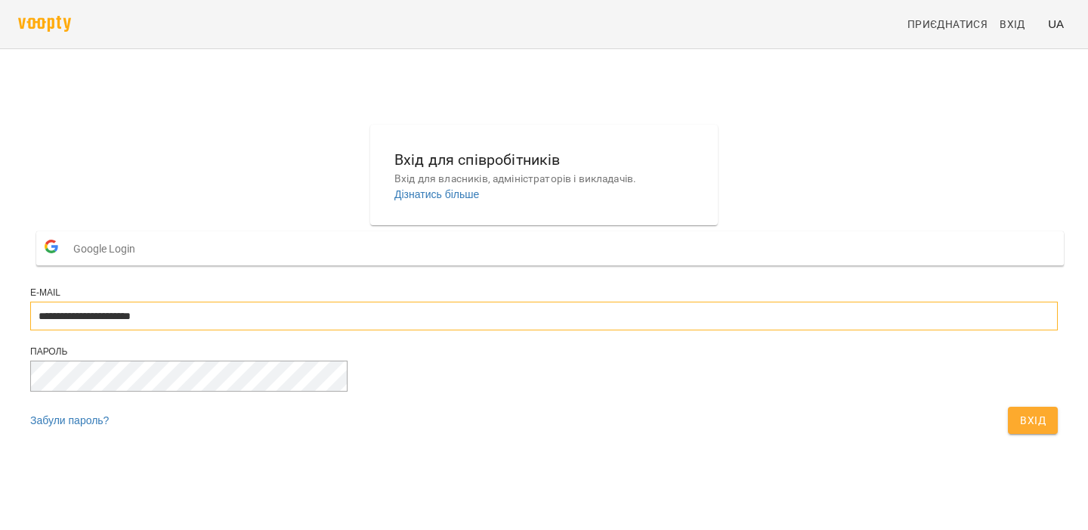
click at [523, 330] on input "**********" at bounding box center [543, 315] width 1027 height 29
type input "**********"
click at [1020, 429] on span "Вхід" at bounding box center [1033, 420] width 26 height 18
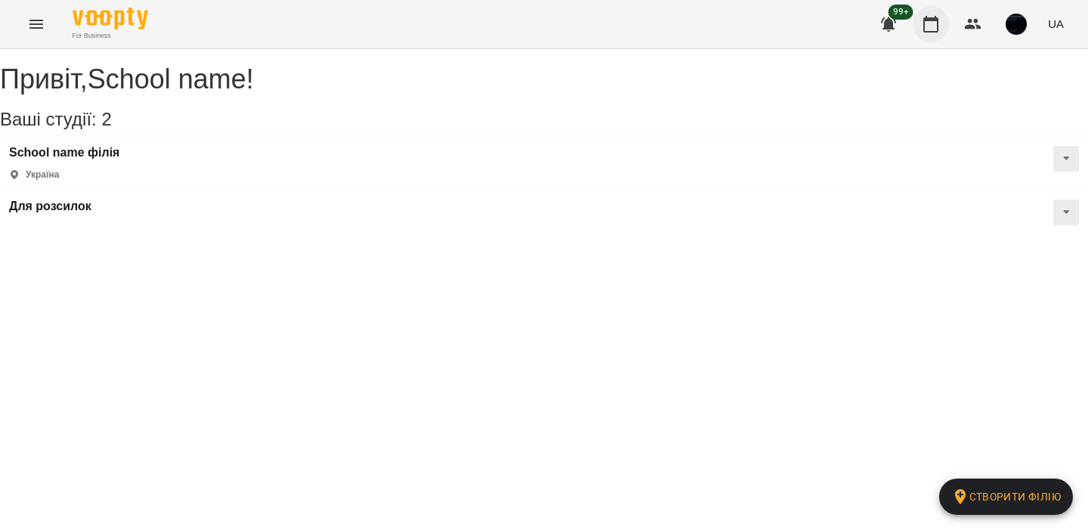
click at [936, 34] on button "button" at bounding box center [931, 24] width 36 height 36
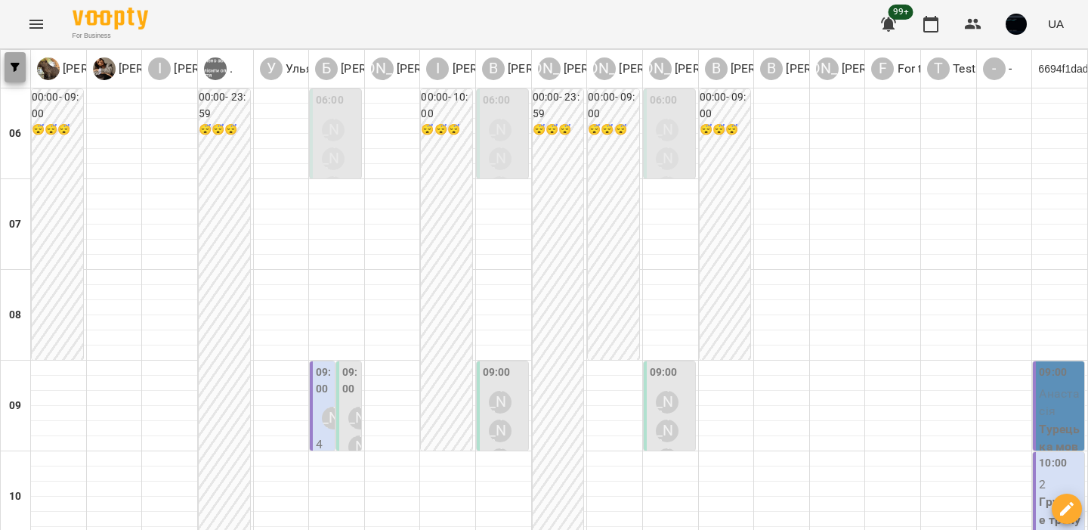
click at [8, 68] on span "button" at bounding box center [15, 67] width 21 height 9
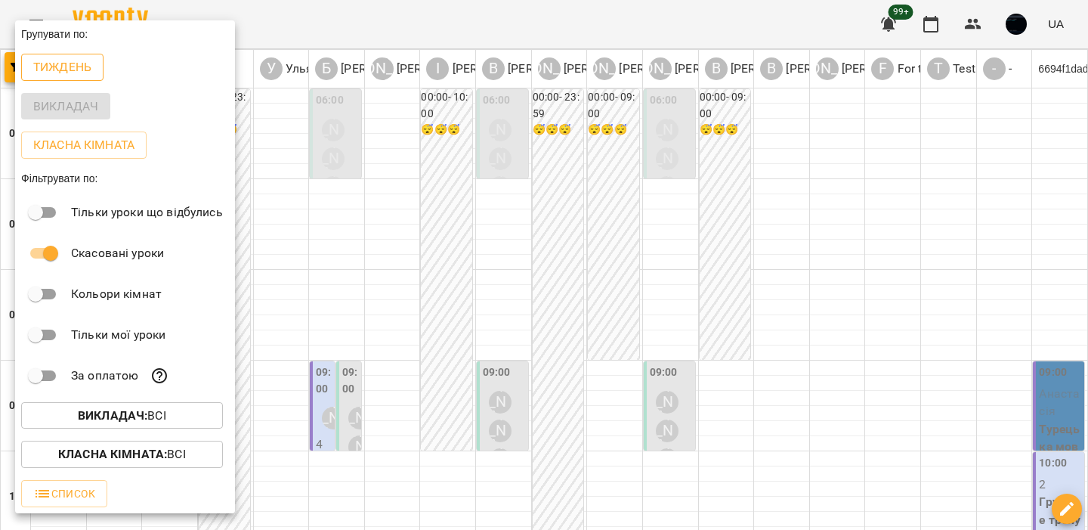
click at [57, 68] on p "Тиждень" at bounding box center [62, 67] width 58 height 18
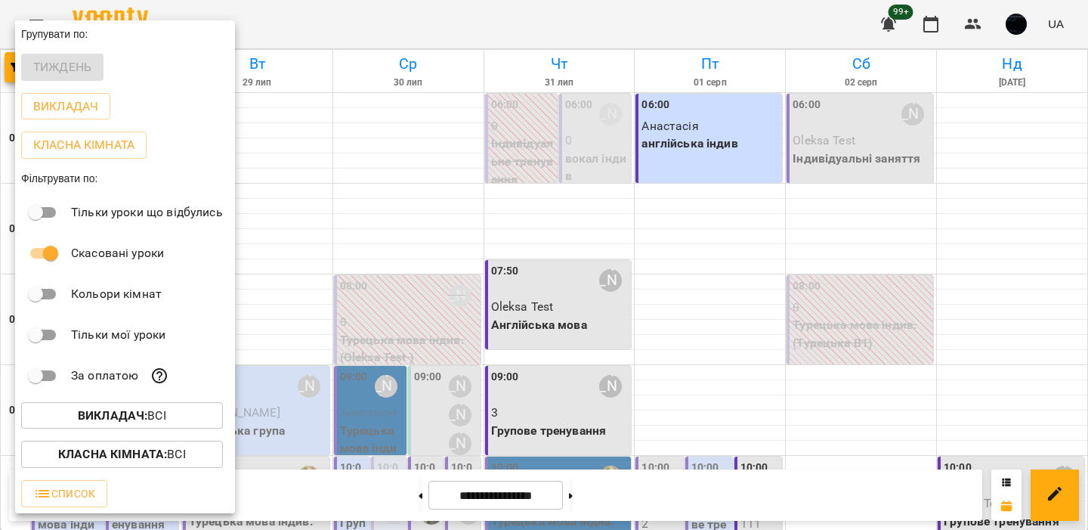
click at [548, 165] on div at bounding box center [544, 265] width 1088 height 530
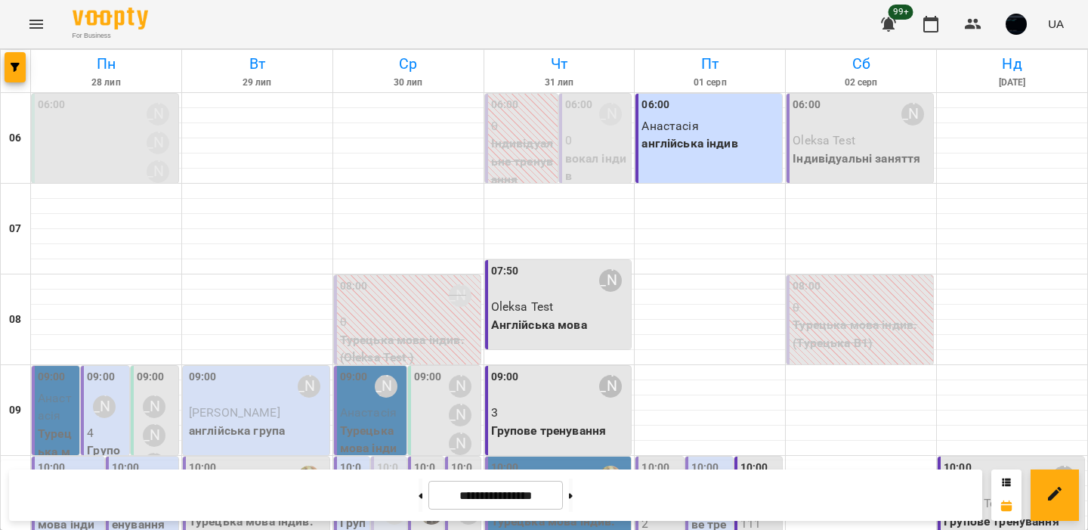
click at [702, 135] on p "англійська індив" at bounding box center [710, 143] width 138 height 18
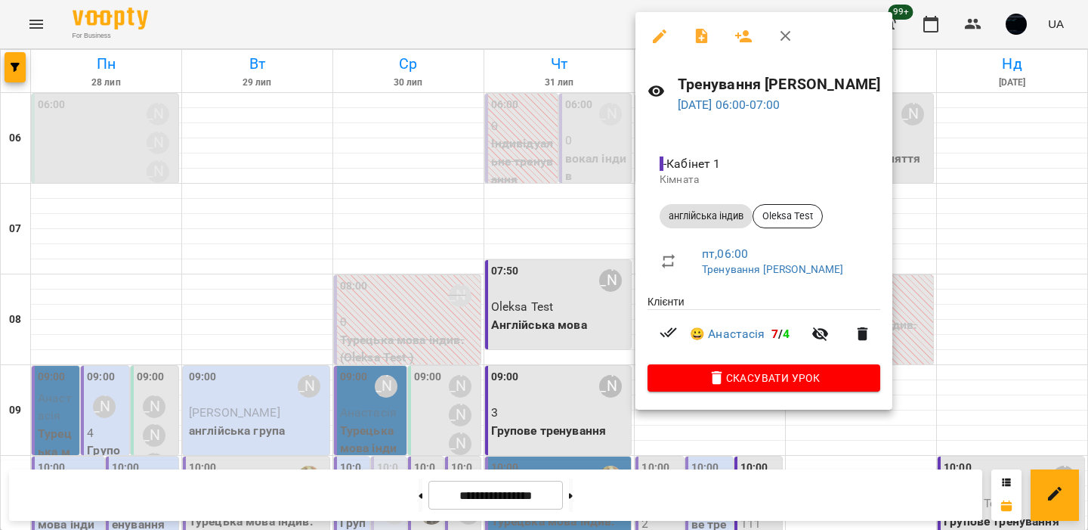
click at [551, 265] on div at bounding box center [544, 265] width 1088 height 530
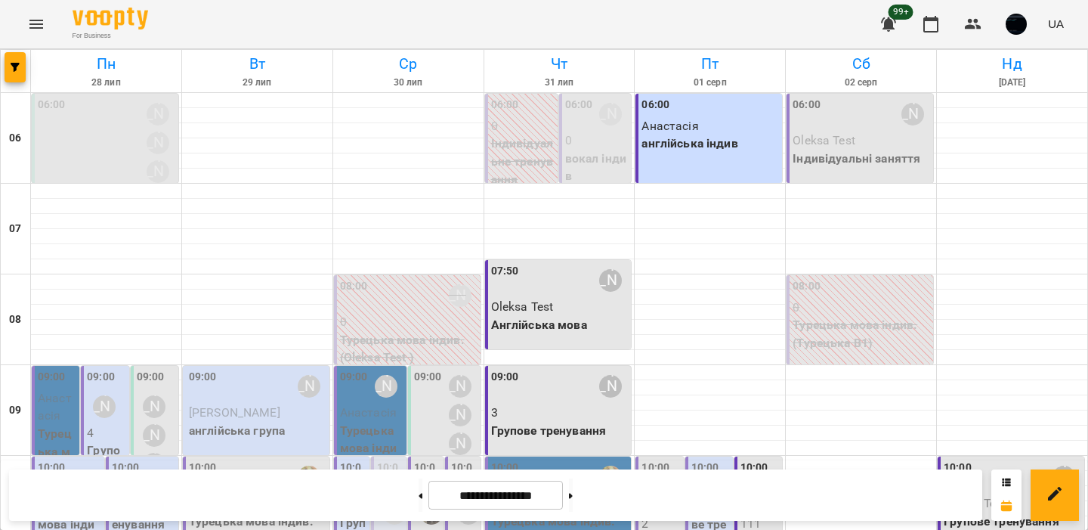
click at [688, 117] on p "Анастасія" at bounding box center [710, 126] width 138 height 18
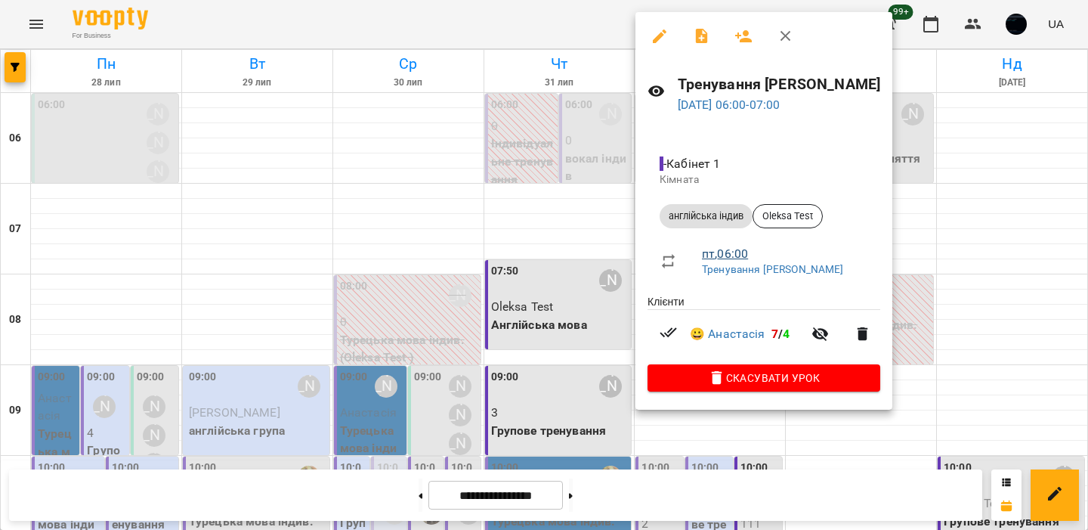
click at [722, 250] on link "пт , 06:00" at bounding box center [725, 253] width 46 height 14
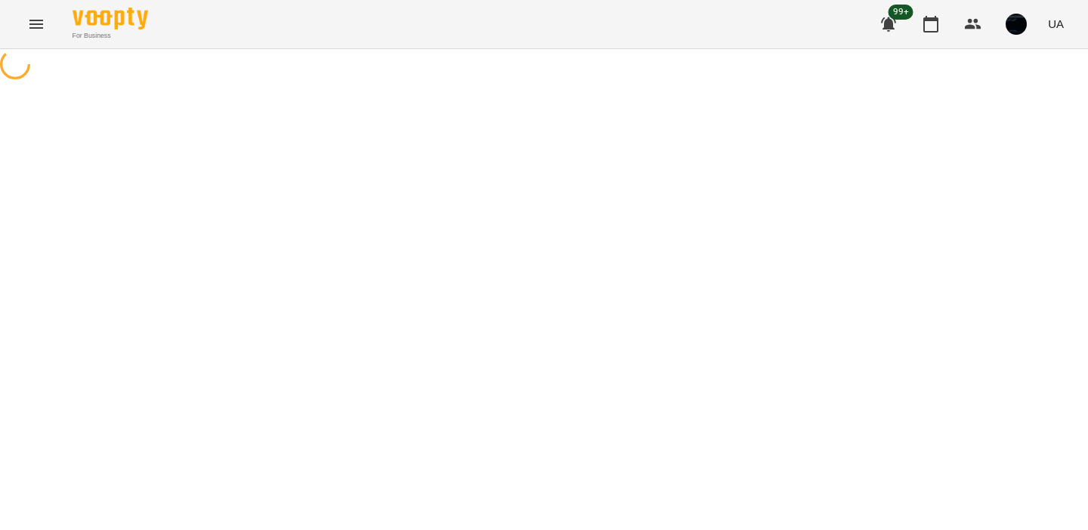
select select "*"
select select "**********"
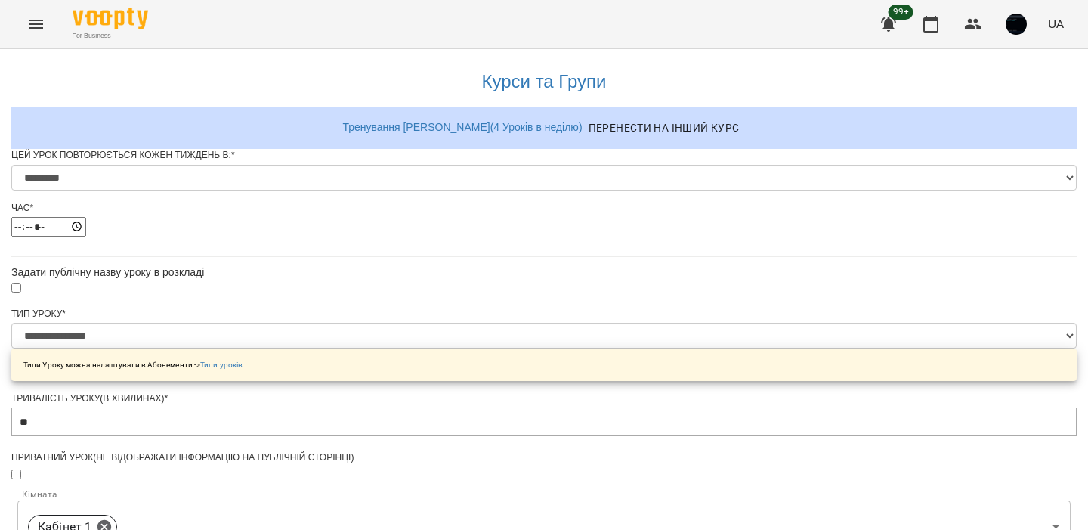
scroll to position [627, 0]
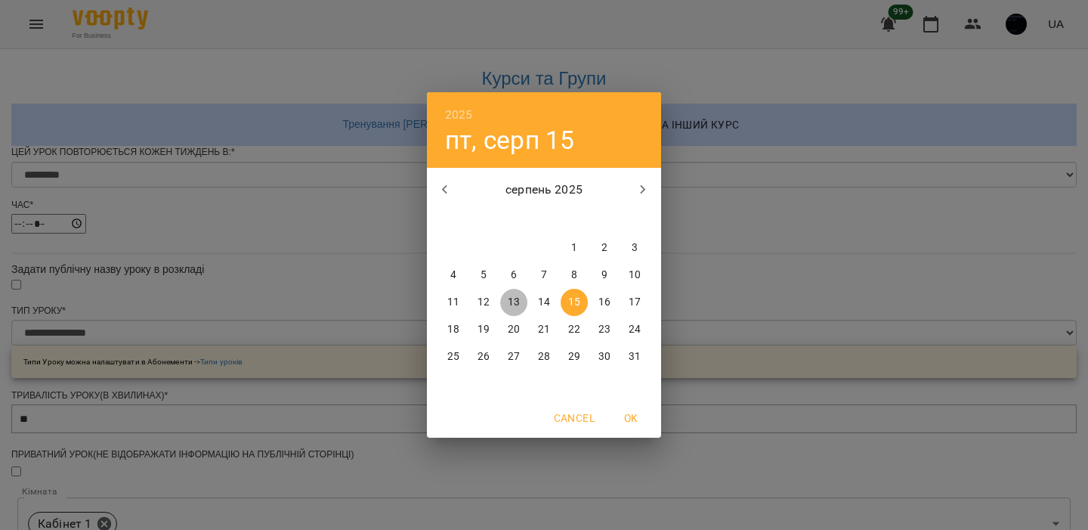
click at [516, 302] on p "13" at bounding box center [514, 302] width 12 height 15
type input "**********"
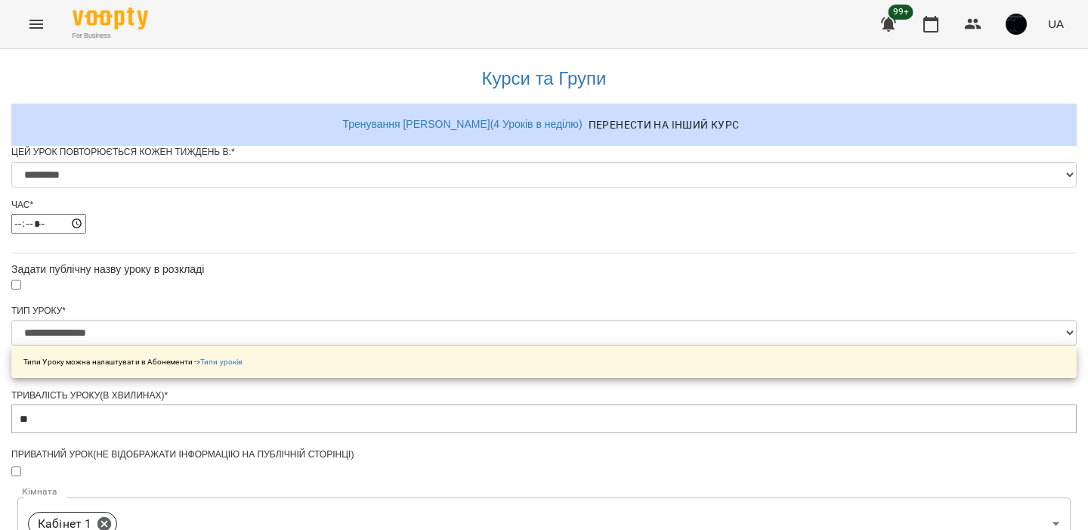
scroll to position [681, 0]
